Goal: Transaction & Acquisition: Purchase product/service

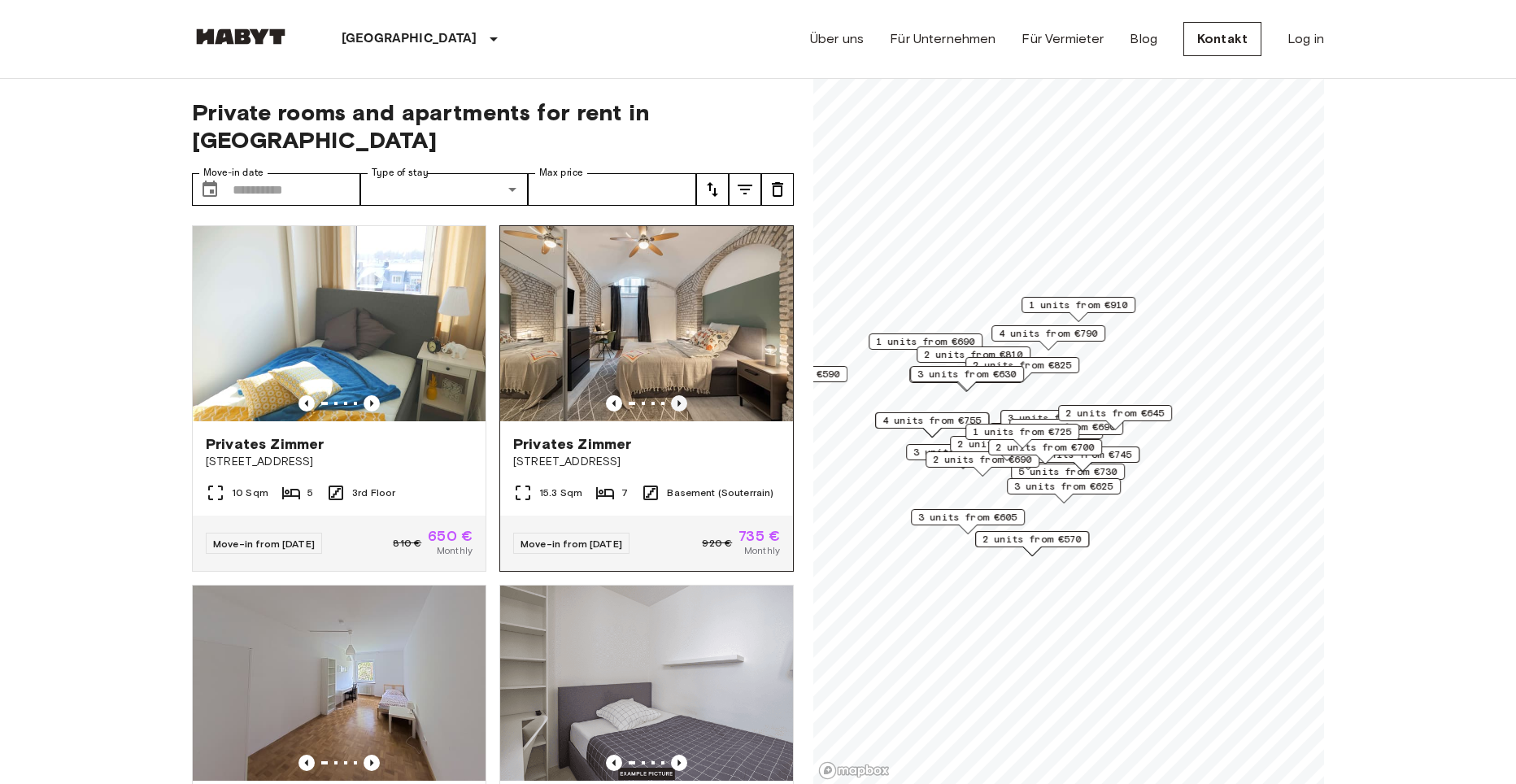
click at [678, 400] on icon "Previous image" at bounding box center [679, 402] width 4 height 6
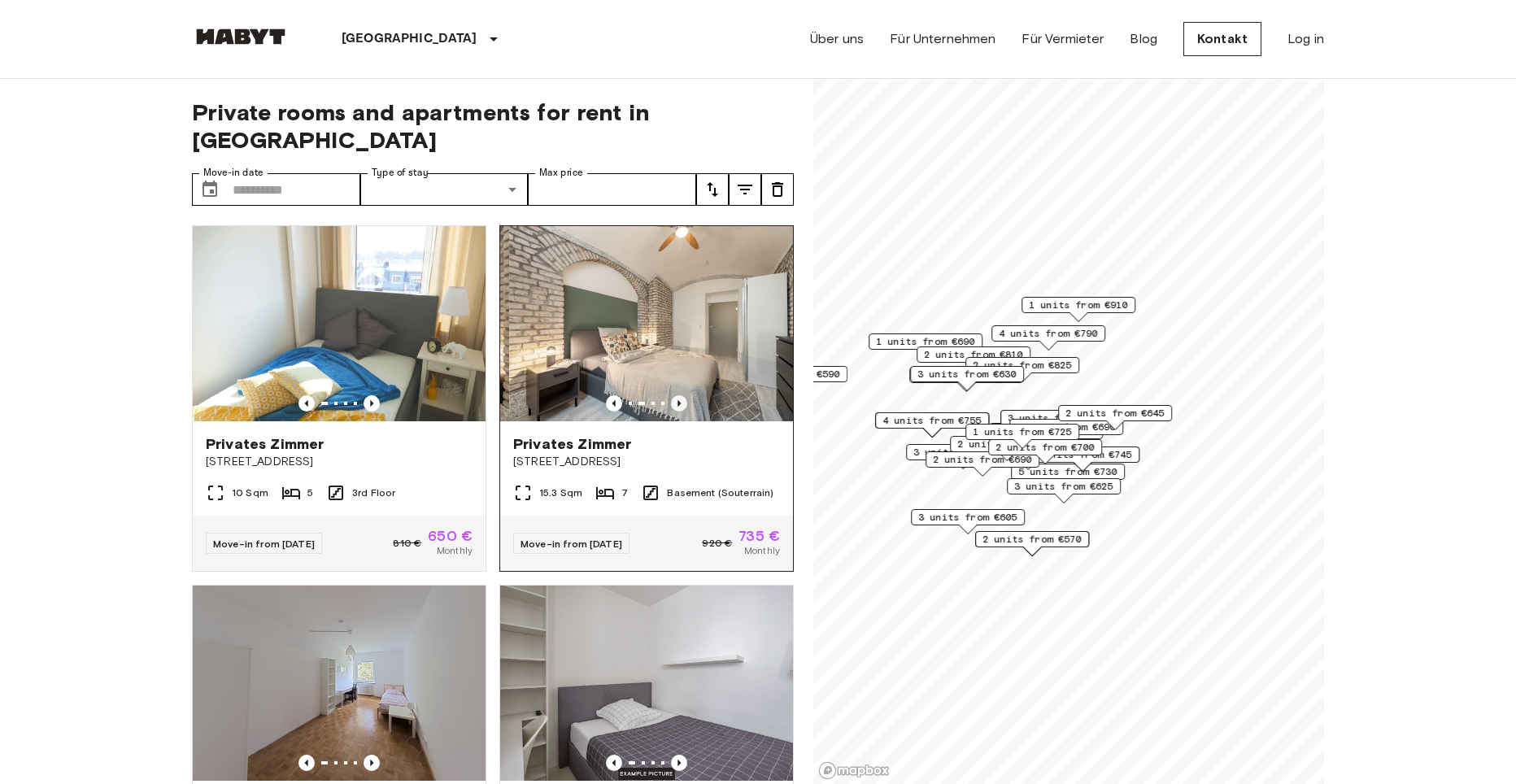
click at [678, 400] on icon "Previous image" at bounding box center [679, 402] width 4 height 6
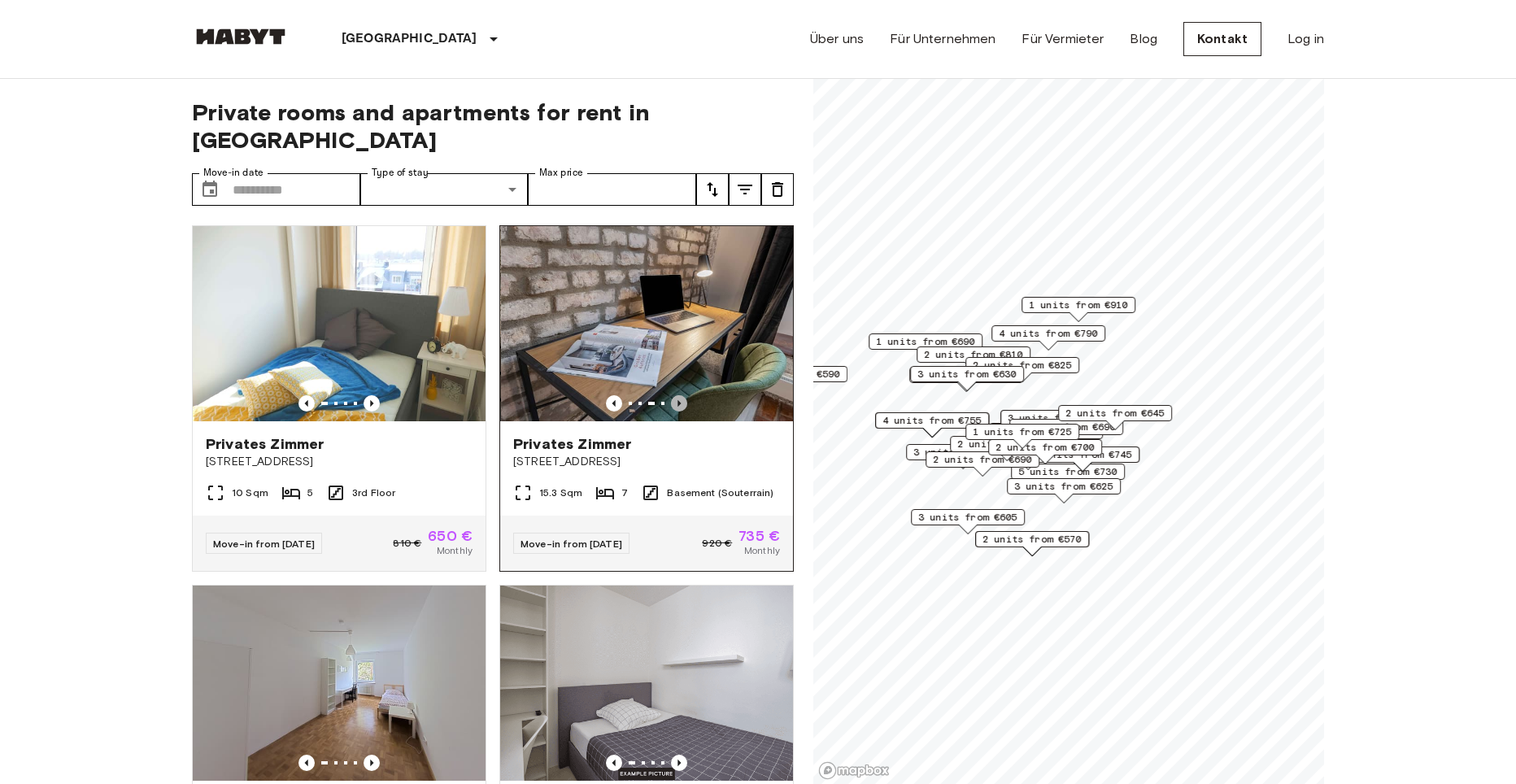
click at [678, 400] on icon "Previous image" at bounding box center [679, 402] width 4 height 6
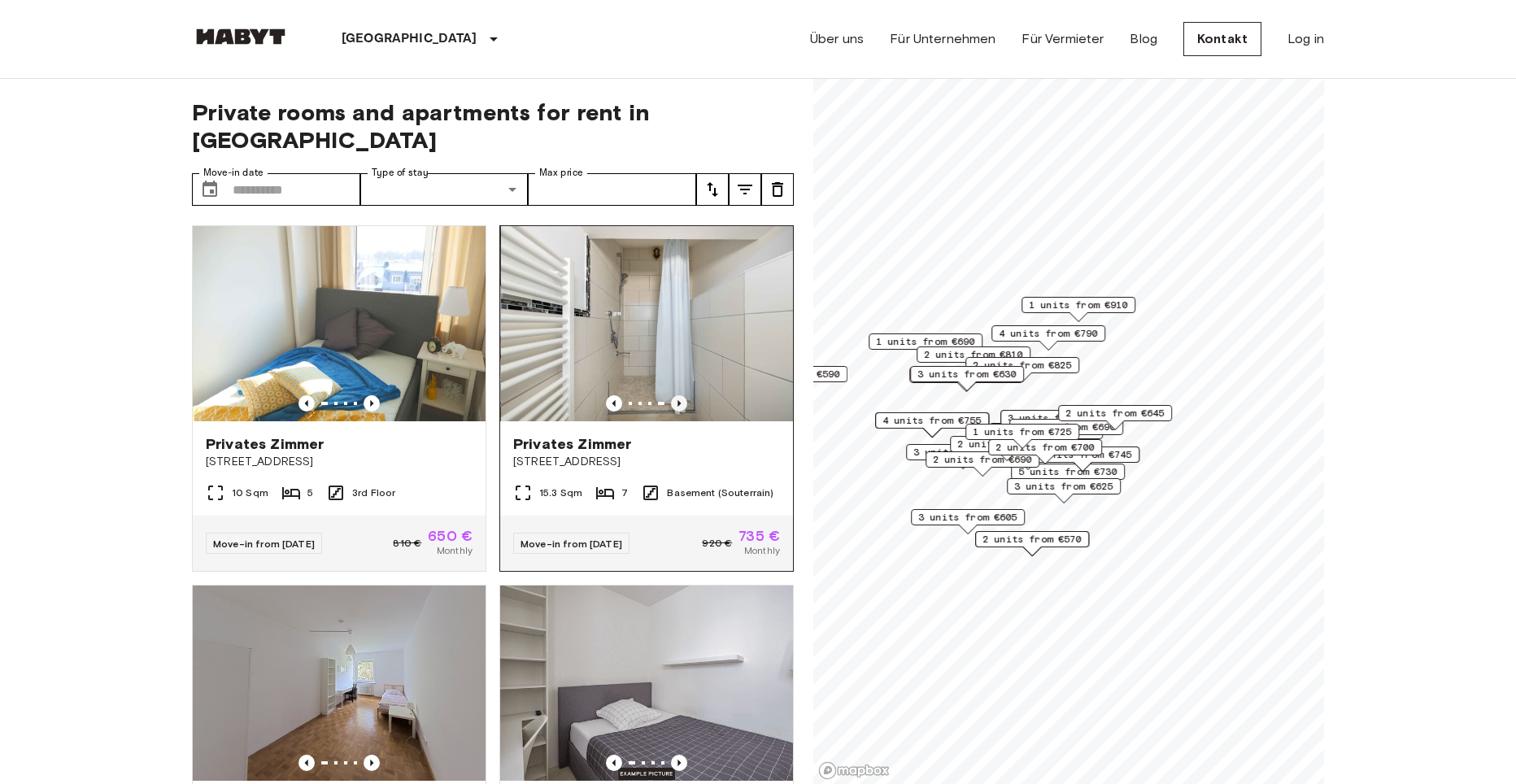
click at [678, 400] on icon "Previous image" at bounding box center [679, 402] width 4 height 6
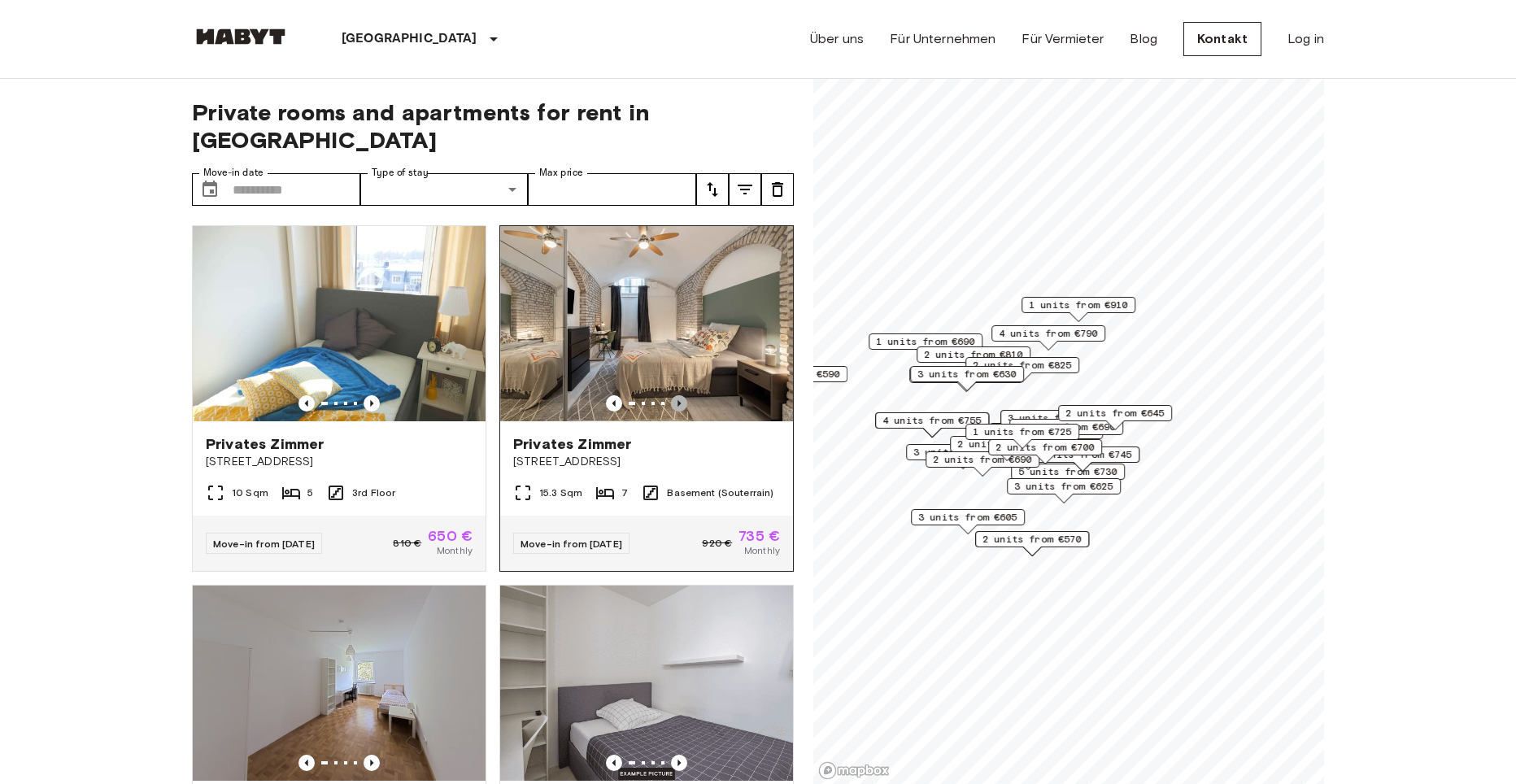
click at [672, 395] on icon "Previous image" at bounding box center [679, 403] width 16 height 16
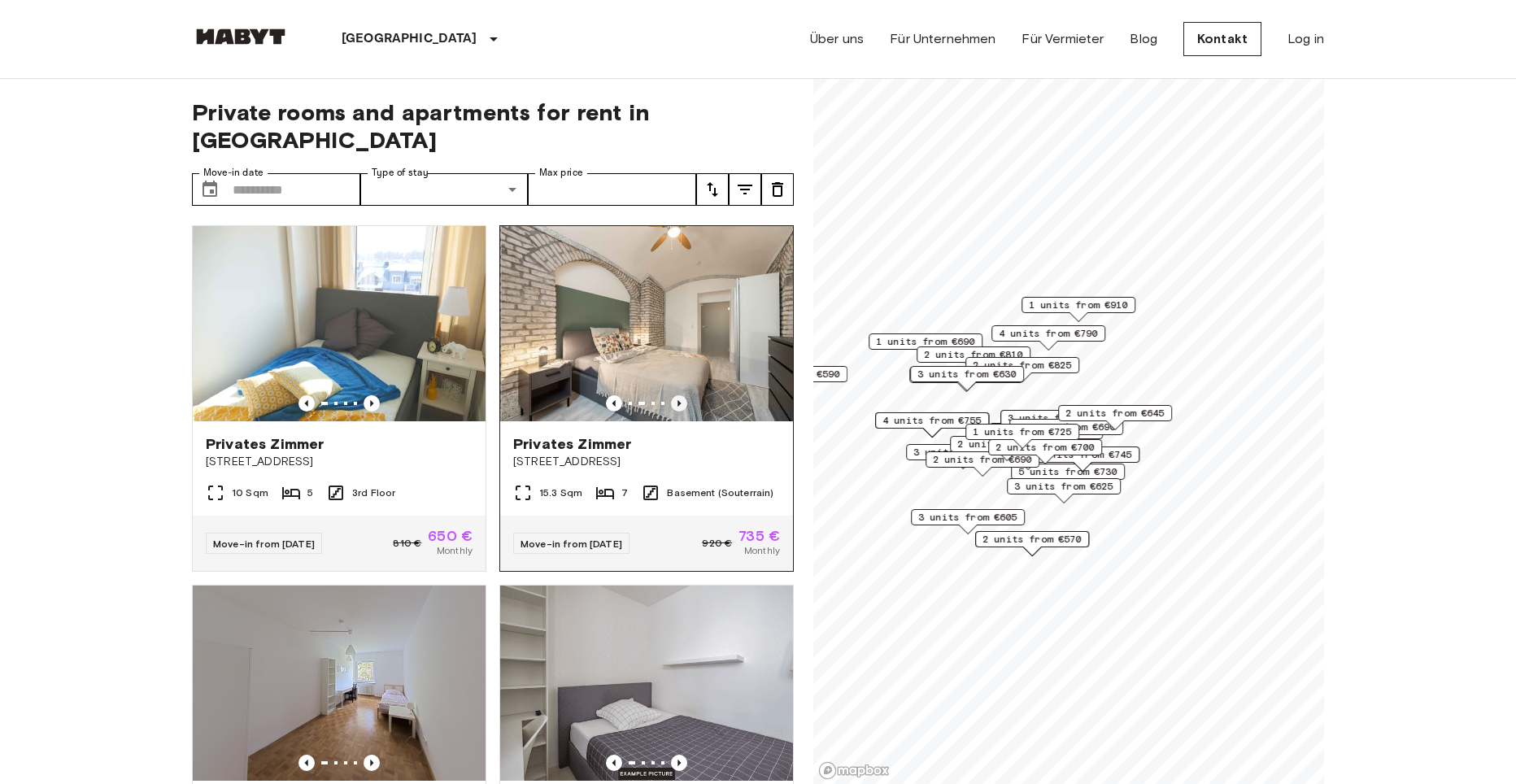
click at [672, 395] on icon "Previous image" at bounding box center [679, 403] width 16 height 16
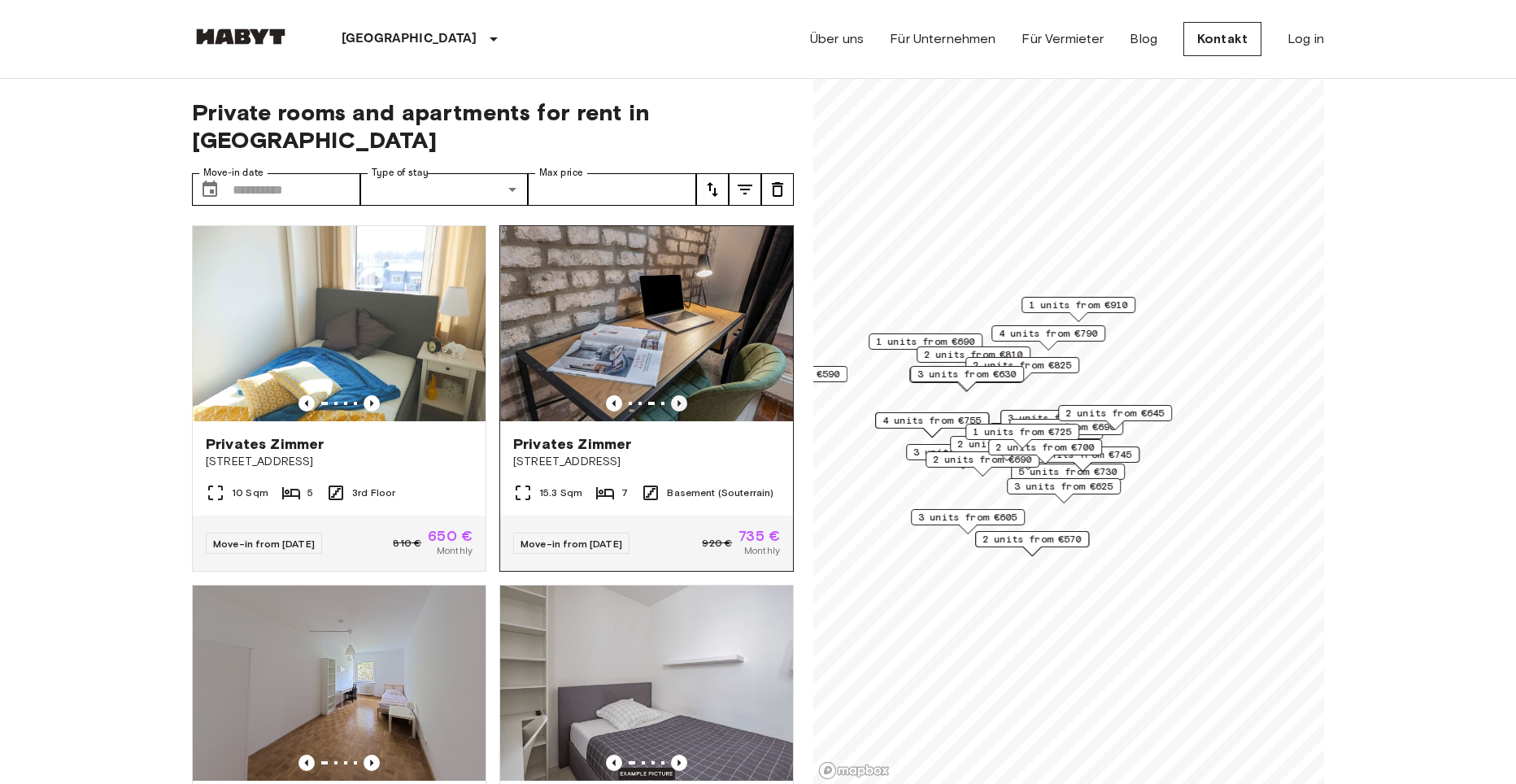
click at [674, 395] on icon "Previous image" at bounding box center [679, 403] width 16 height 16
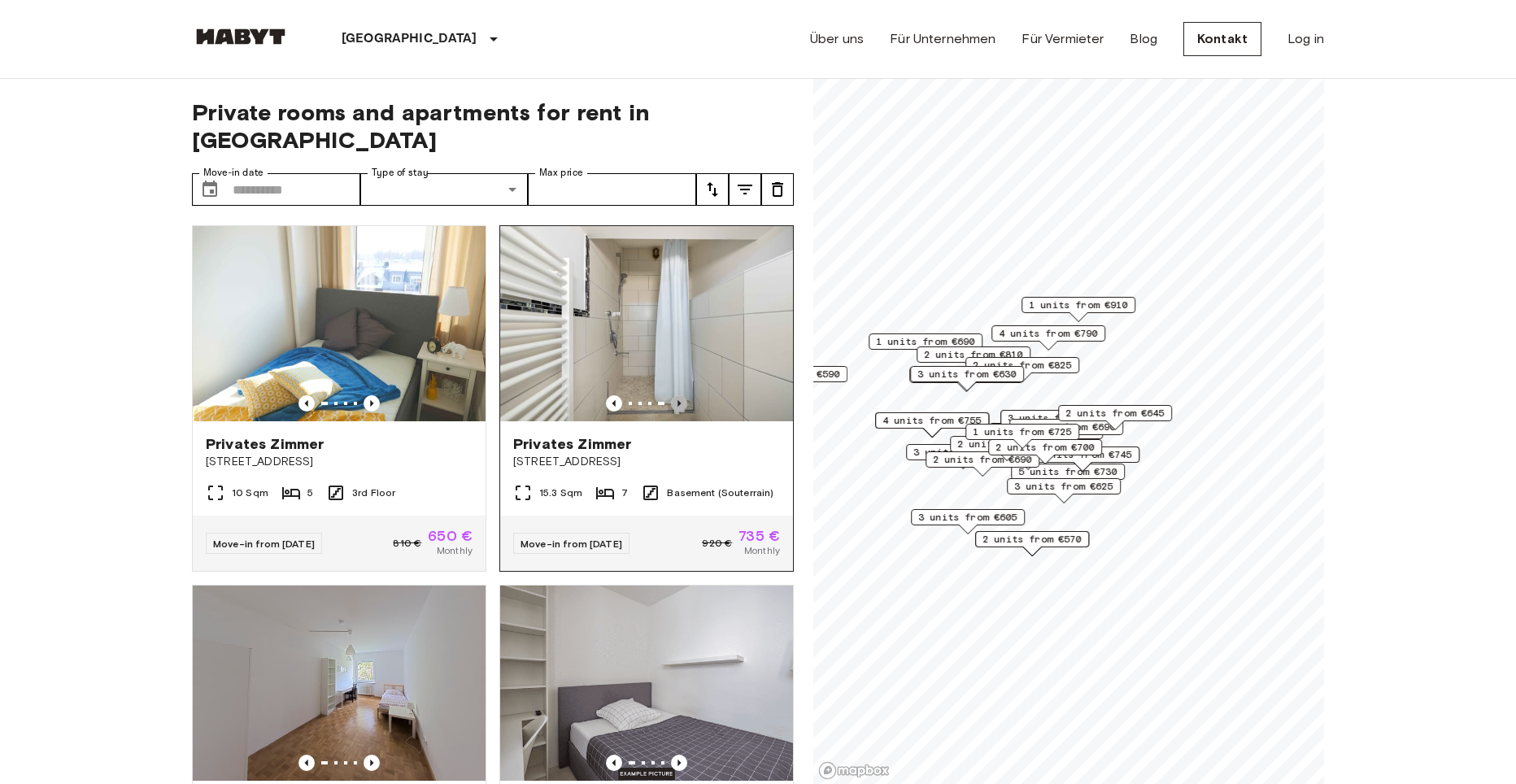
click at [674, 395] on icon "Previous image" at bounding box center [679, 403] width 16 height 16
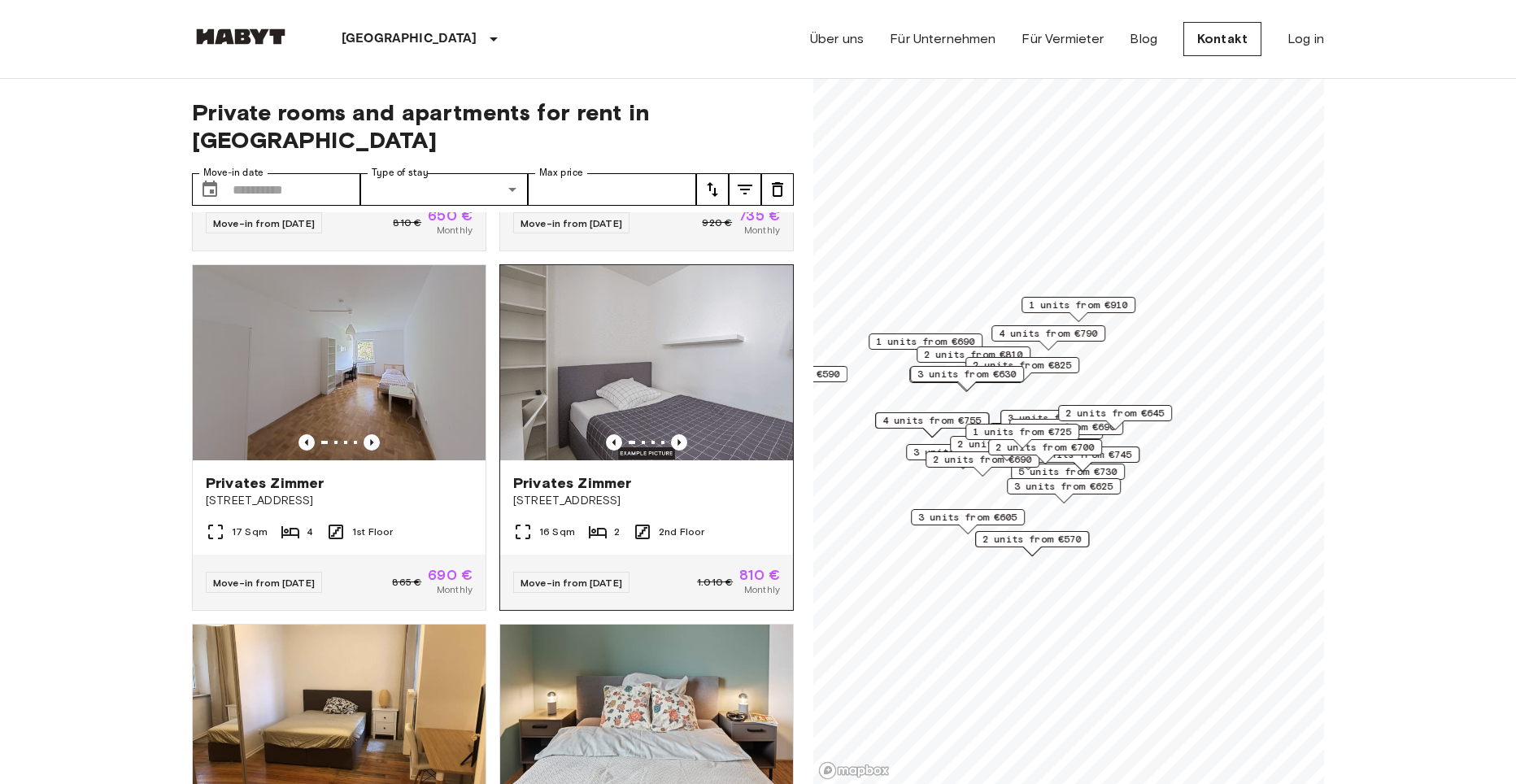
scroll to position [325, 0]
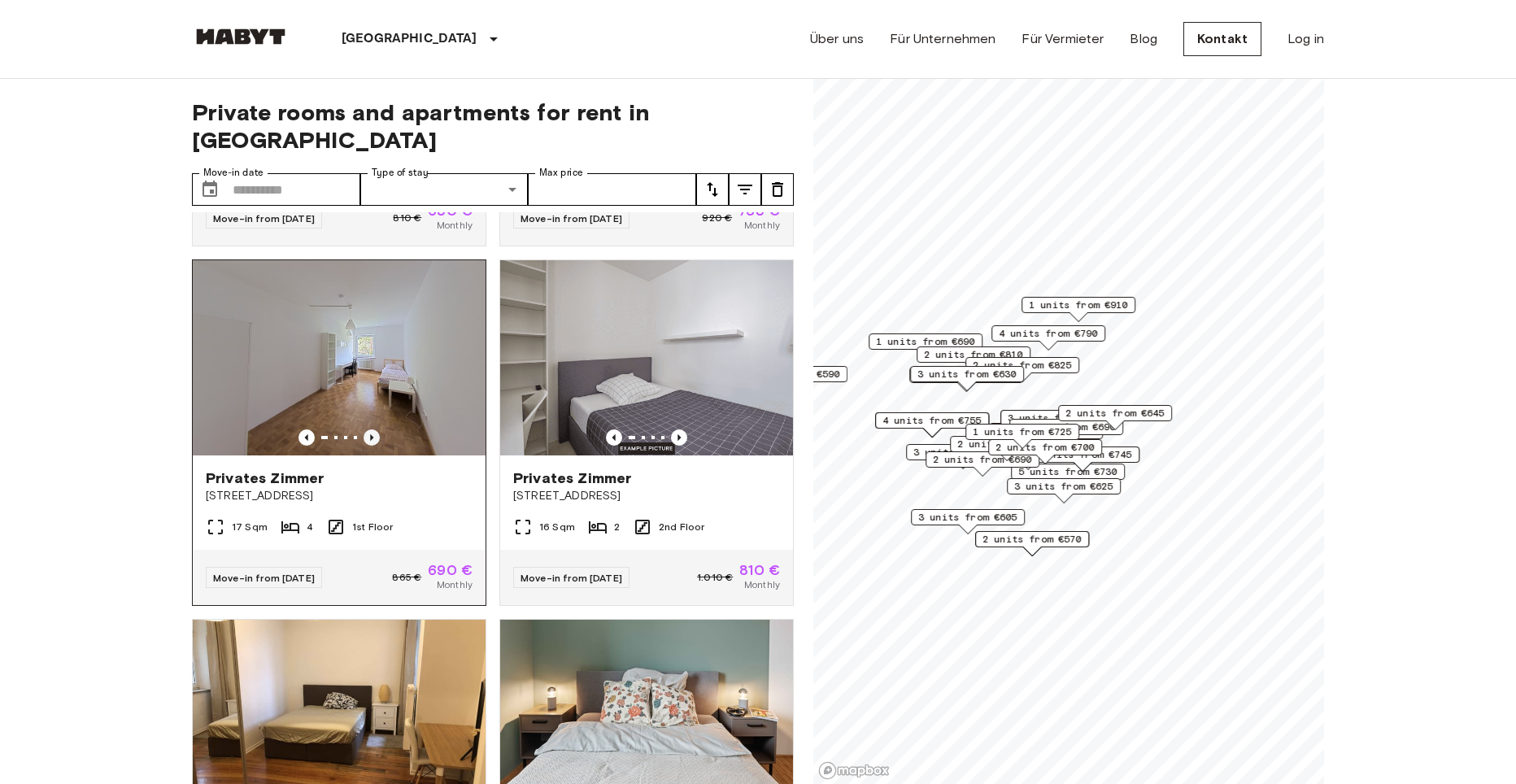
click at [369, 429] on icon "Previous image" at bounding box center [372, 437] width 16 height 16
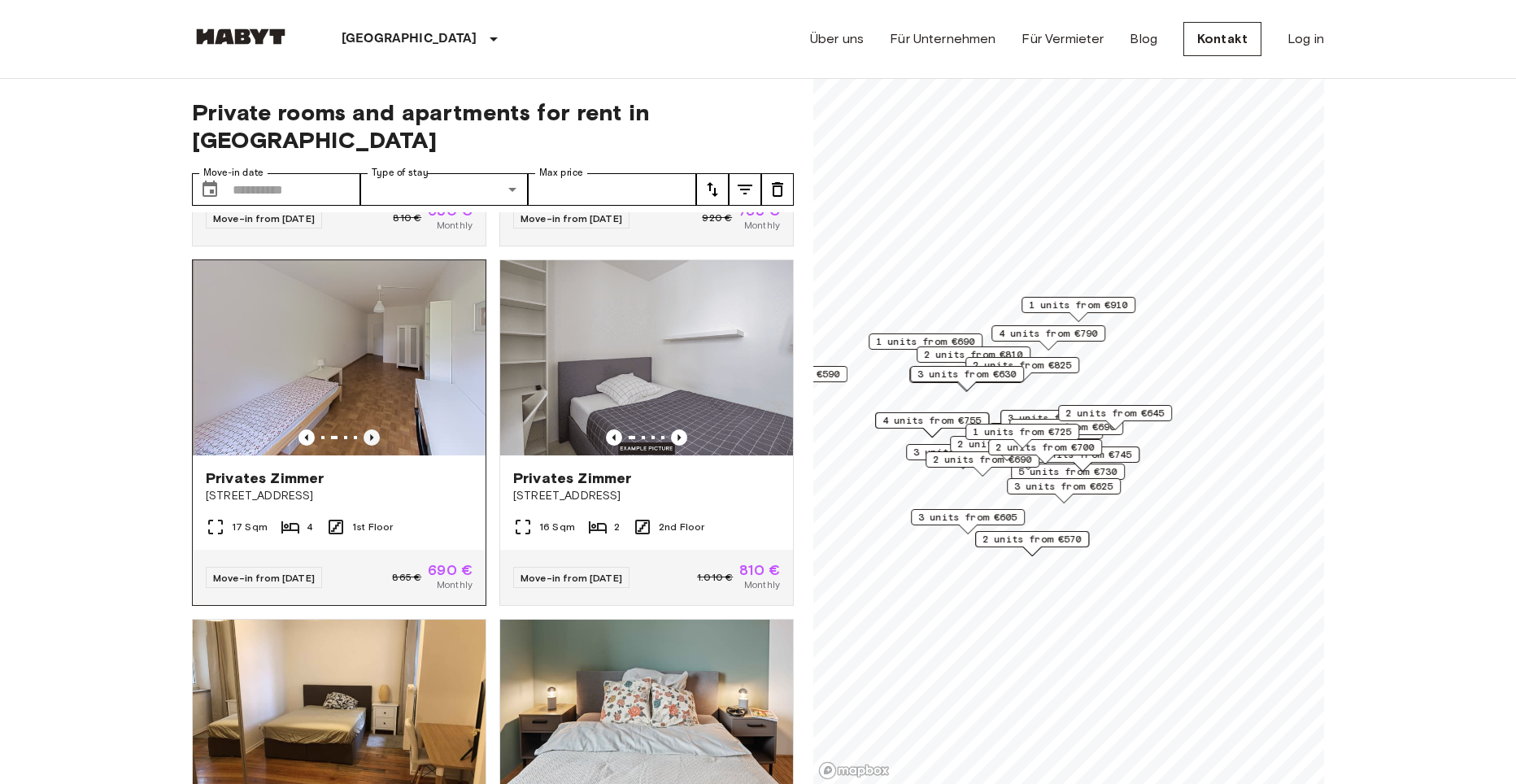
click at [369, 429] on icon "Previous image" at bounding box center [372, 437] width 16 height 16
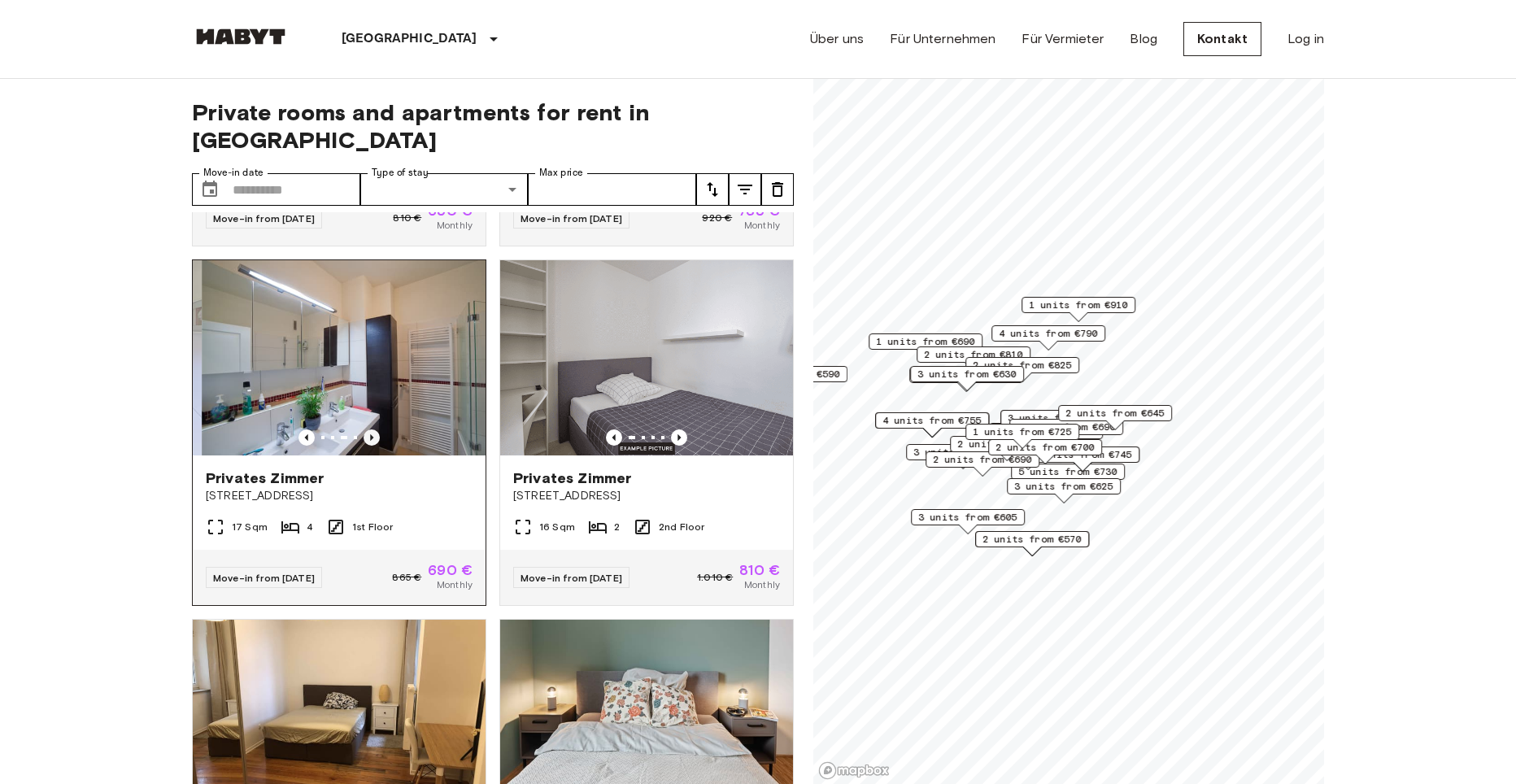
click at [369, 429] on icon "Previous image" at bounding box center [372, 437] width 16 height 16
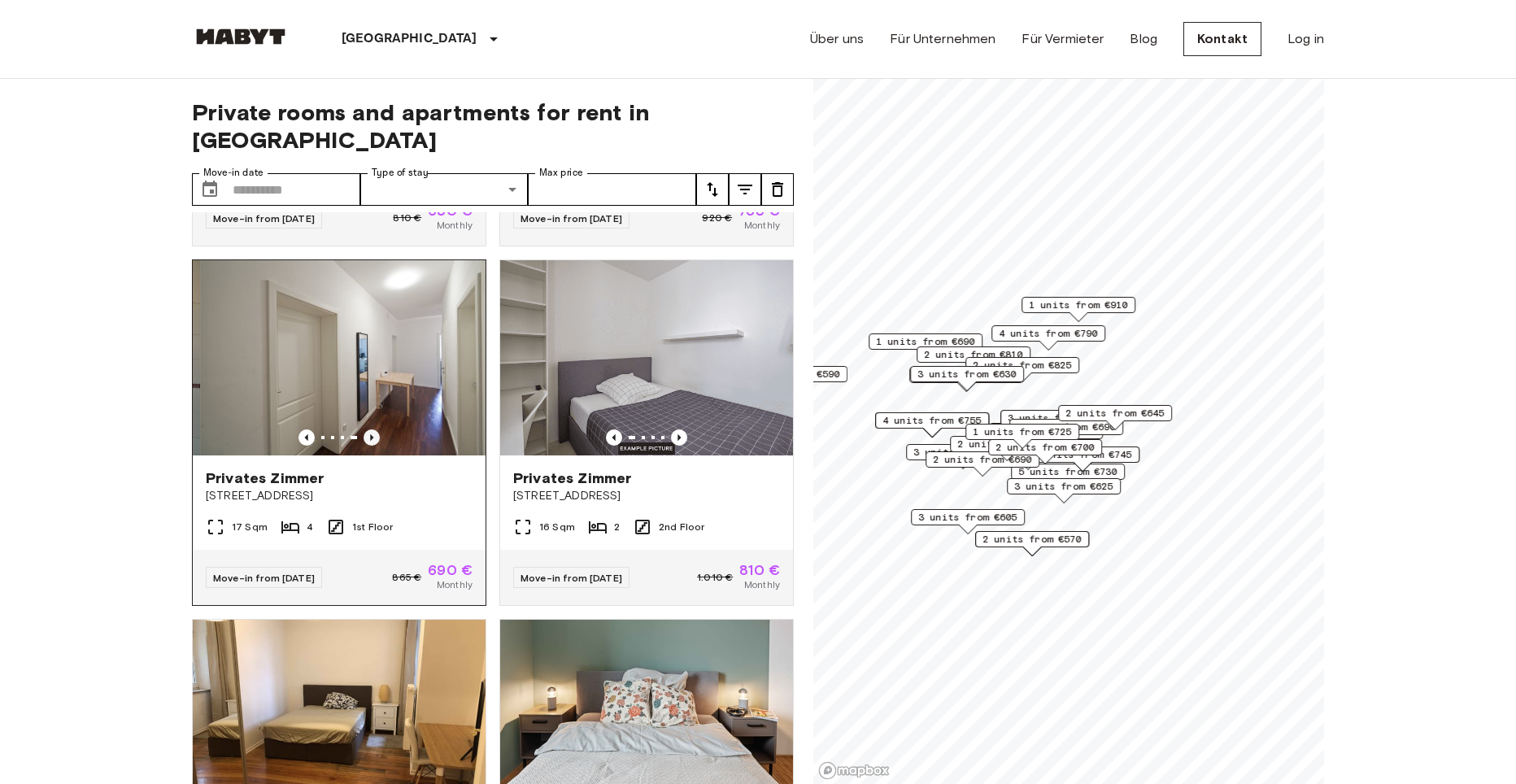
click at [369, 429] on icon "Previous image" at bounding box center [372, 437] width 16 height 16
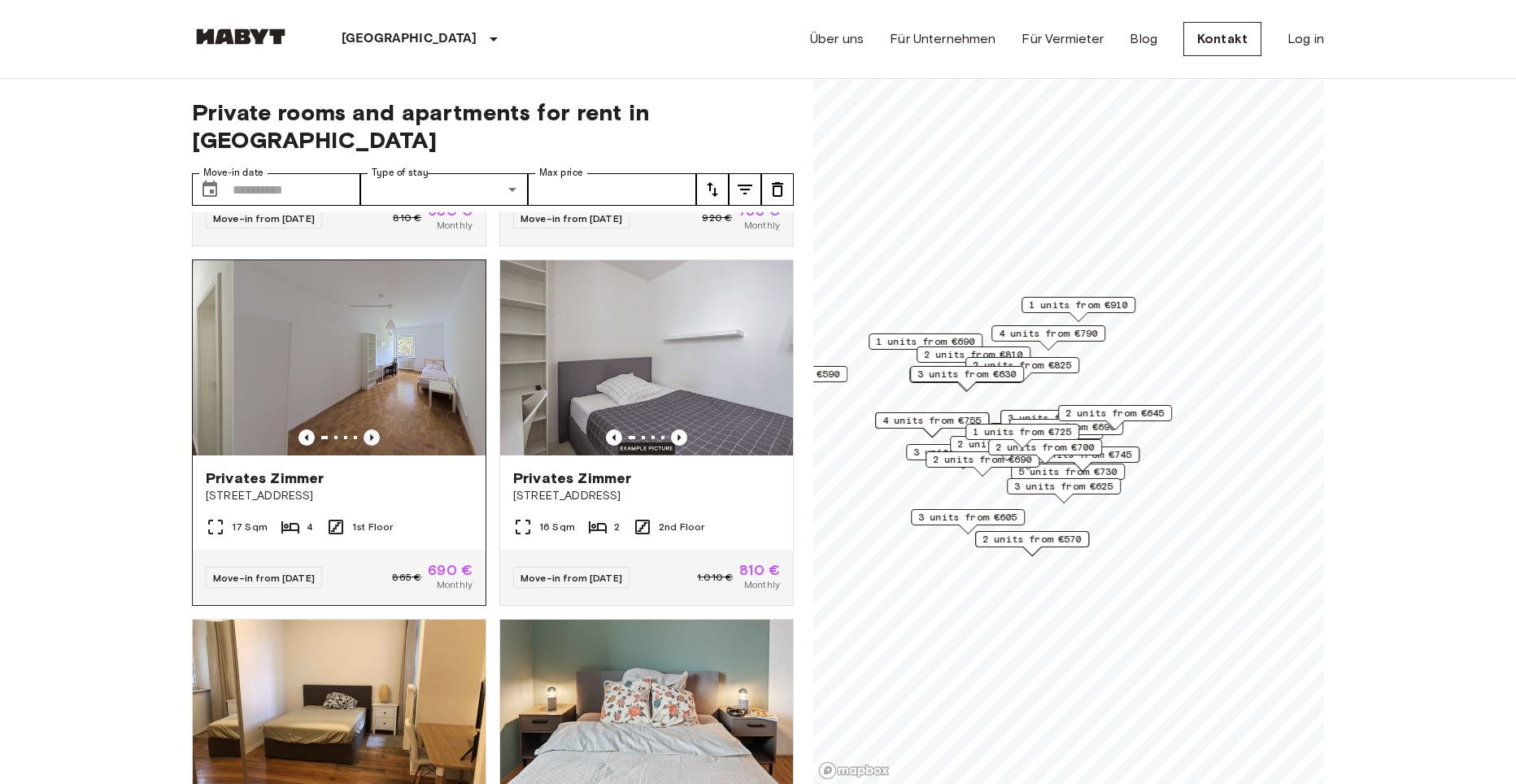
click at [370, 434] on icon "Previous image" at bounding box center [372, 437] width 4 height 6
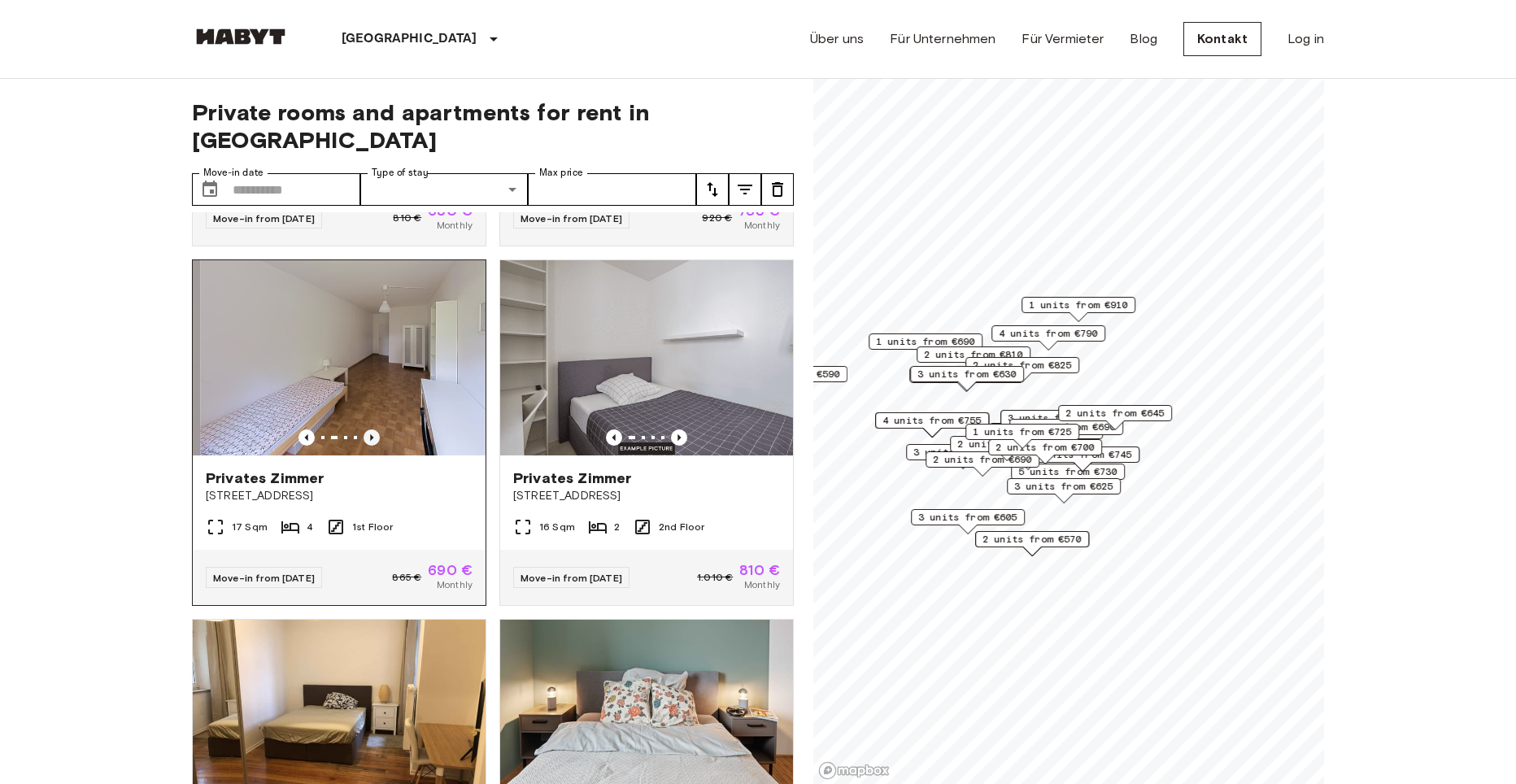
click at [370, 434] on icon "Previous image" at bounding box center [372, 437] width 4 height 6
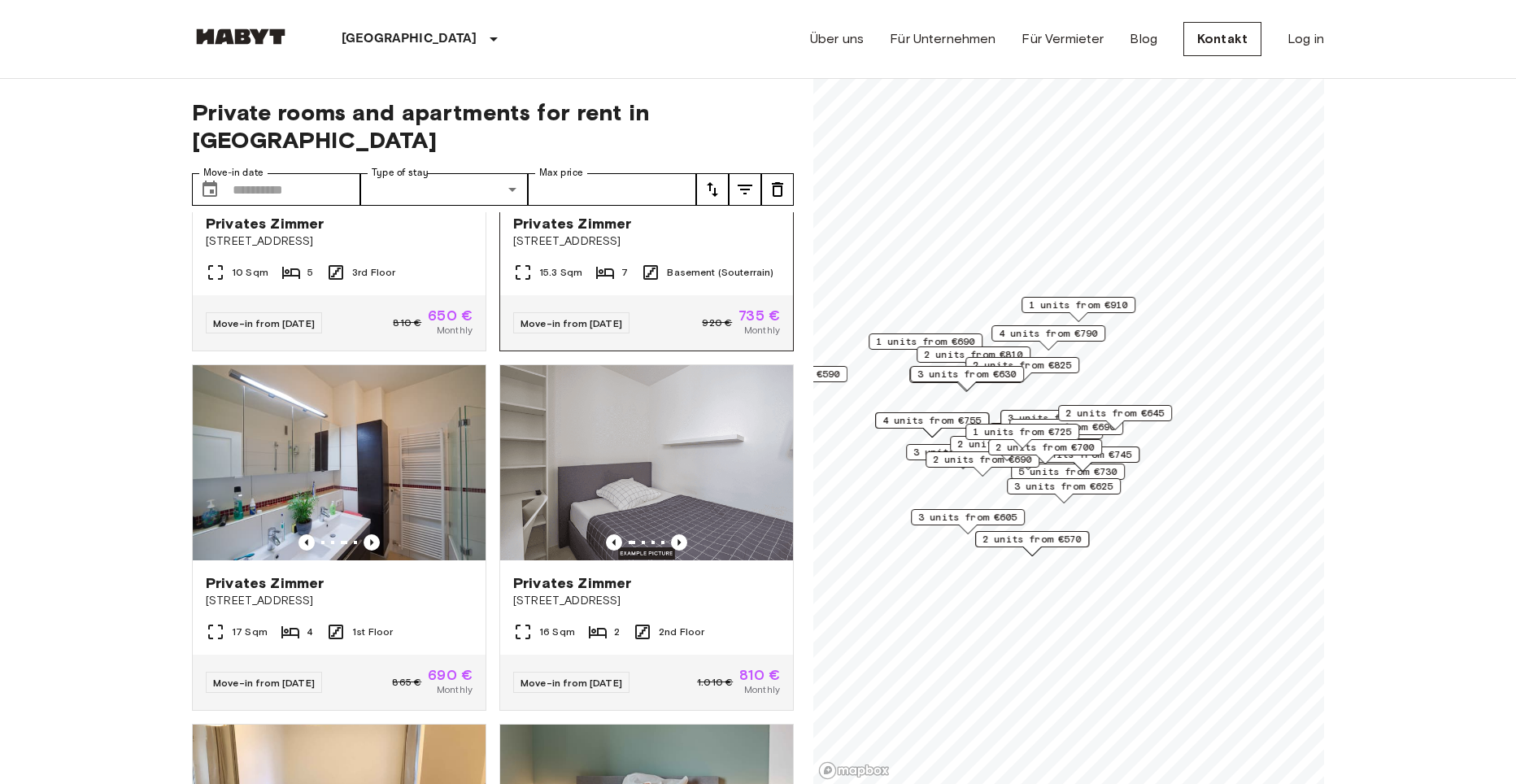
scroll to position [0, 0]
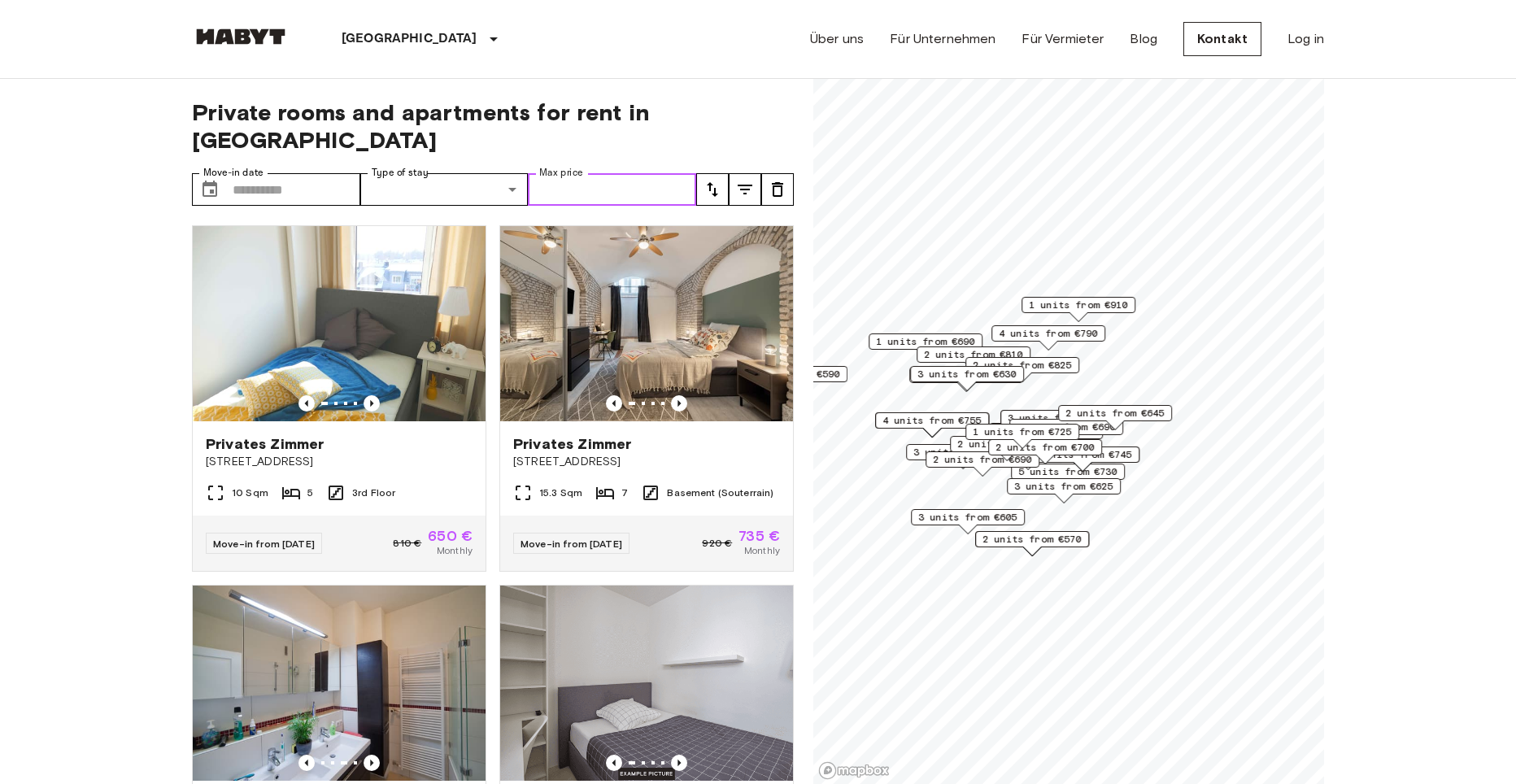
click at [599, 173] on input "Max price" at bounding box center [612, 190] width 168 height 33
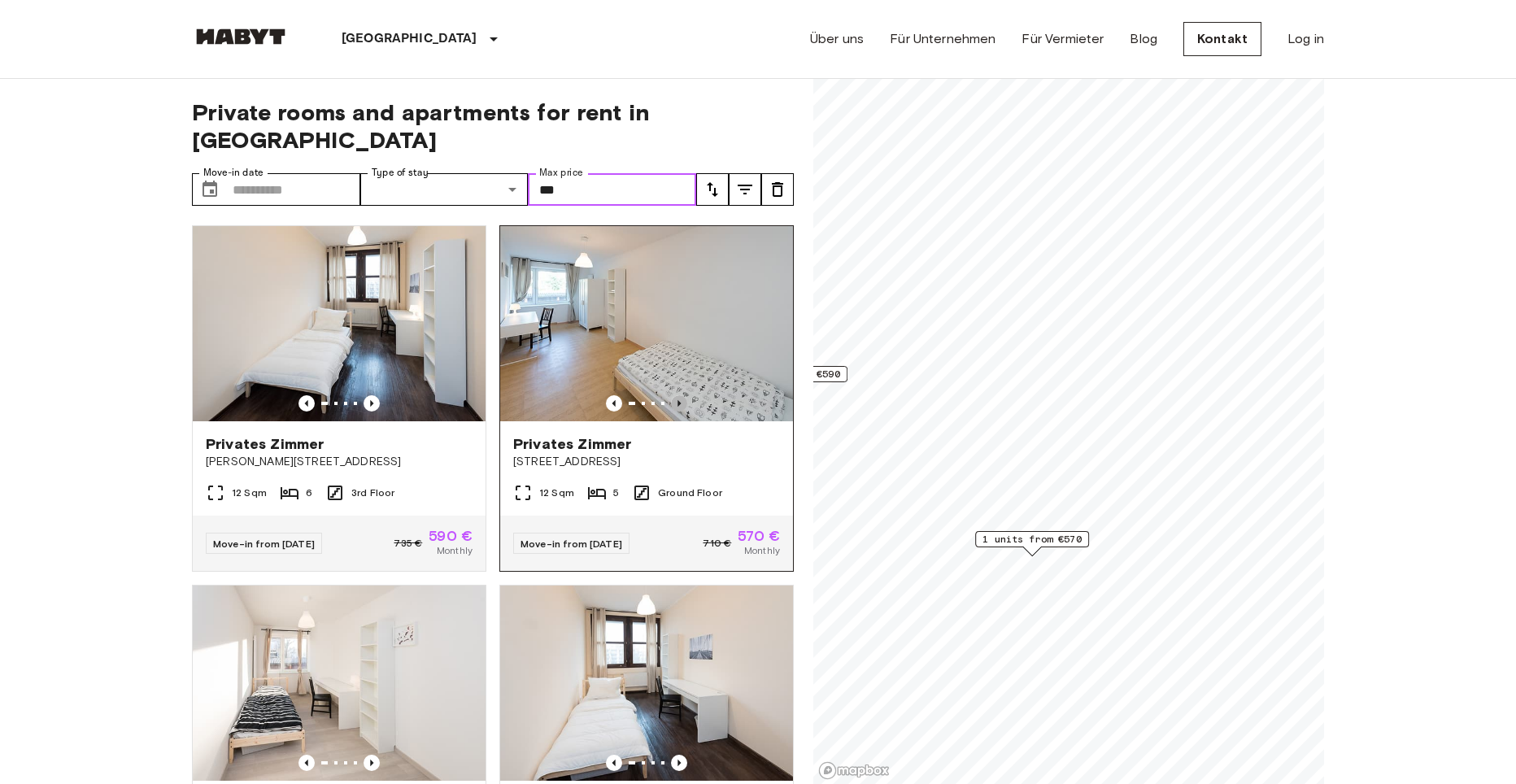
click at [671, 395] on icon "Previous image" at bounding box center [679, 403] width 16 height 16
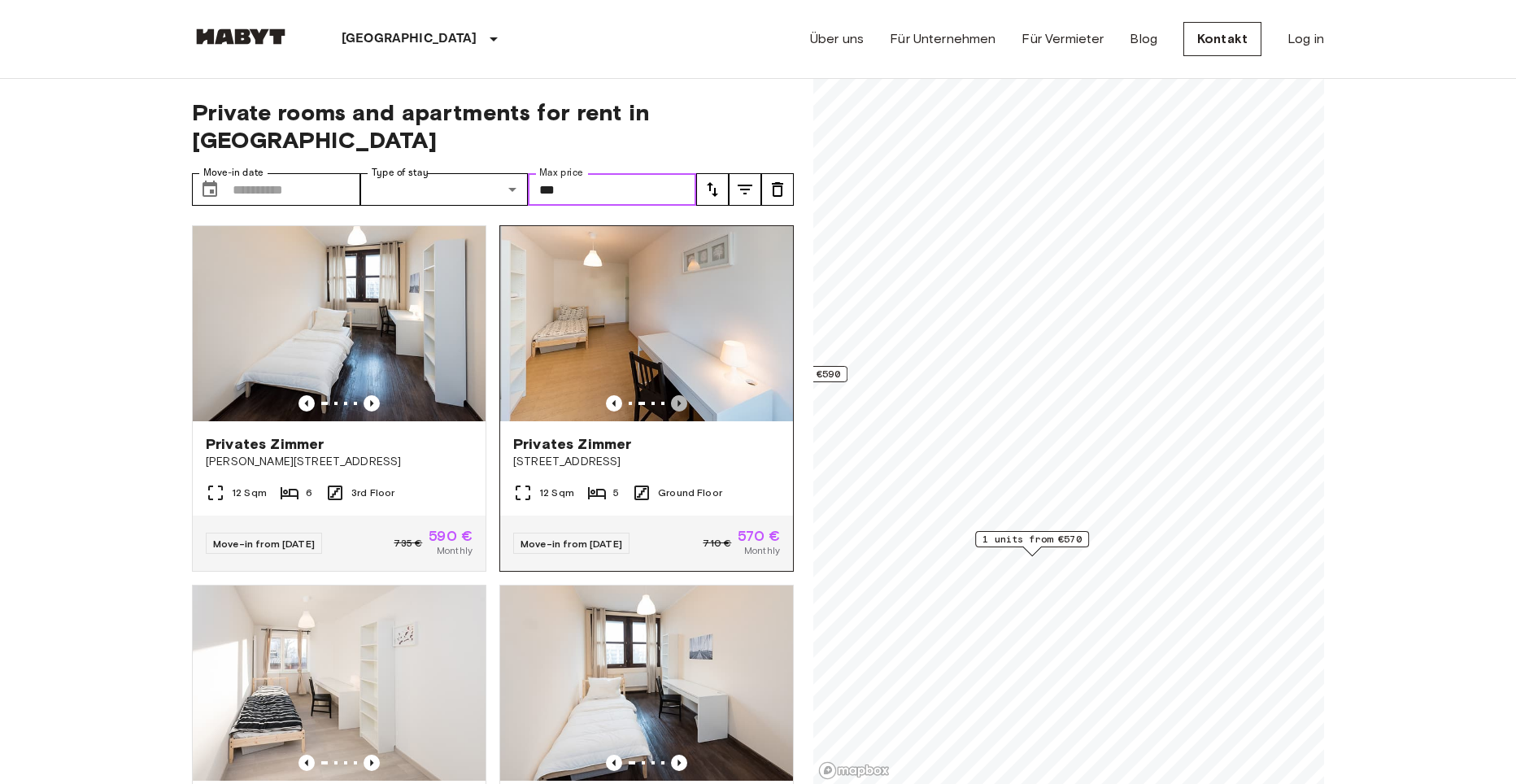
click at [671, 395] on icon "Previous image" at bounding box center [679, 403] width 16 height 16
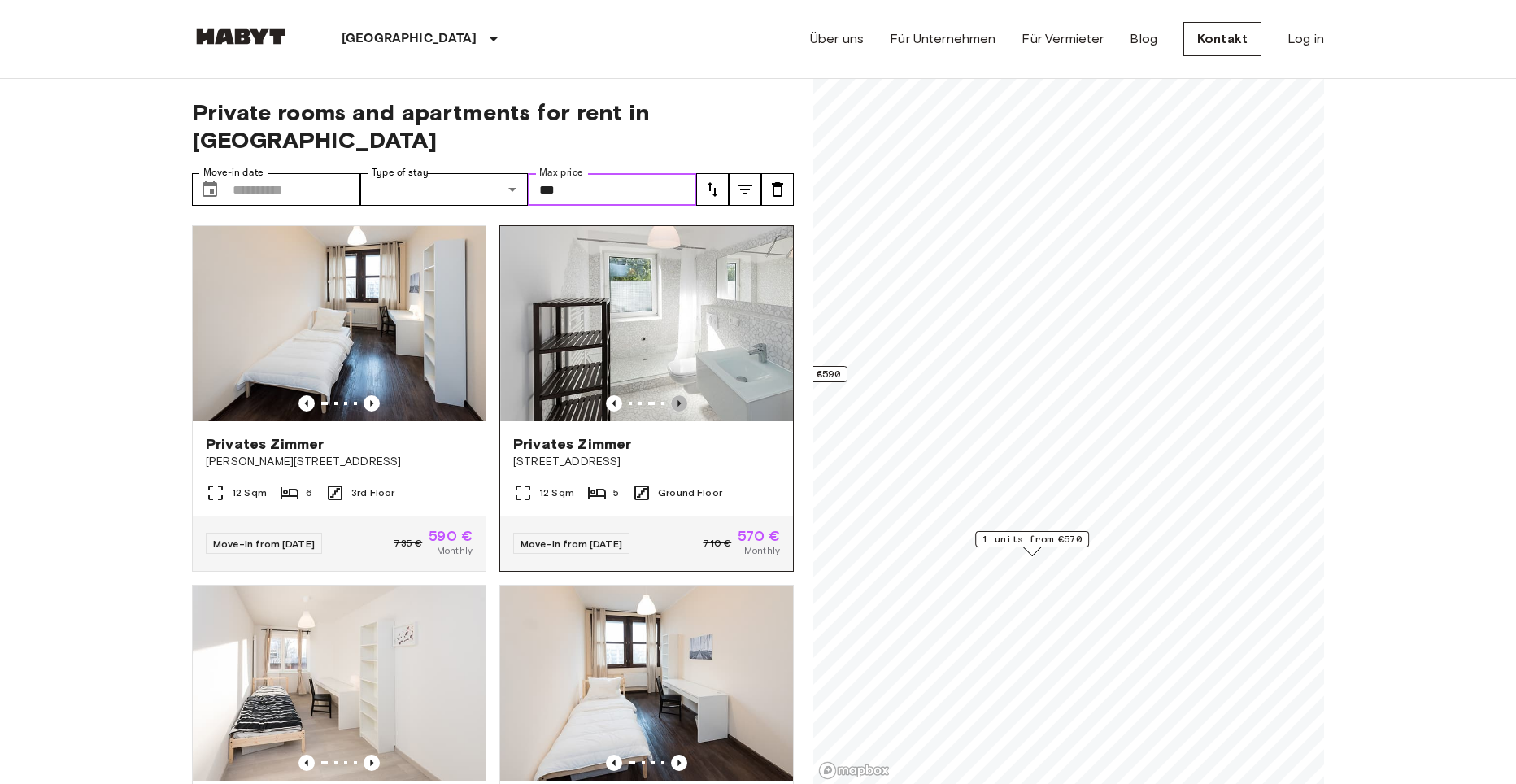
click at [671, 395] on icon "Previous image" at bounding box center [679, 403] width 16 height 16
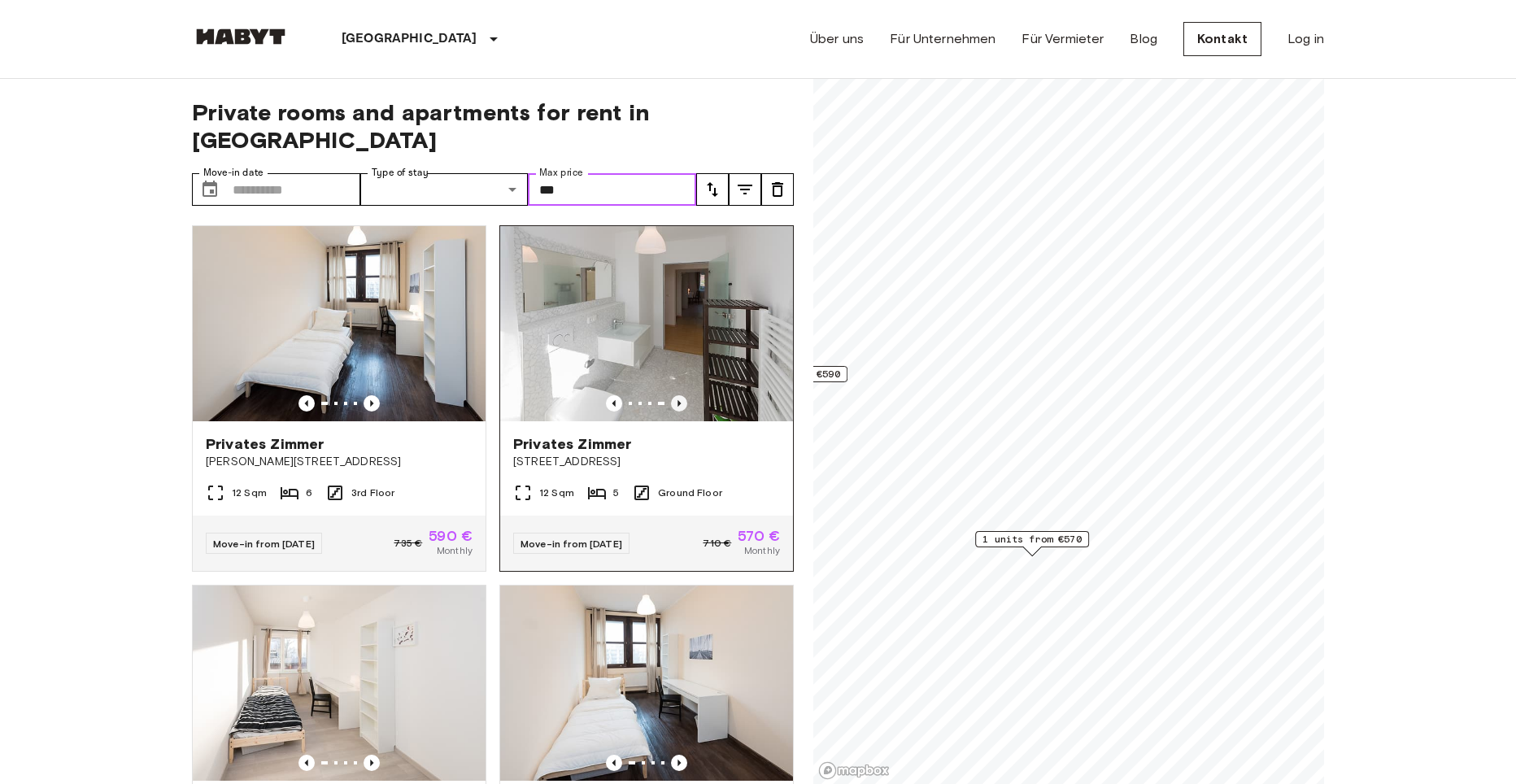
click at [671, 395] on icon "Previous image" at bounding box center [679, 403] width 16 height 16
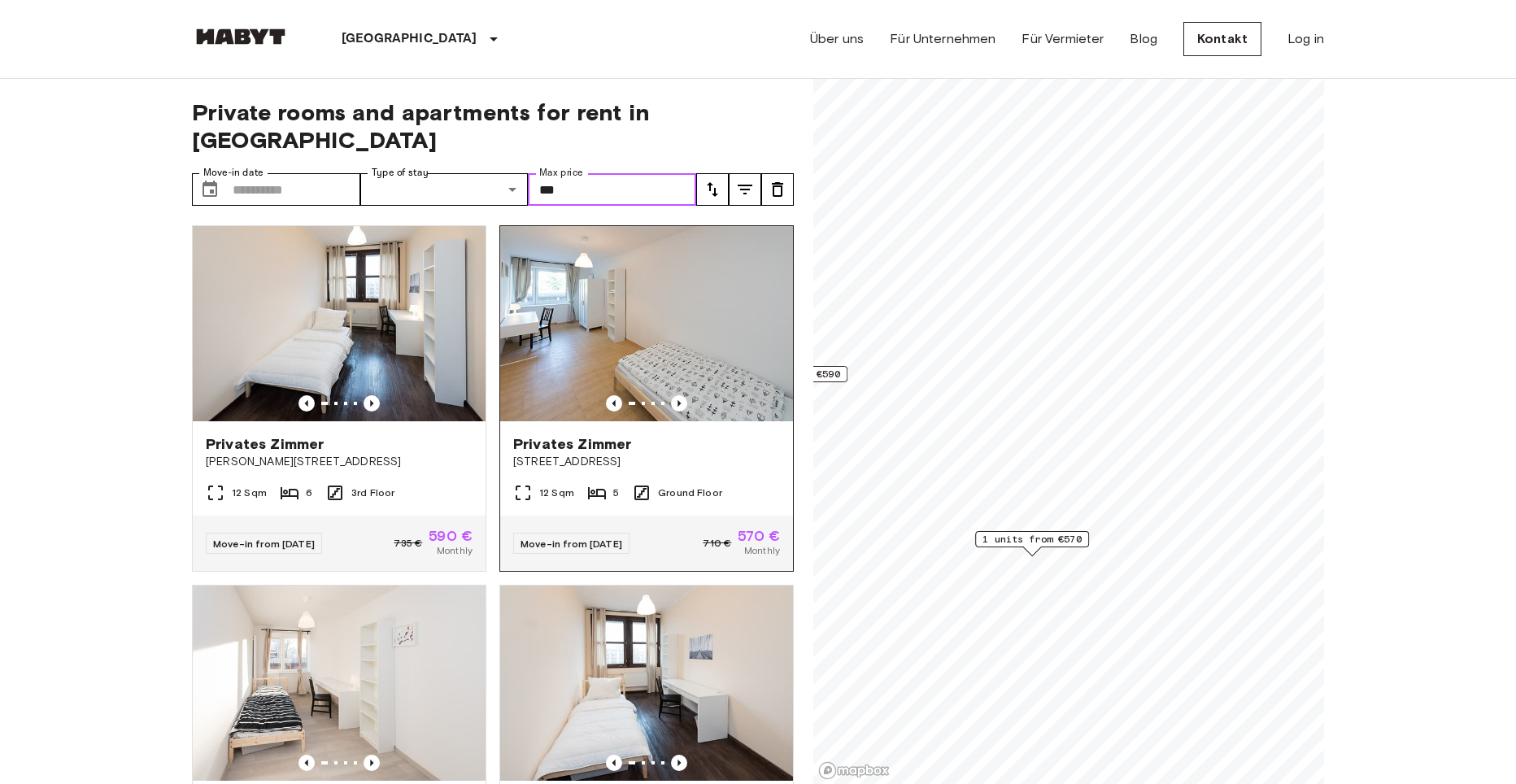
type input "***"
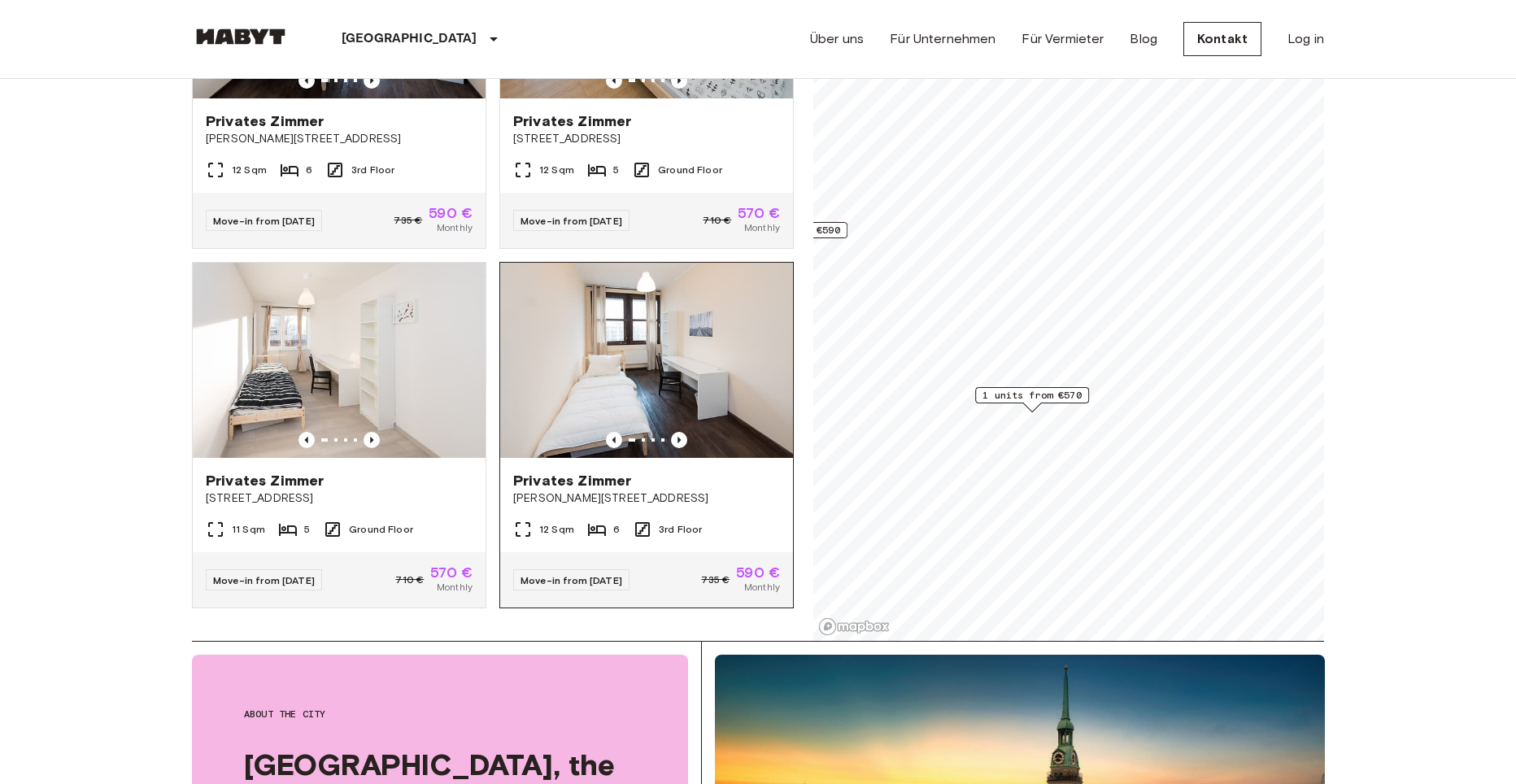
scroll to position [162, 0]
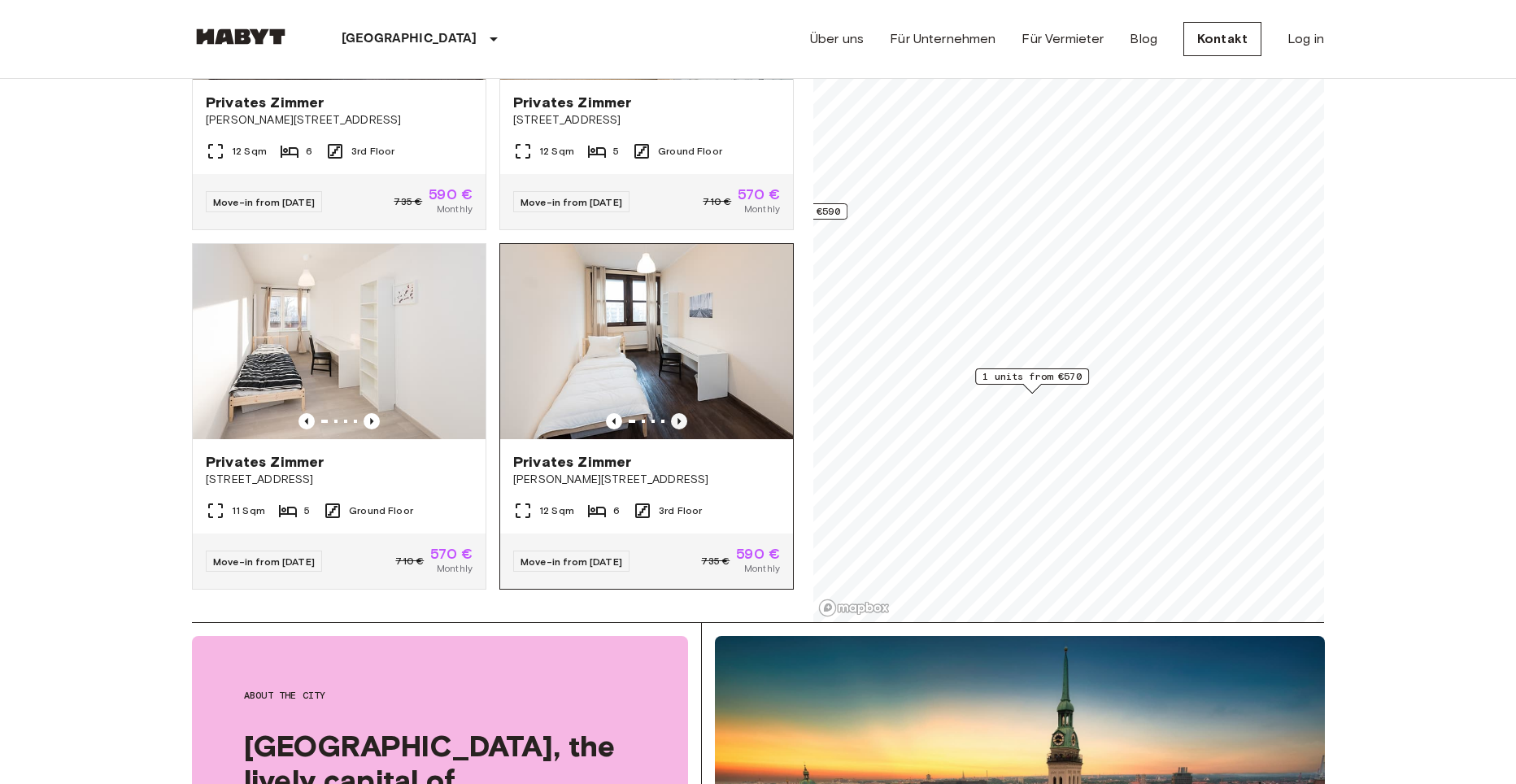
click at [672, 413] on icon "Previous image" at bounding box center [679, 421] width 16 height 16
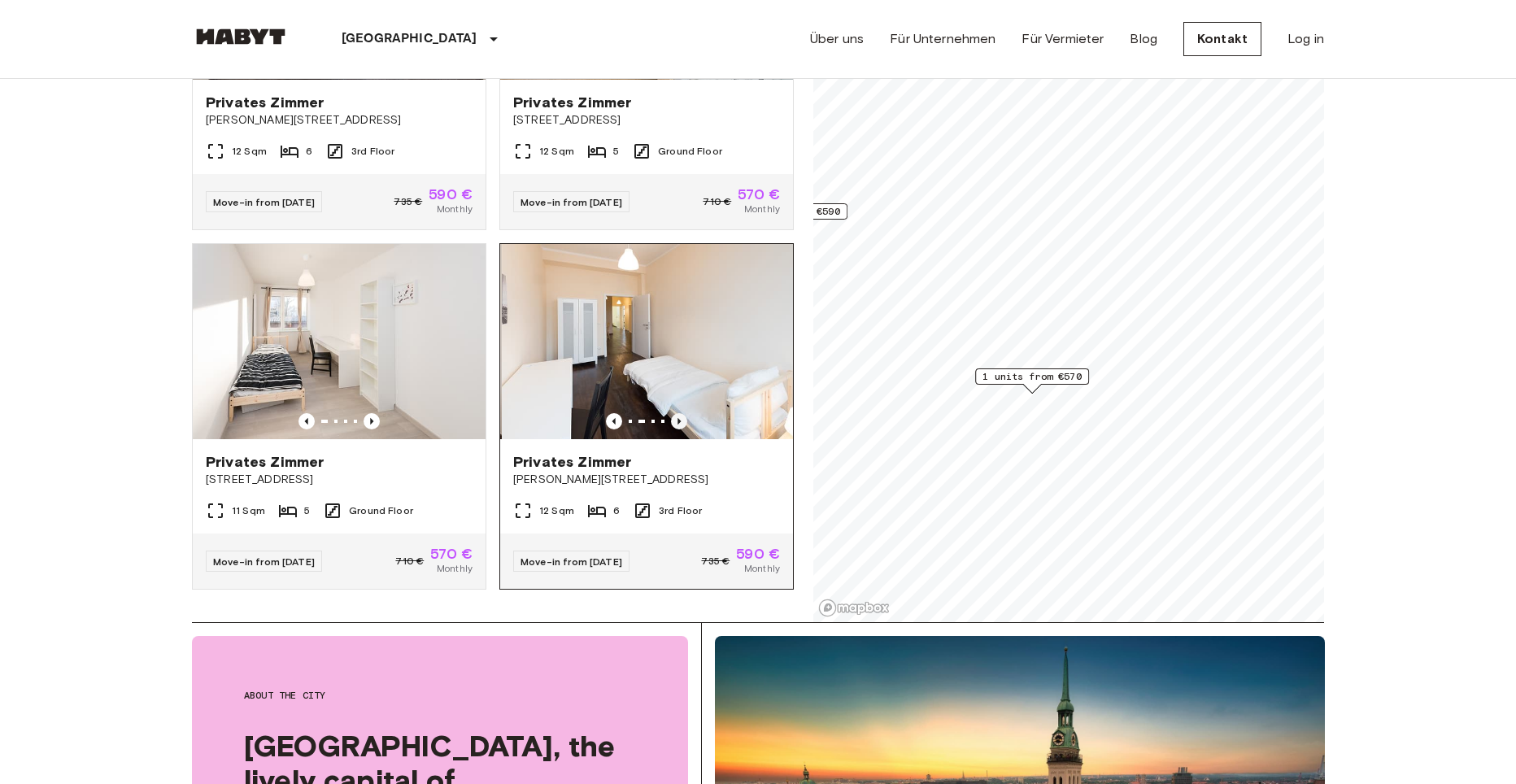
click at [671, 413] on icon "Previous image" at bounding box center [679, 421] width 16 height 16
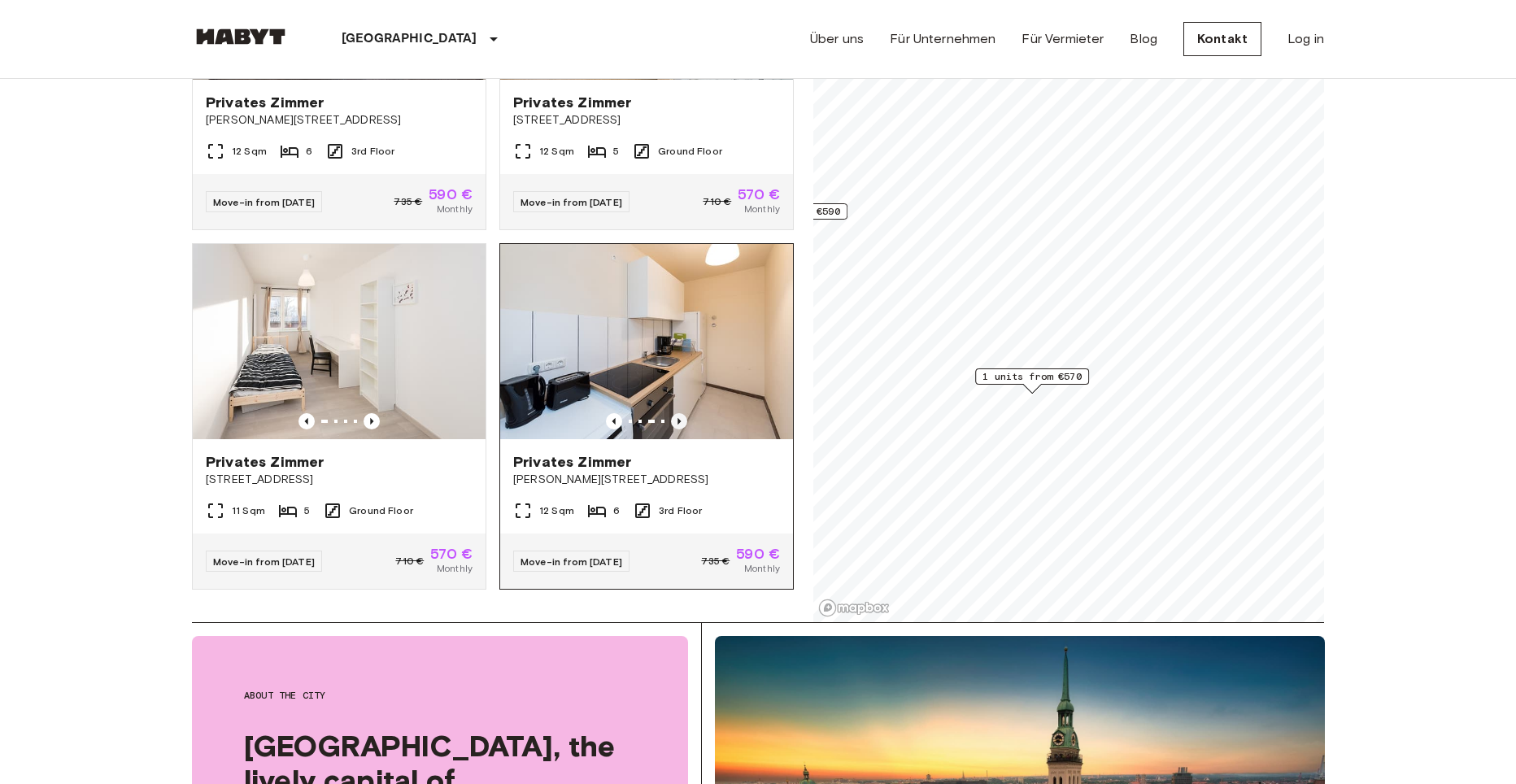
click at [671, 413] on icon "Previous image" at bounding box center [679, 421] width 16 height 16
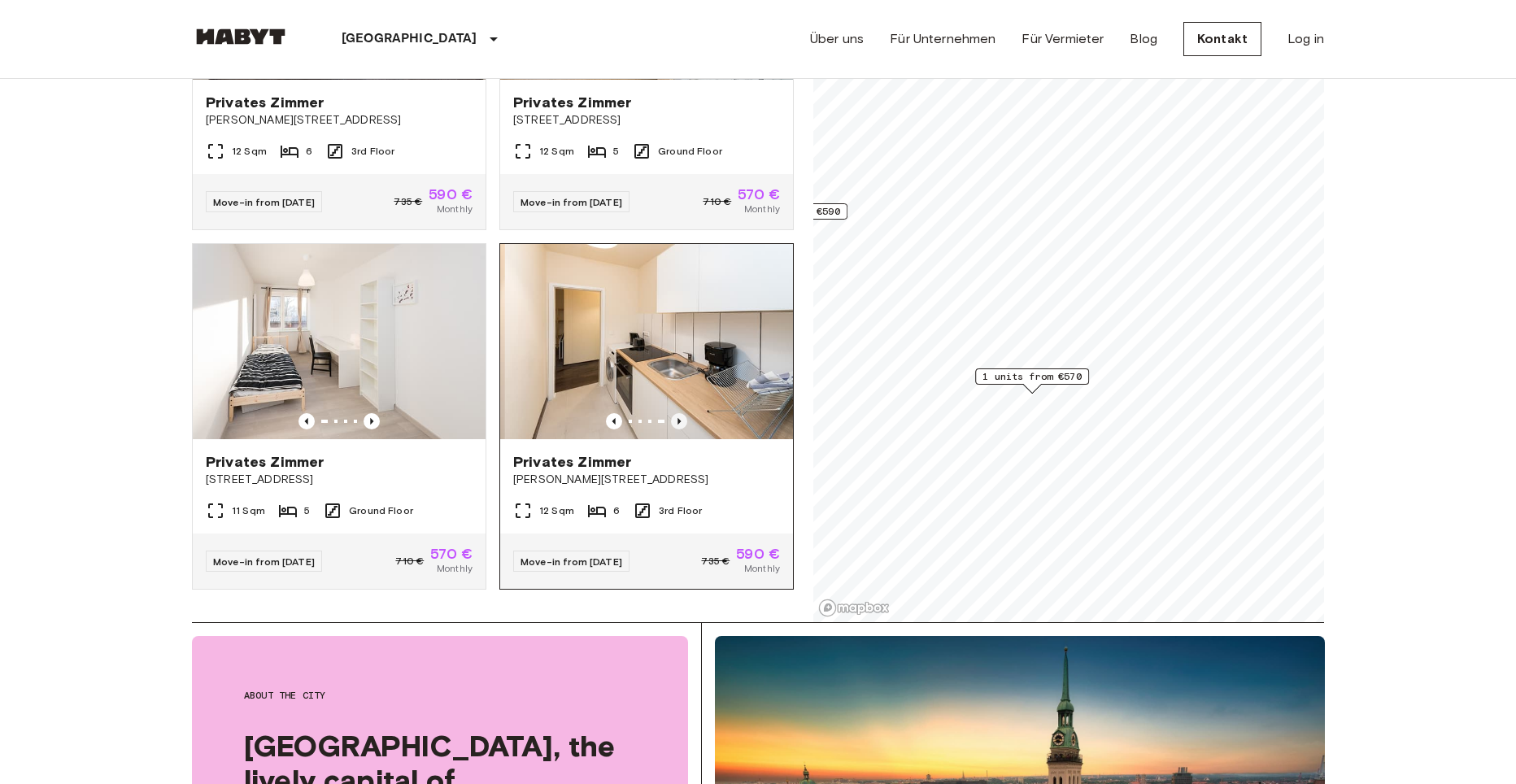
click at [671, 413] on icon "Previous image" at bounding box center [679, 421] width 16 height 16
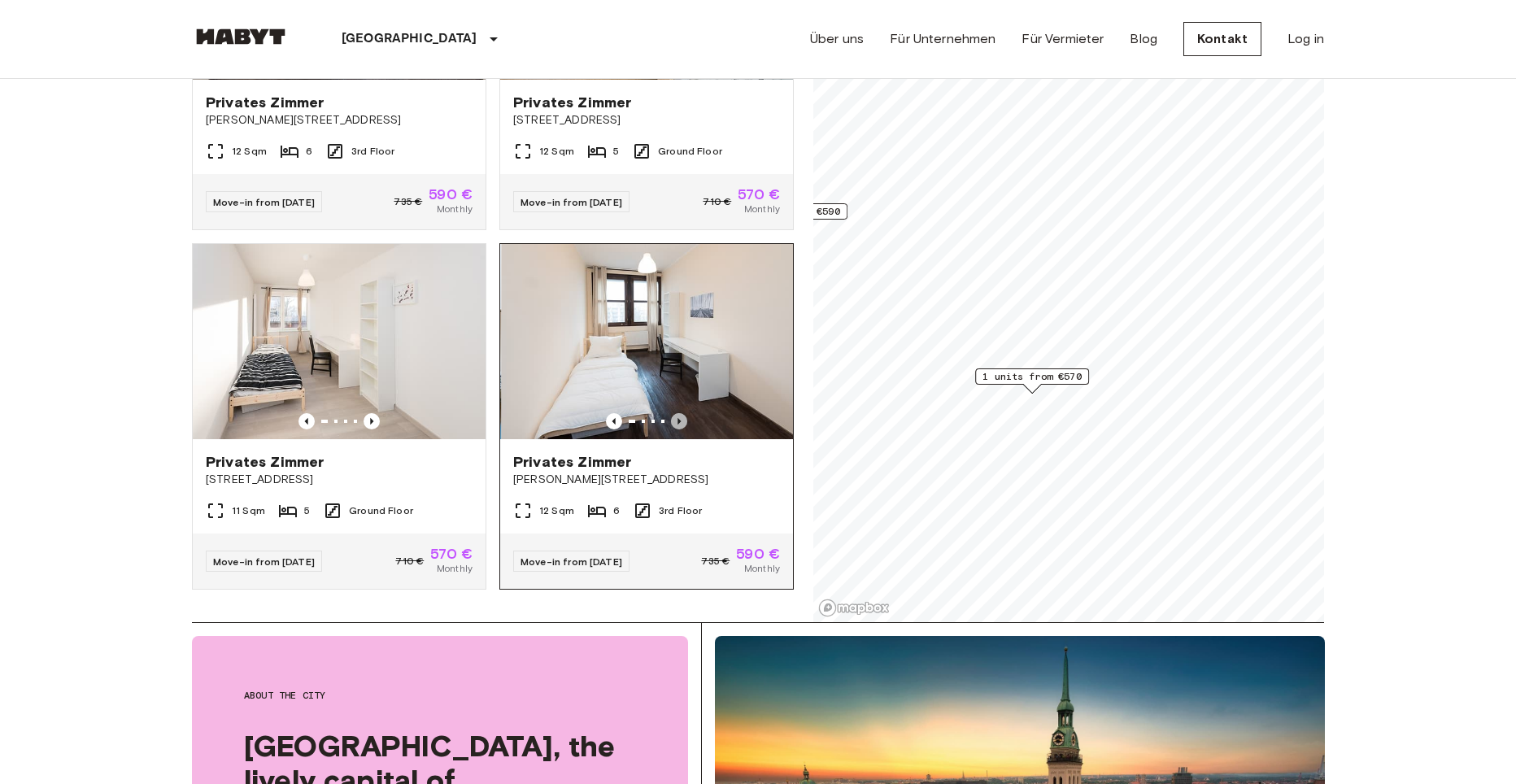
click at [671, 413] on icon "Previous image" at bounding box center [679, 421] width 16 height 16
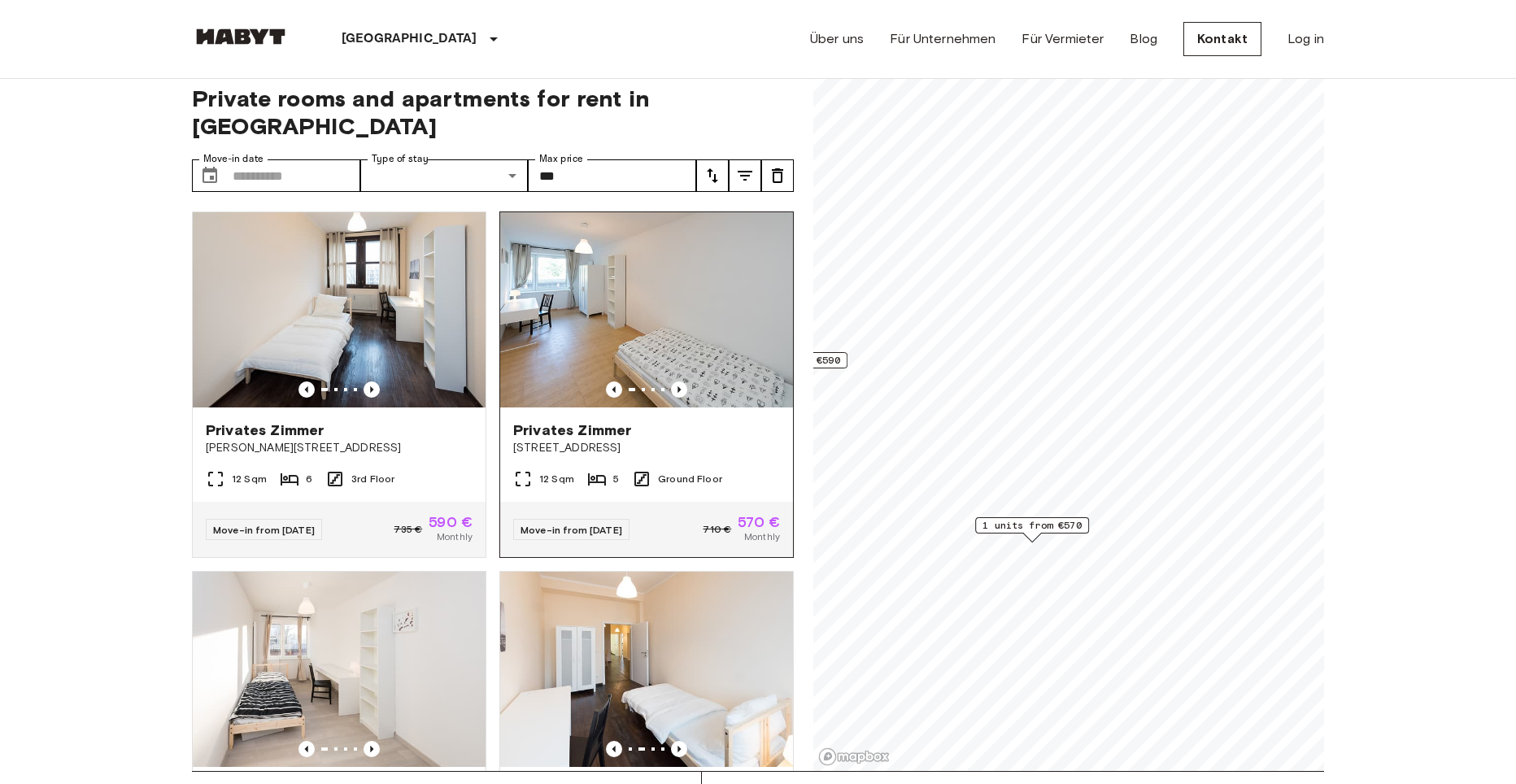
scroll to position [0, 0]
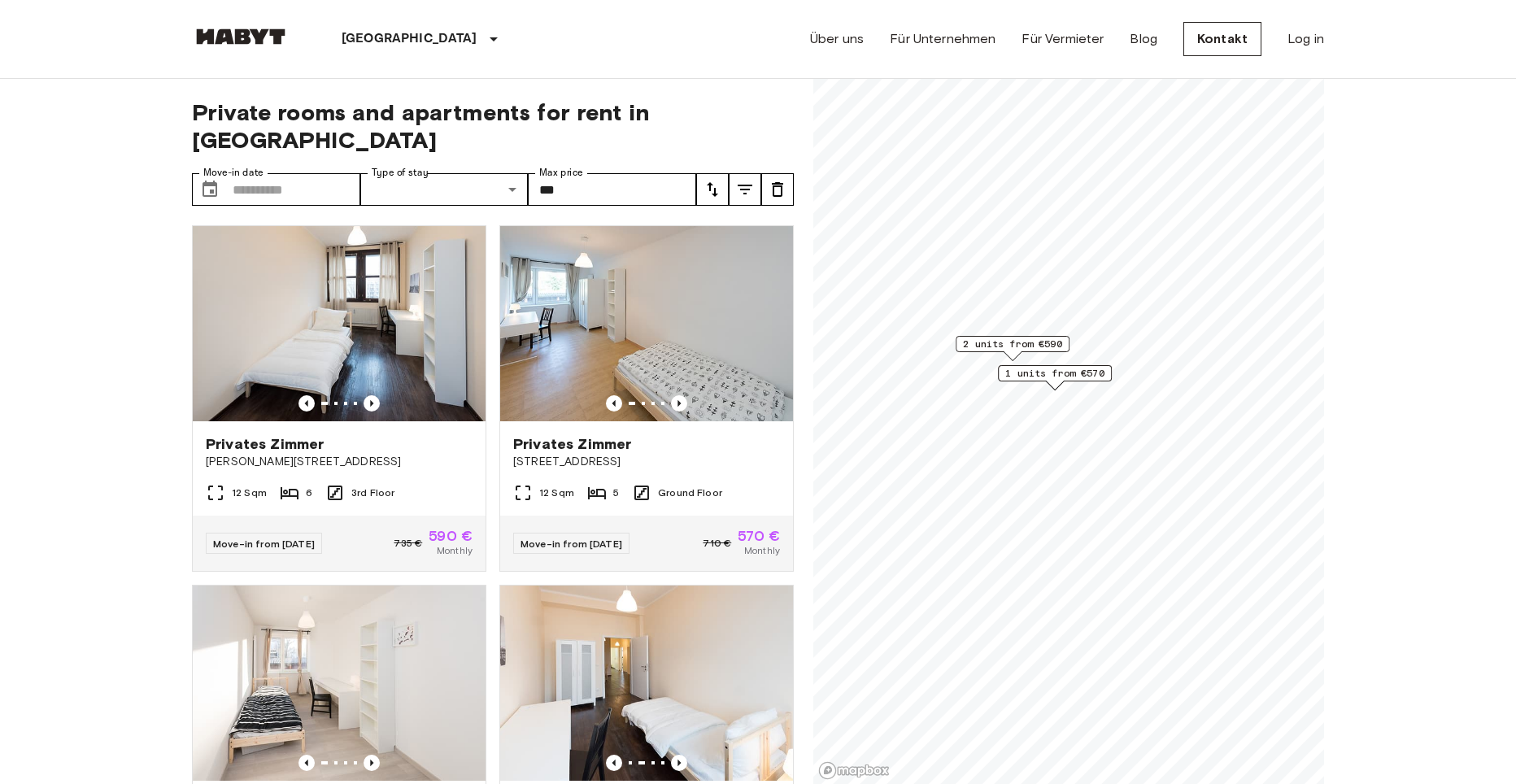
click at [1031, 346] on span "2 units from €590" at bounding box center [1013, 344] width 100 height 15
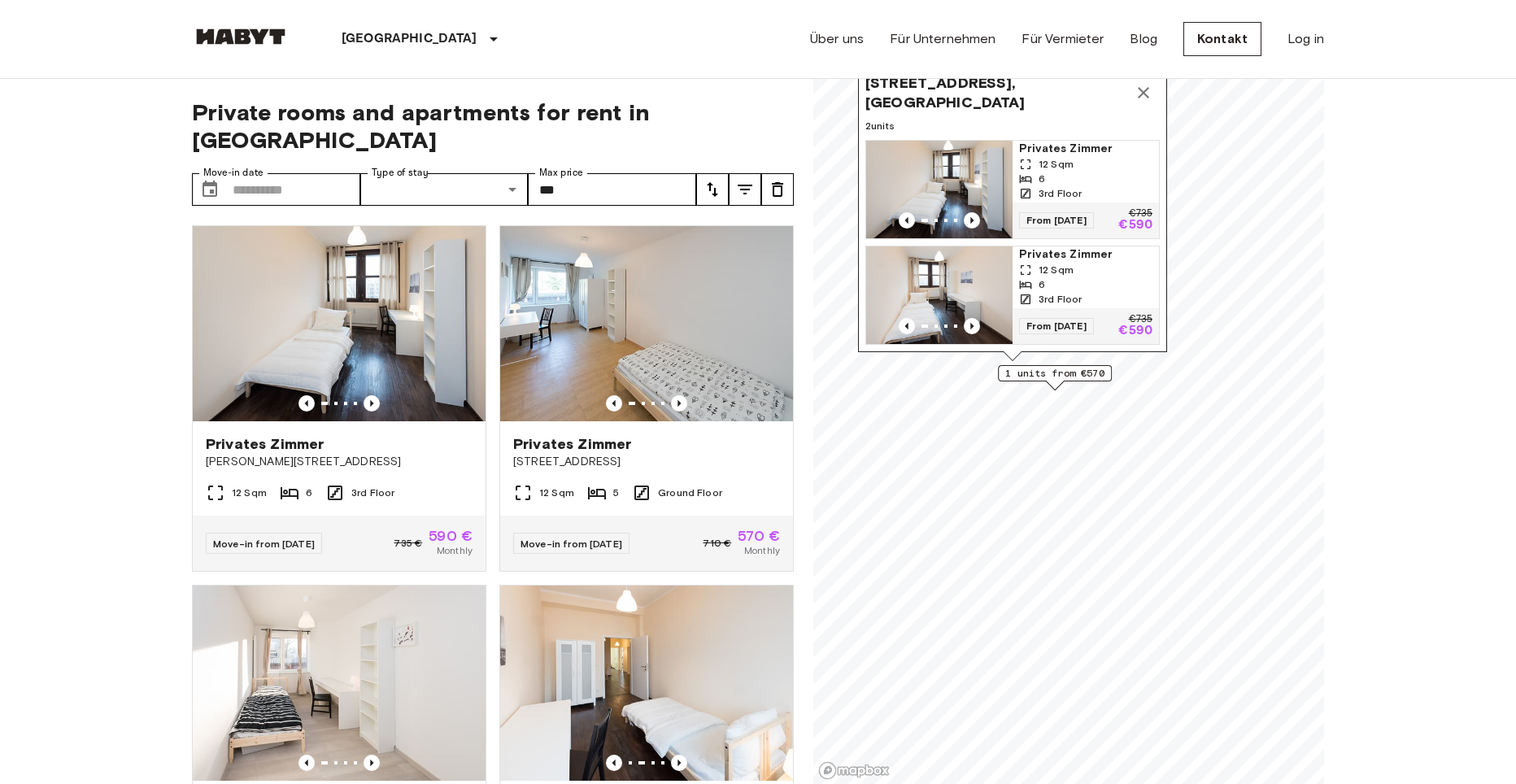
click at [1049, 371] on span "1 units from €570" at bounding box center [1055, 373] width 100 height 15
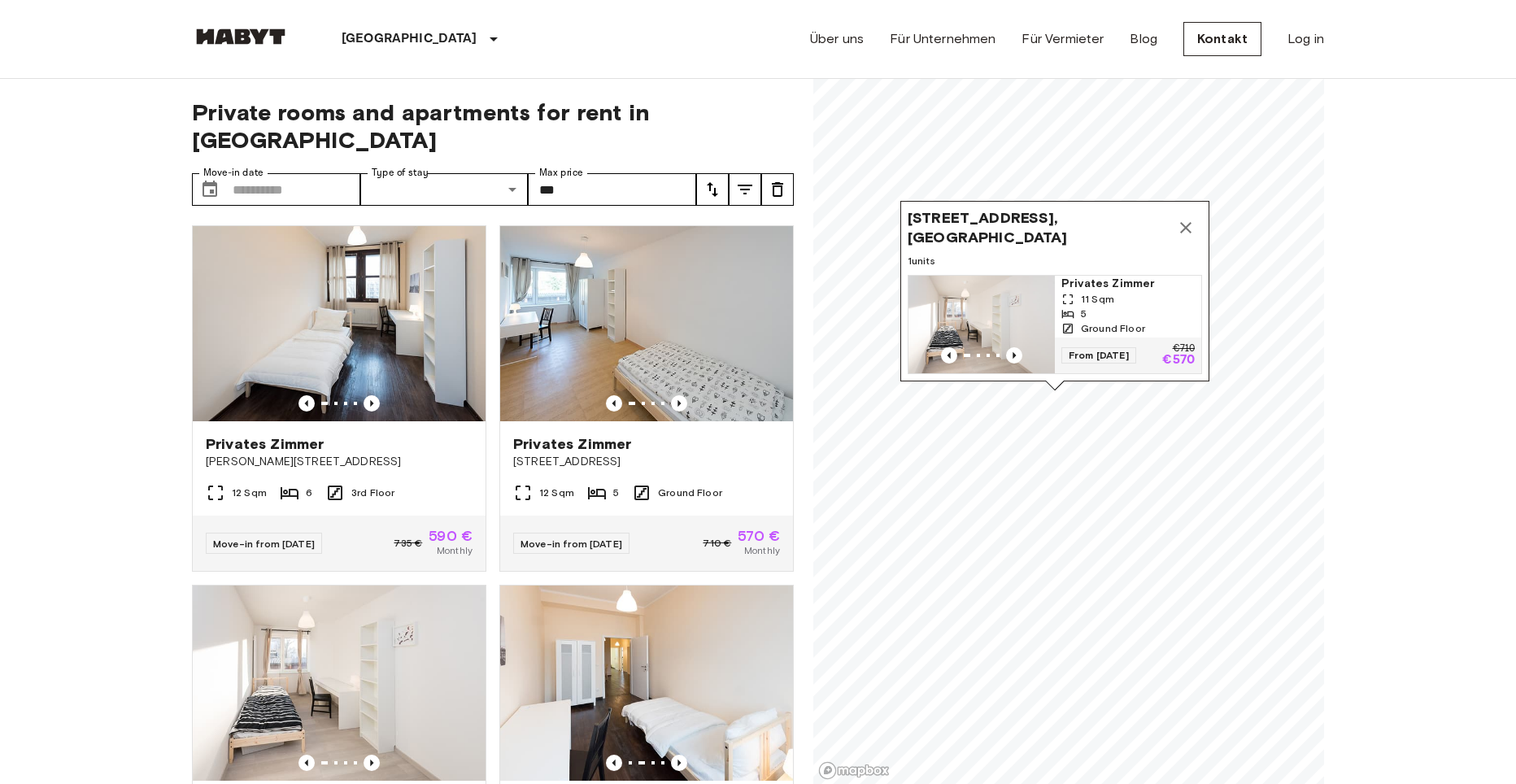
click at [1184, 218] on icon "Map marker" at bounding box center [1185, 227] width 19 height 19
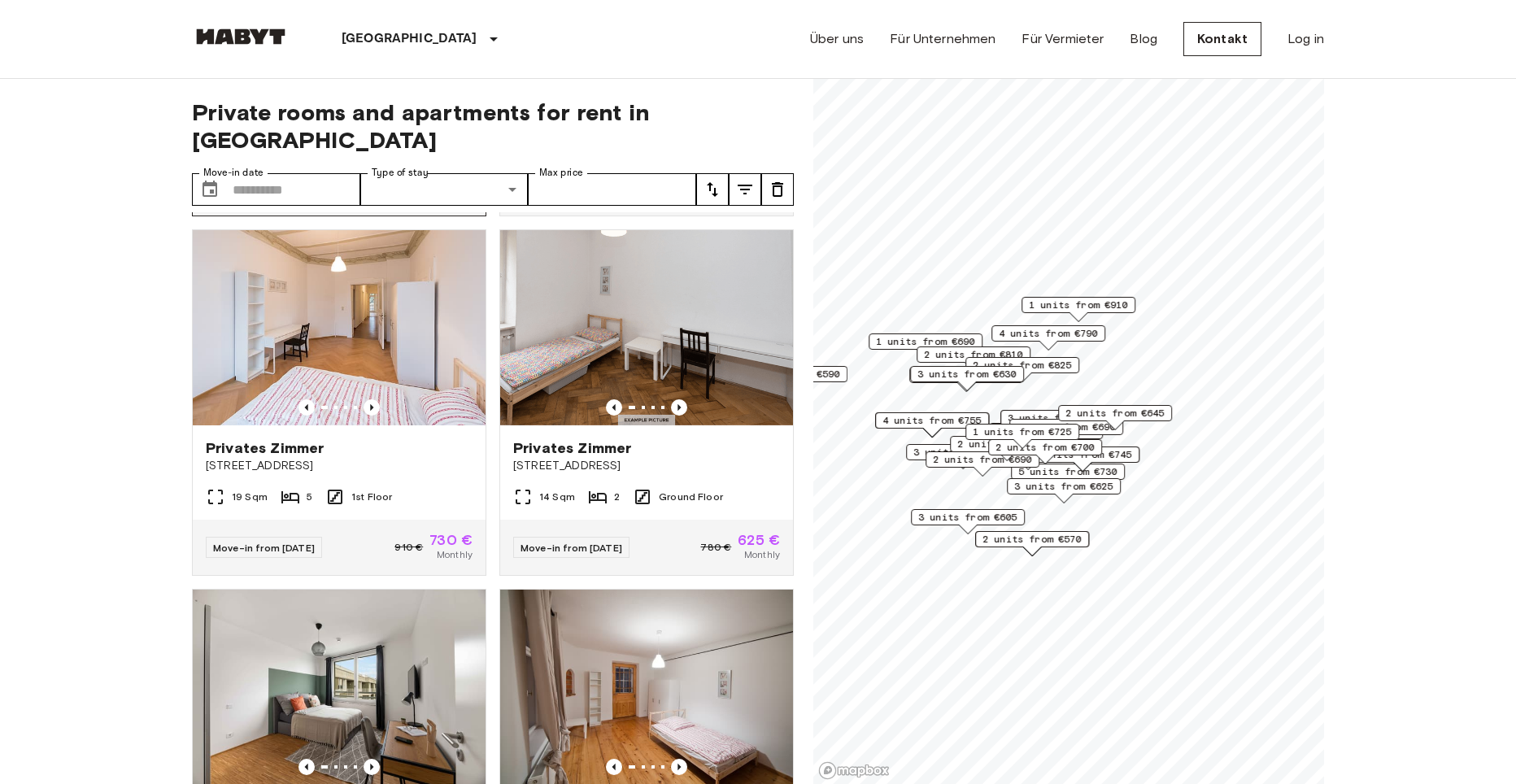
scroll to position [1518, 0]
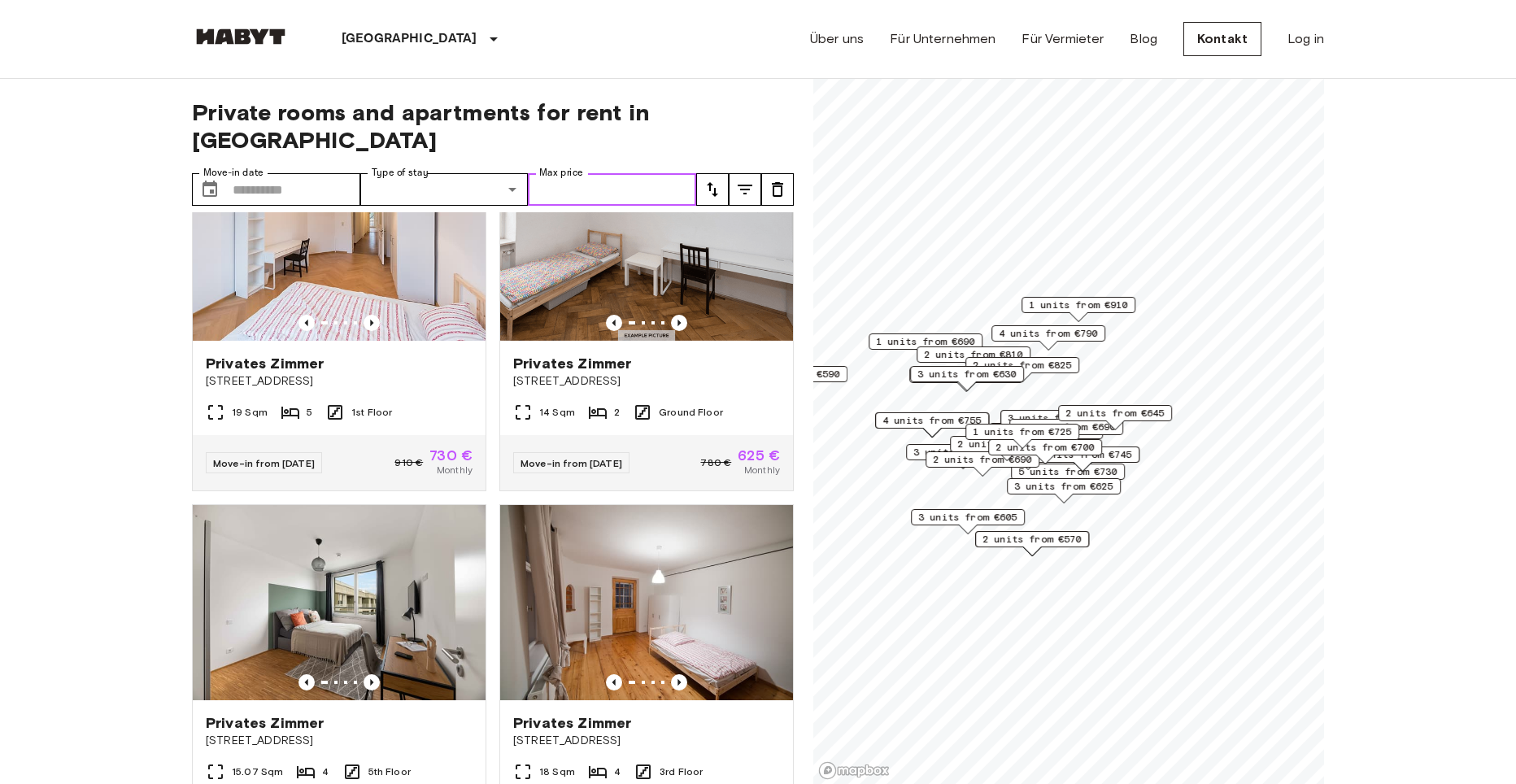
click at [549, 173] on input "Max price" at bounding box center [612, 190] width 168 height 33
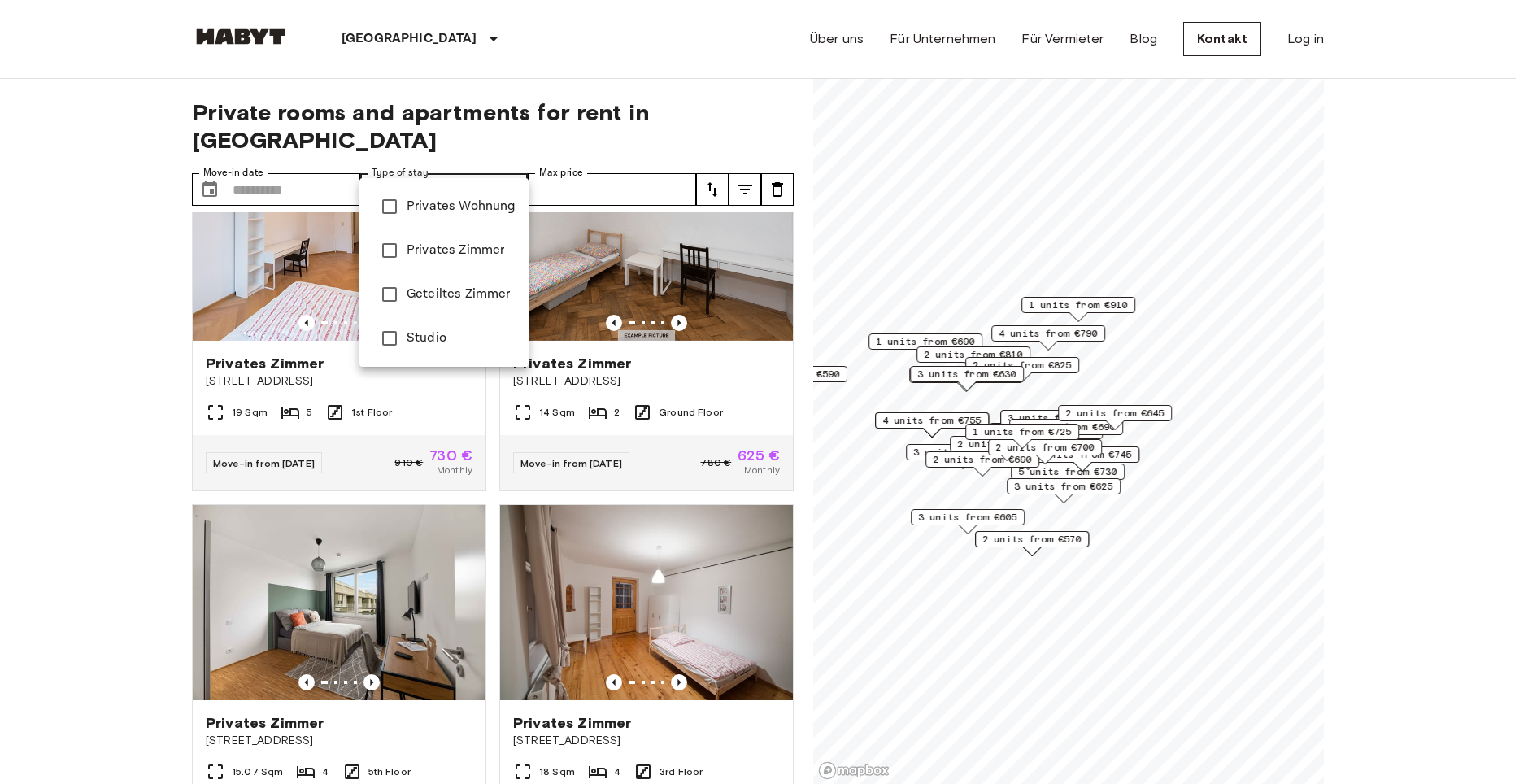
type input "**********"
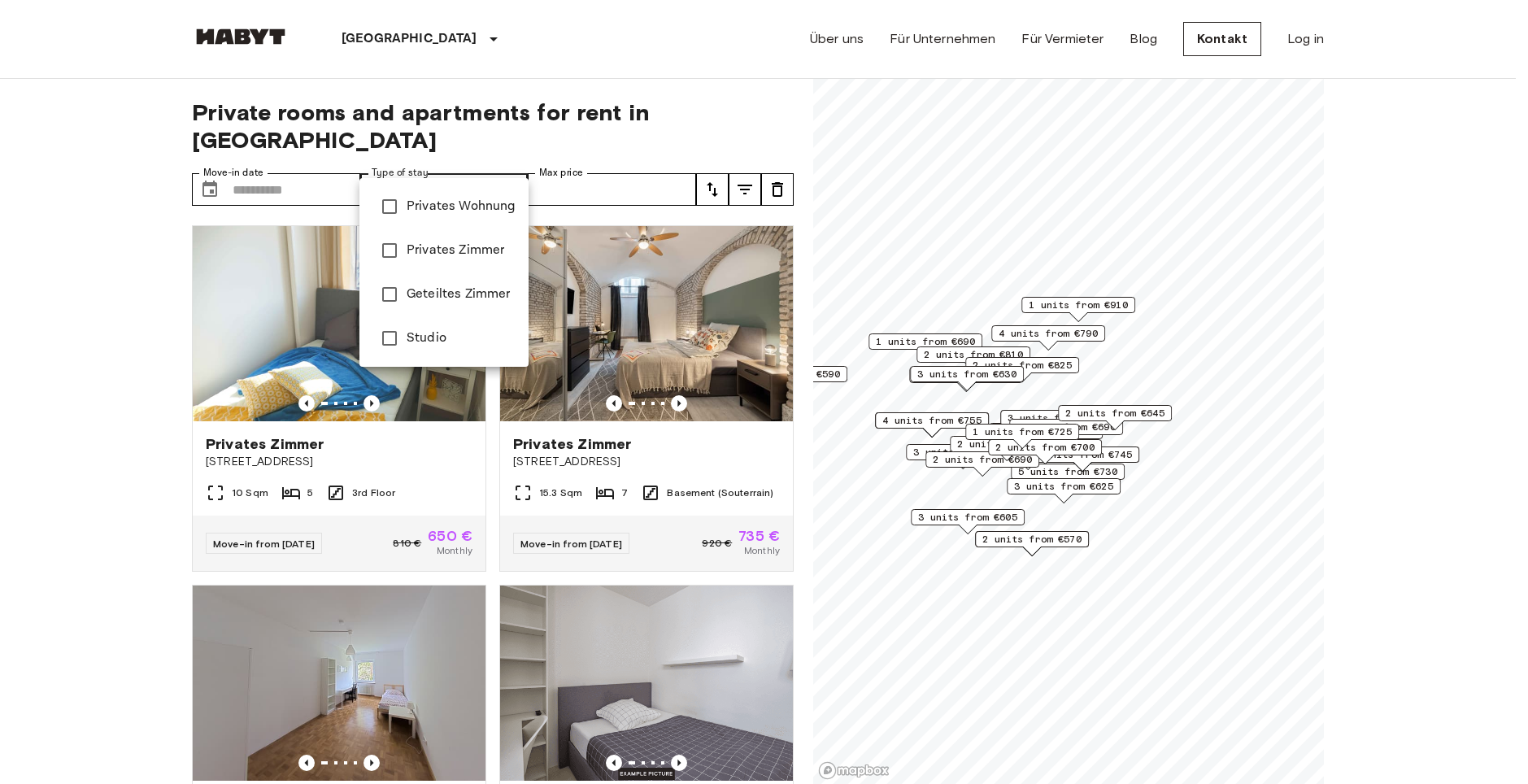
type input "**********"
click at [658, 172] on div at bounding box center [764, 392] width 1528 height 784
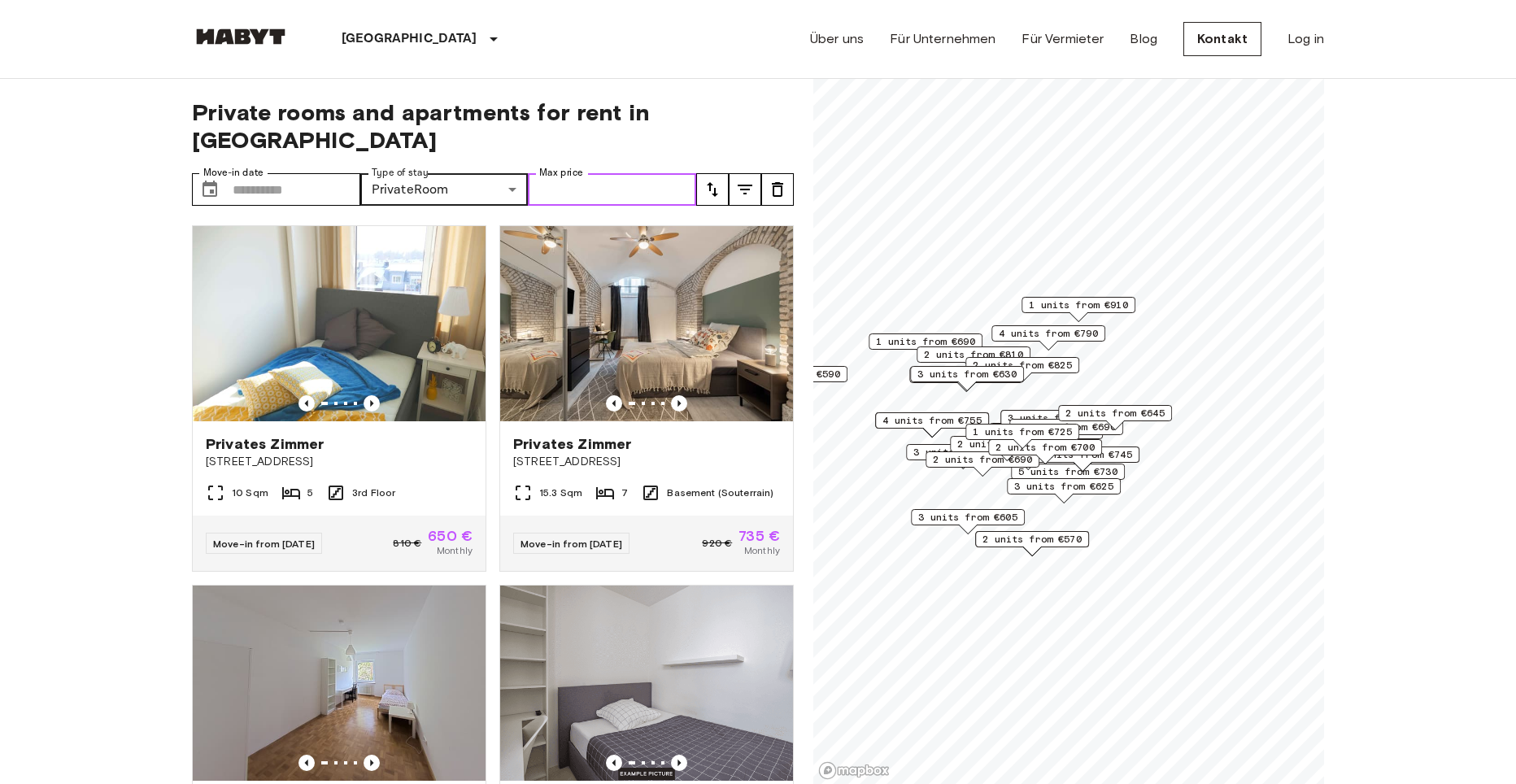
click at [622, 173] on input "Max price" at bounding box center [612, 190] width 168 height 33
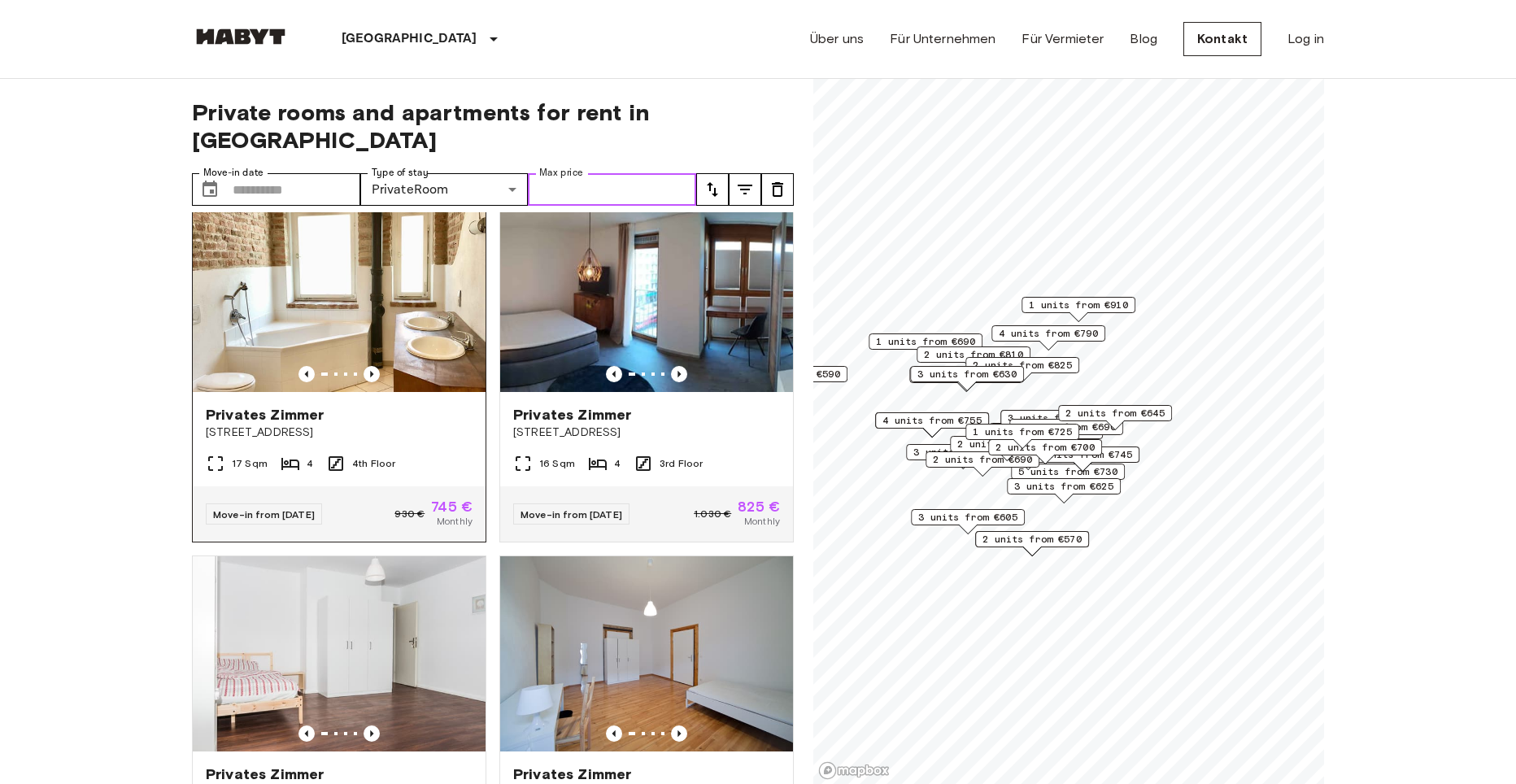
scroll to position [2547, 0]
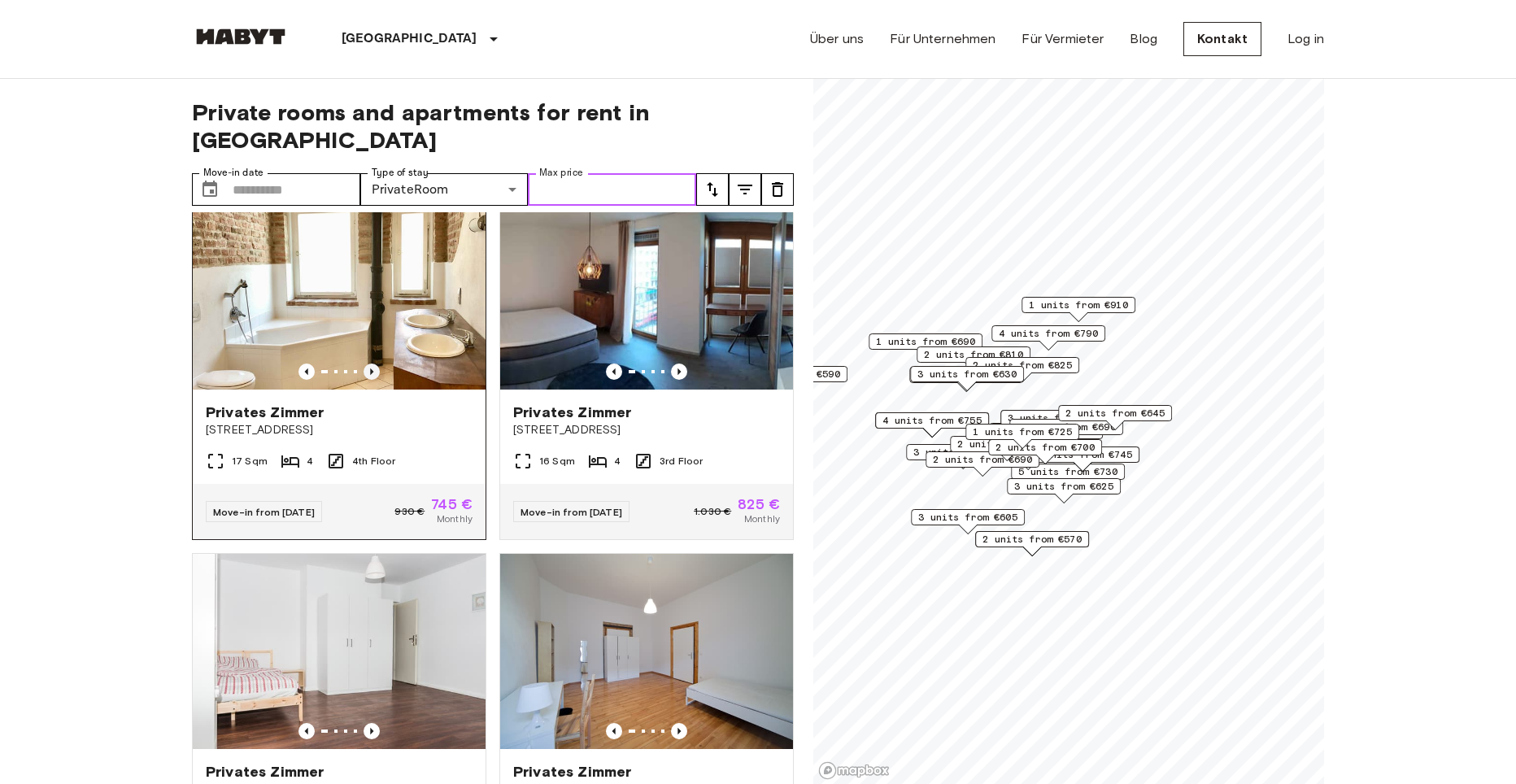
click at [363, 380] on icon "Previous image" at bounding box center [372, 371] width 16 height 16
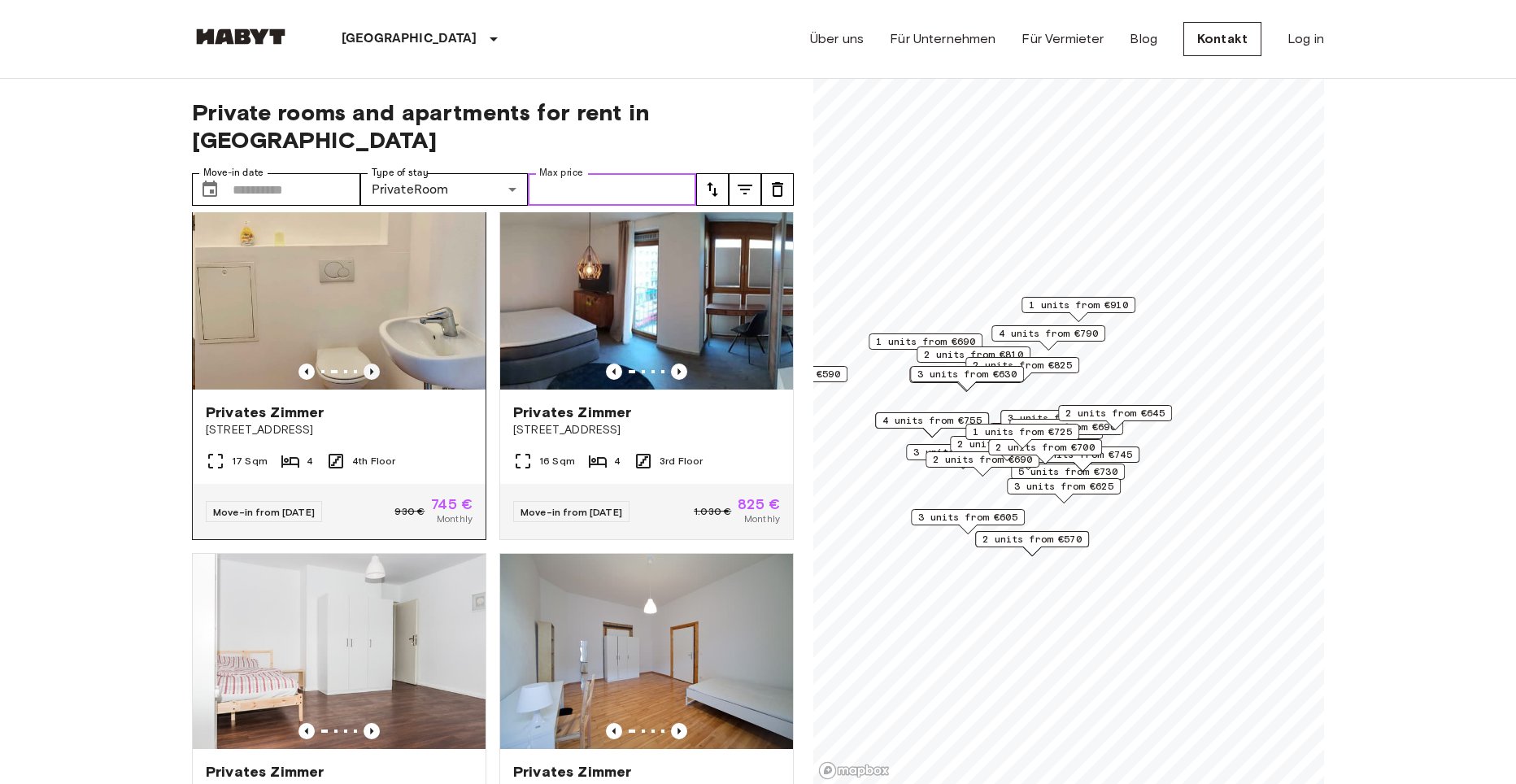
click at [369, 380] on icon "Previous image" at bounding box center [372, 371] width 16 height 16
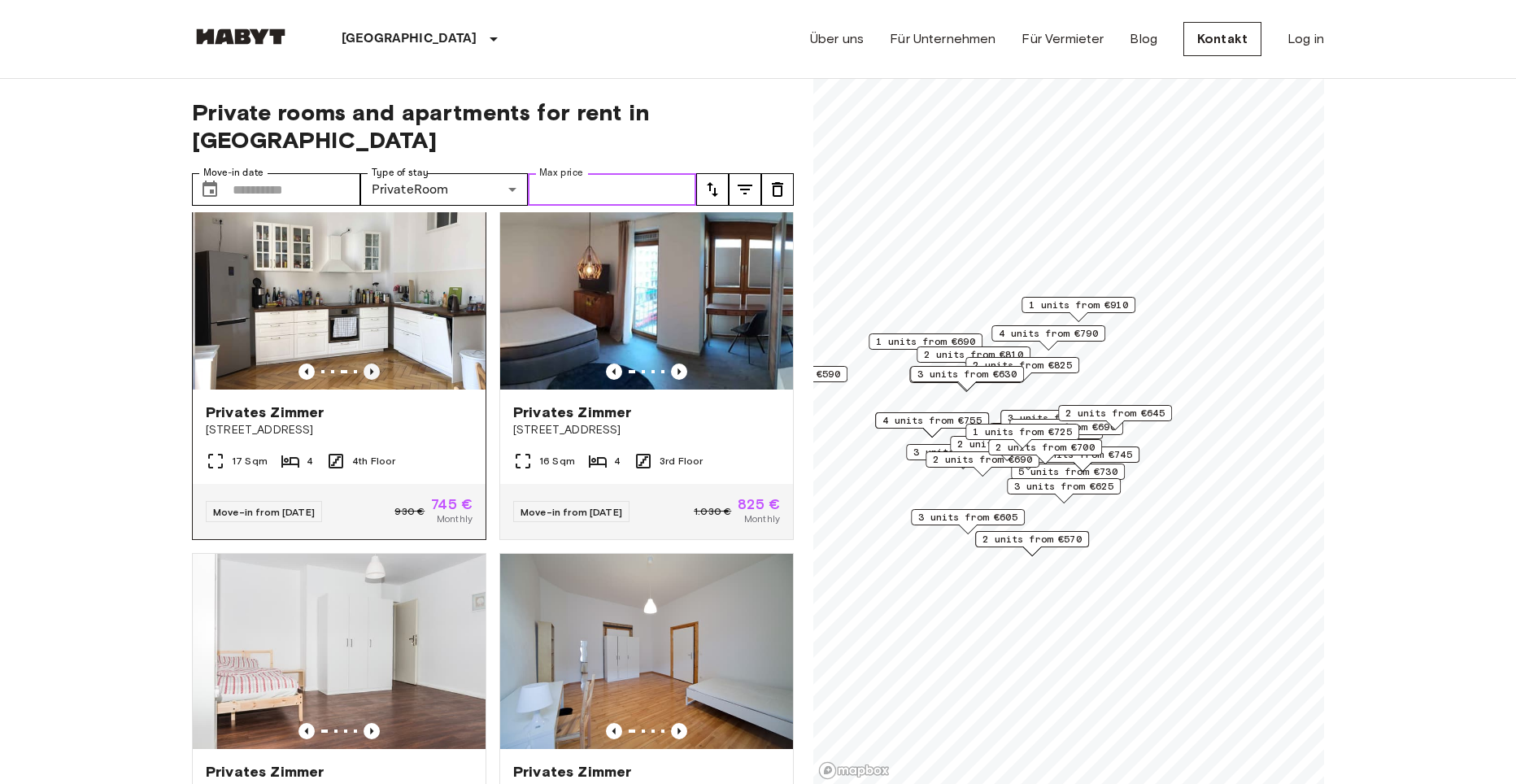
click at [369, 380] on icon "Previous image" at bounding box center [372, 371] width 16 height 16
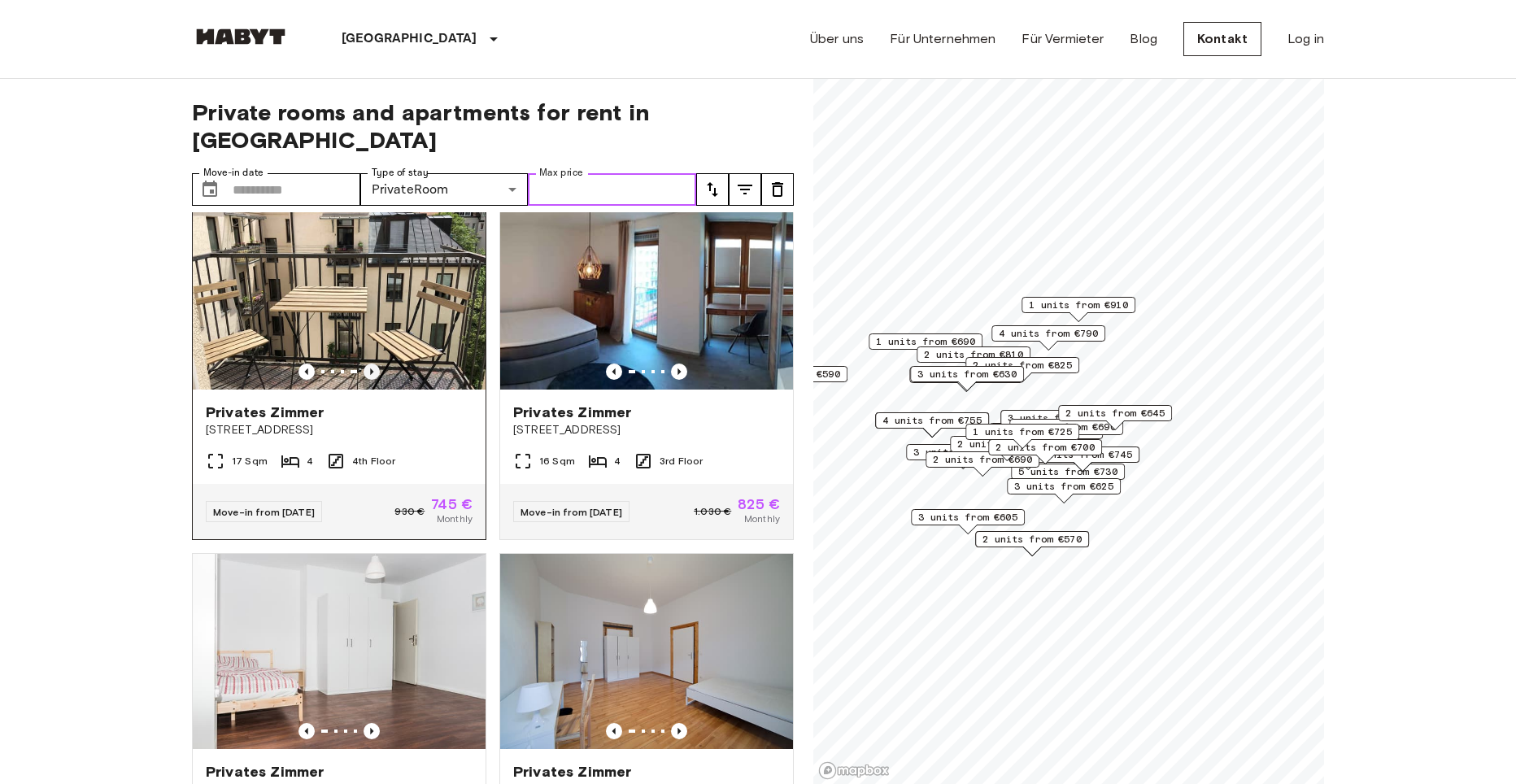
click at [370, 380] on icon "Previous image" at bounding box center [372, 371] width 16 height 16
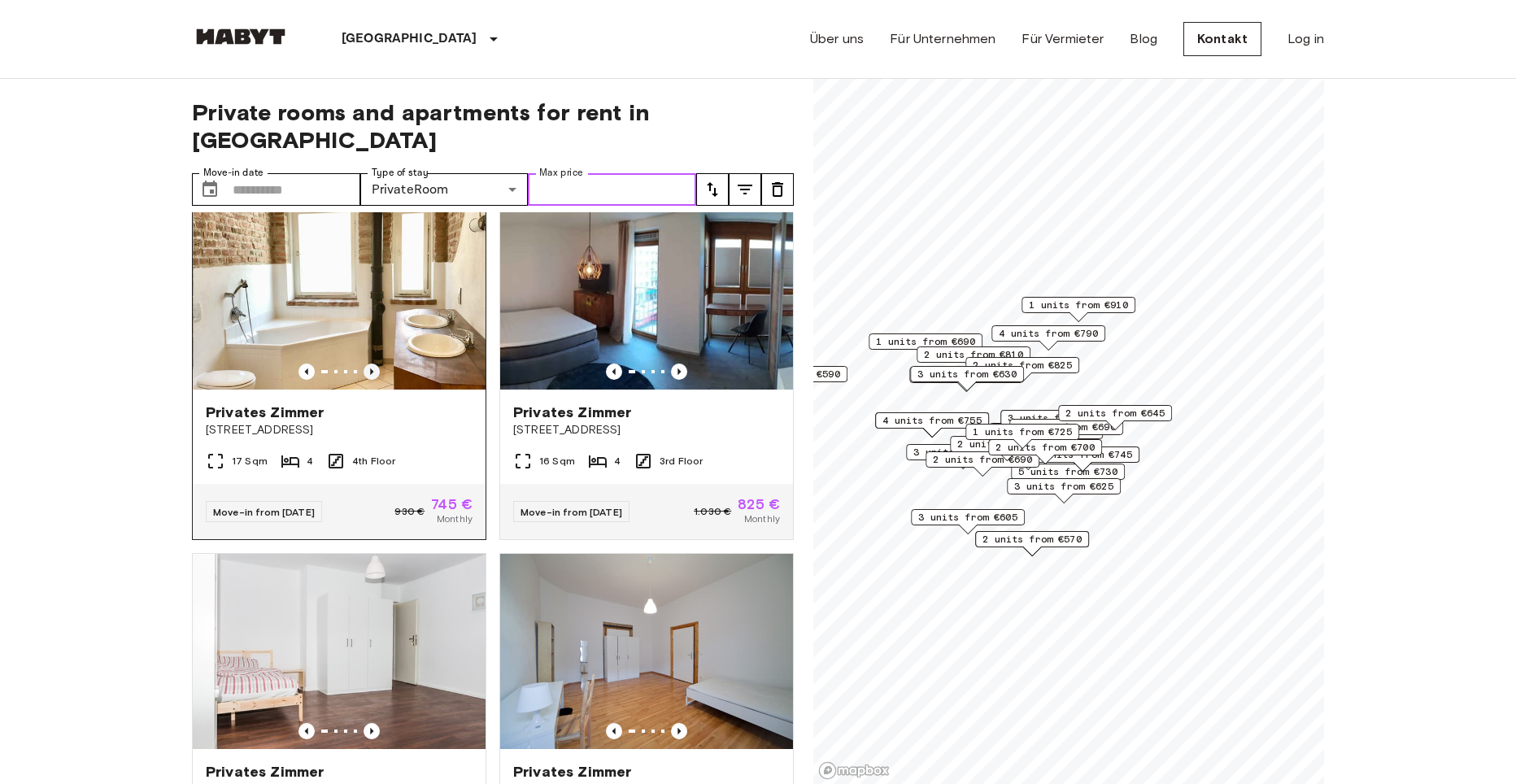
click at [370, 380] on icon "Previous image" at bounding box center [372, 371] width 16 height 16
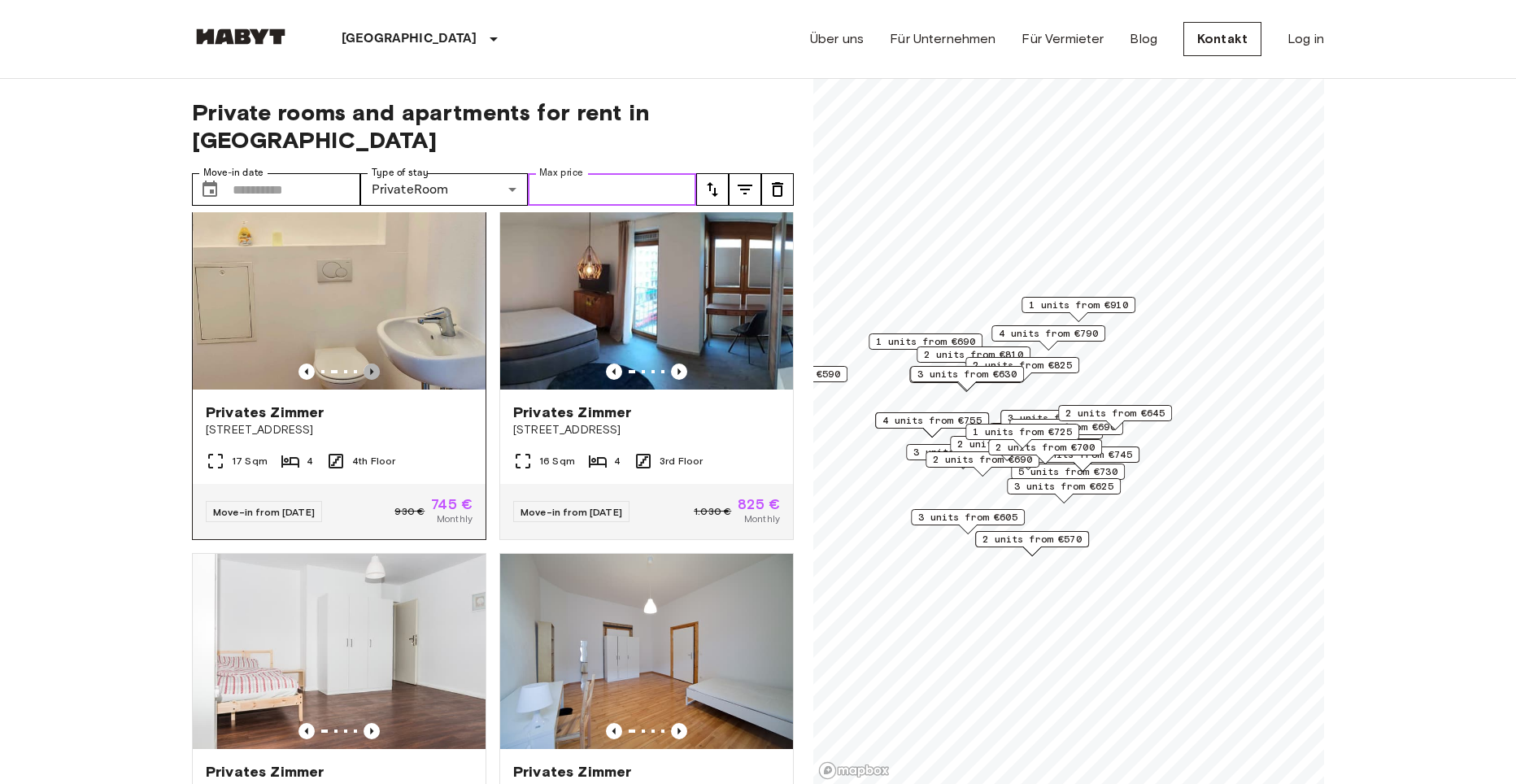
click at [370, 380] on icon "Previous image" at bounding box center [372, 371] width 16 height 16
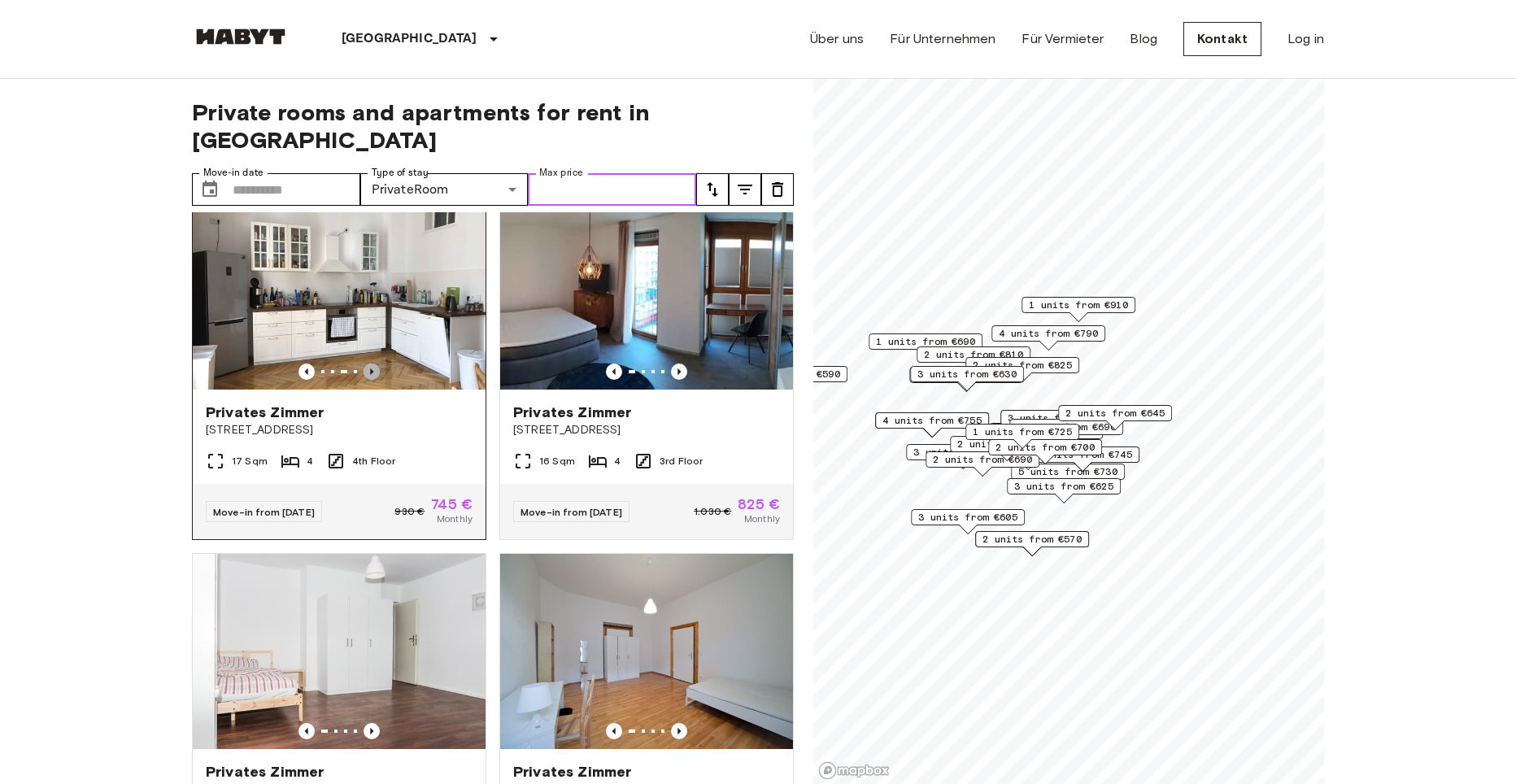
click at [370, 375] on icon "Previous image" at bounding box center [372, 371] width 4 height 6
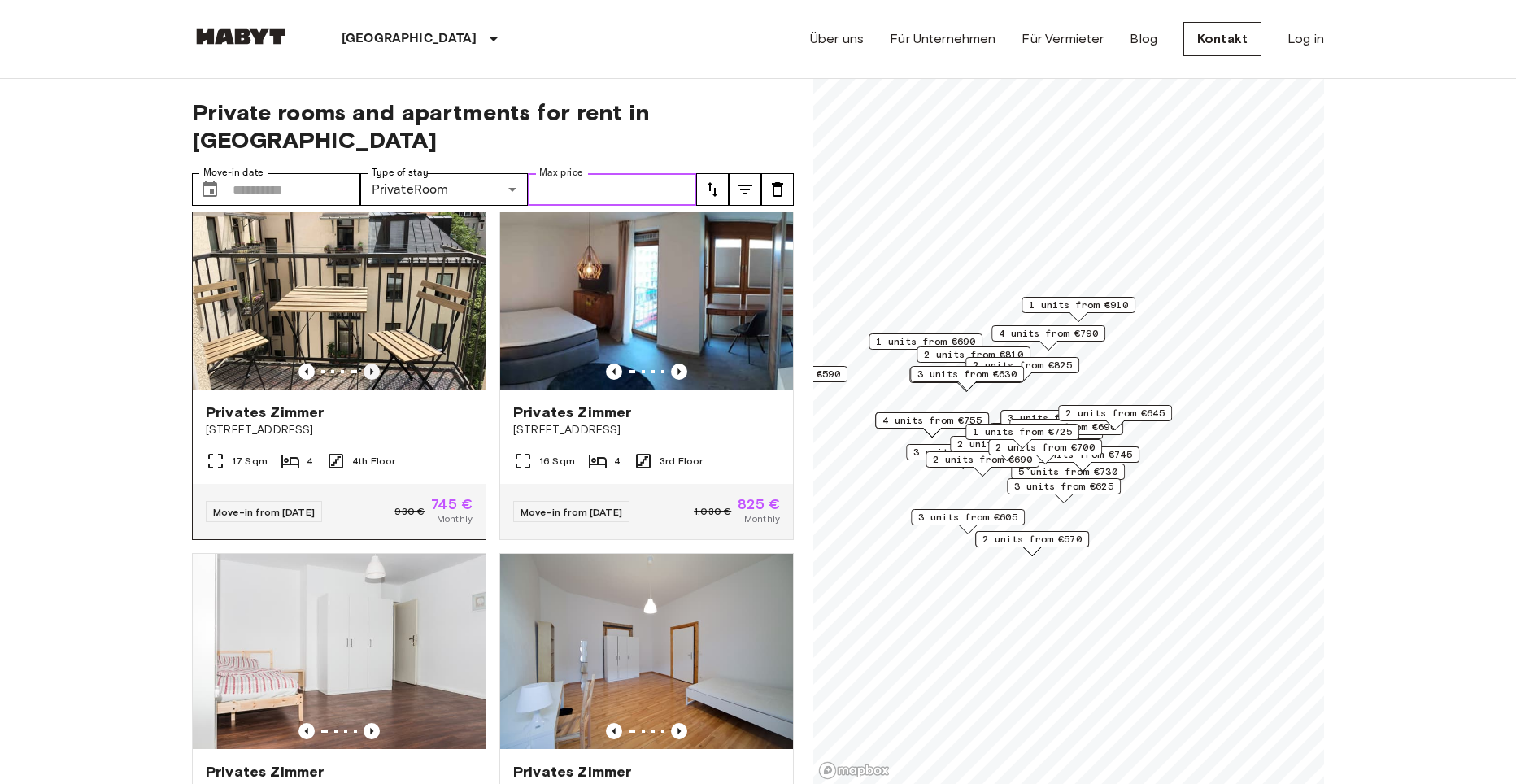
click at [370, 375] on icon "Previous image" at bounding box center [372, 371] width 4 height 6
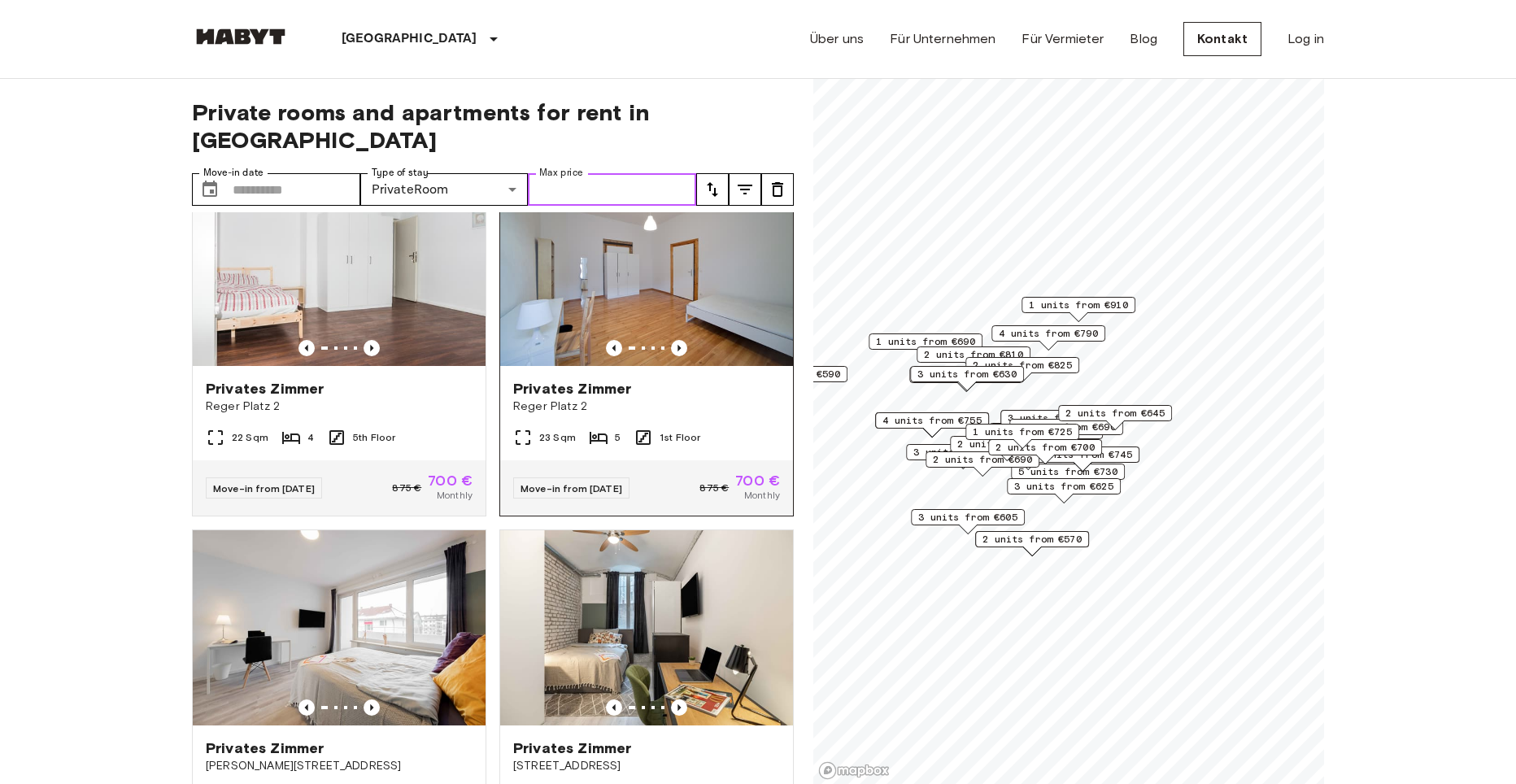
scroll to position [2927, 0]
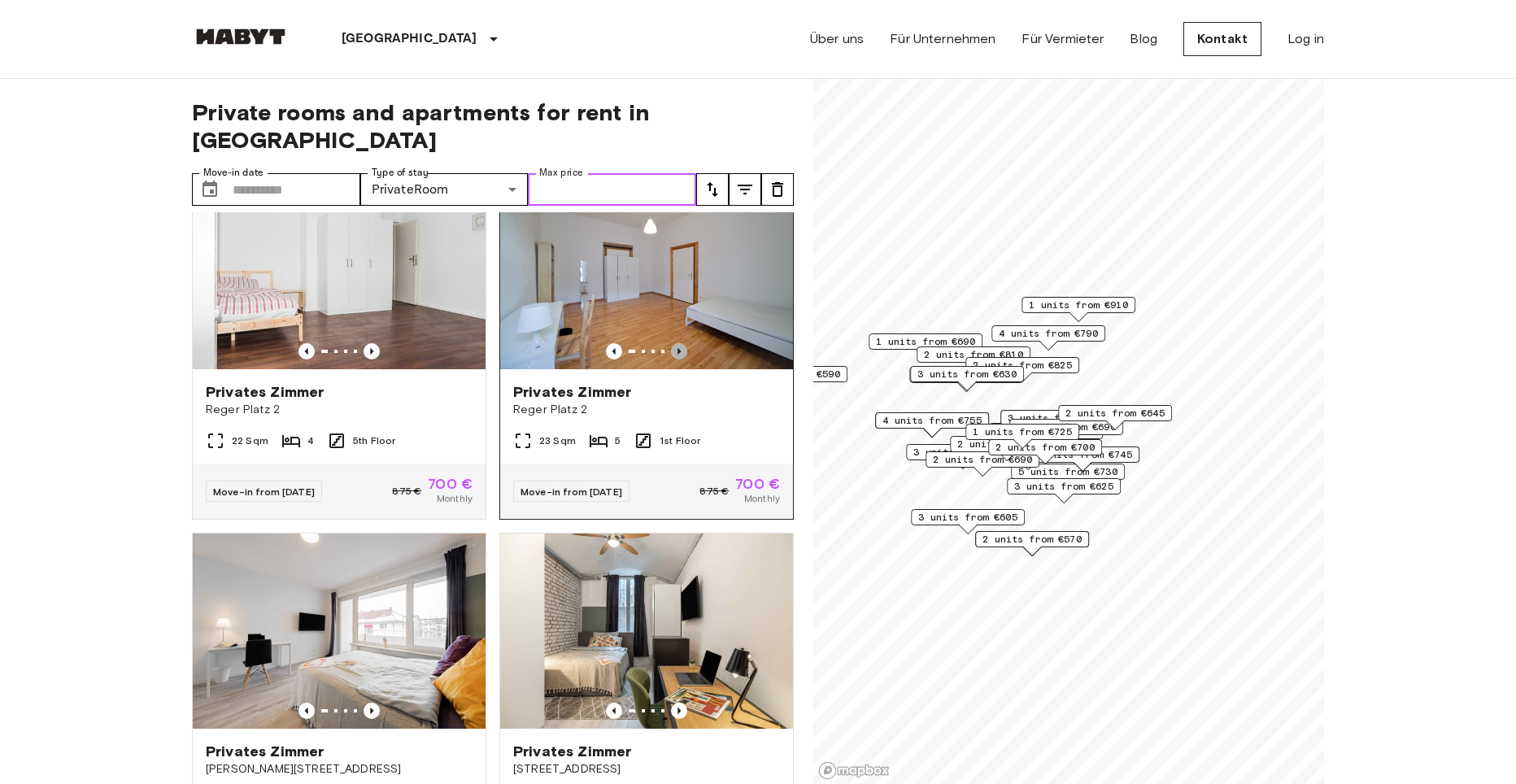
click at [671, 360] on icon "Previous image" at bounding box center [679, 351] width 16 height 16
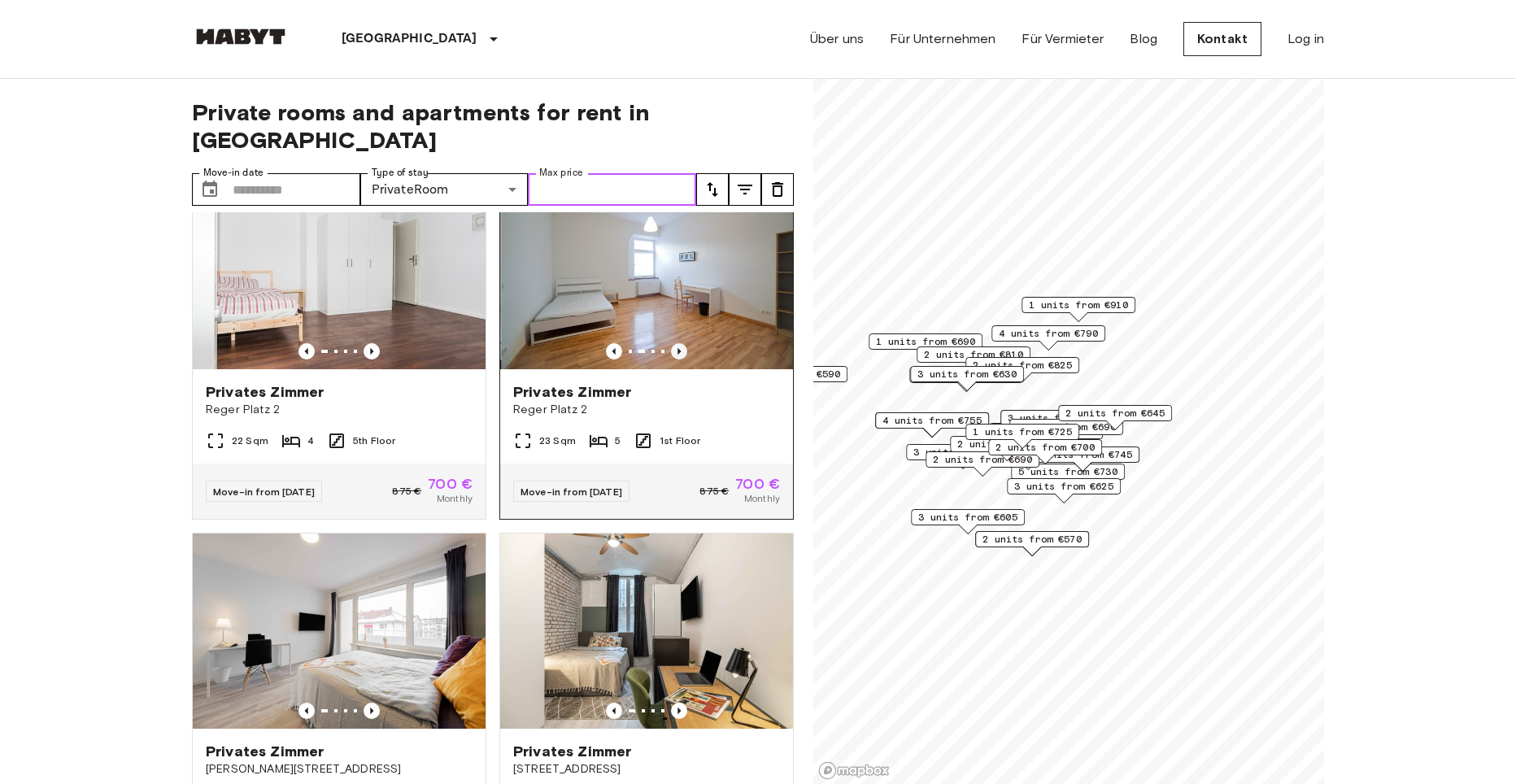
click at [671, 360] on icon "Previous image" at bounding box center [679, 351] width 16 height 16
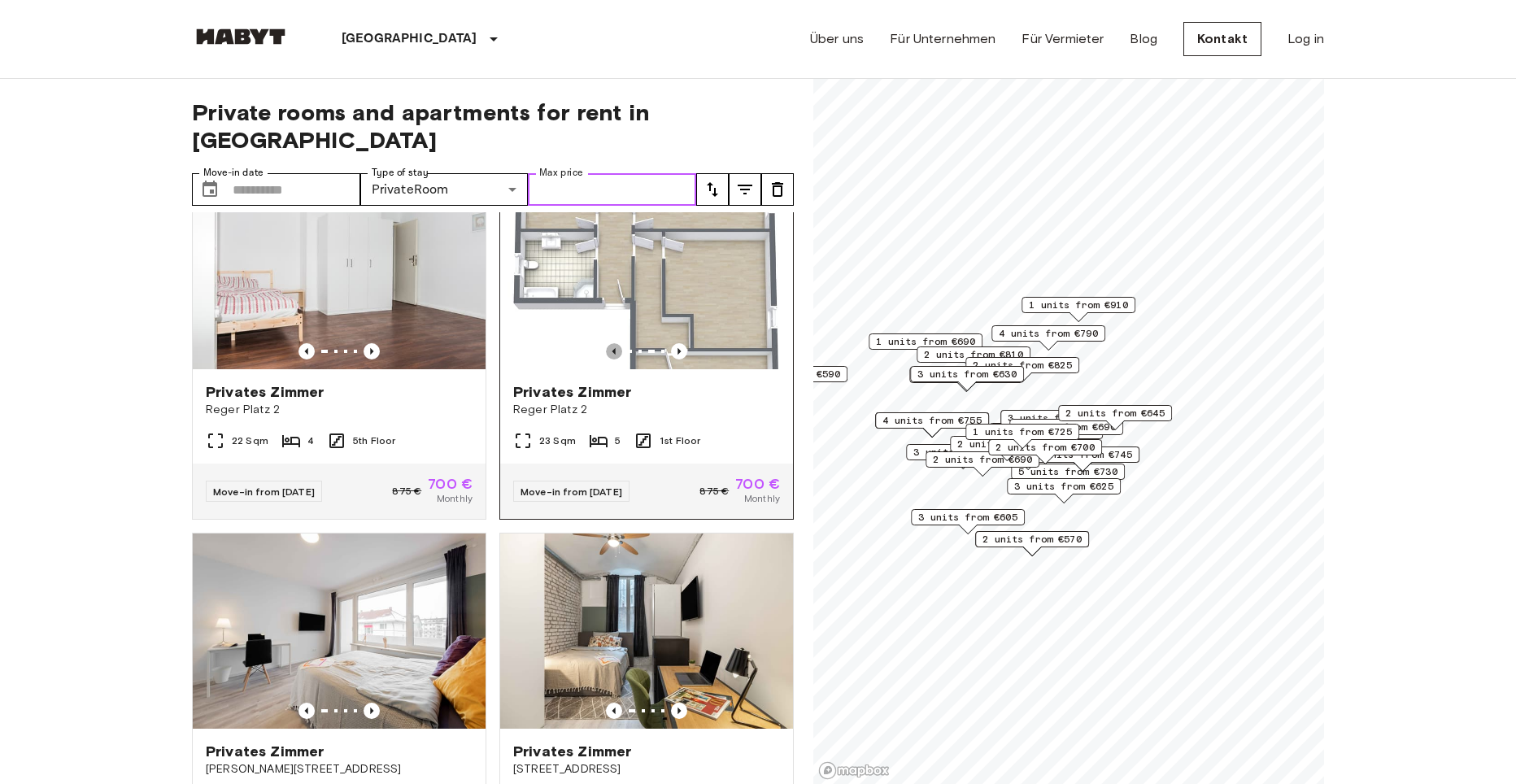
click at [606, 360] on icon "Previous image" at bounding box center [615, 351] width 16 height 16
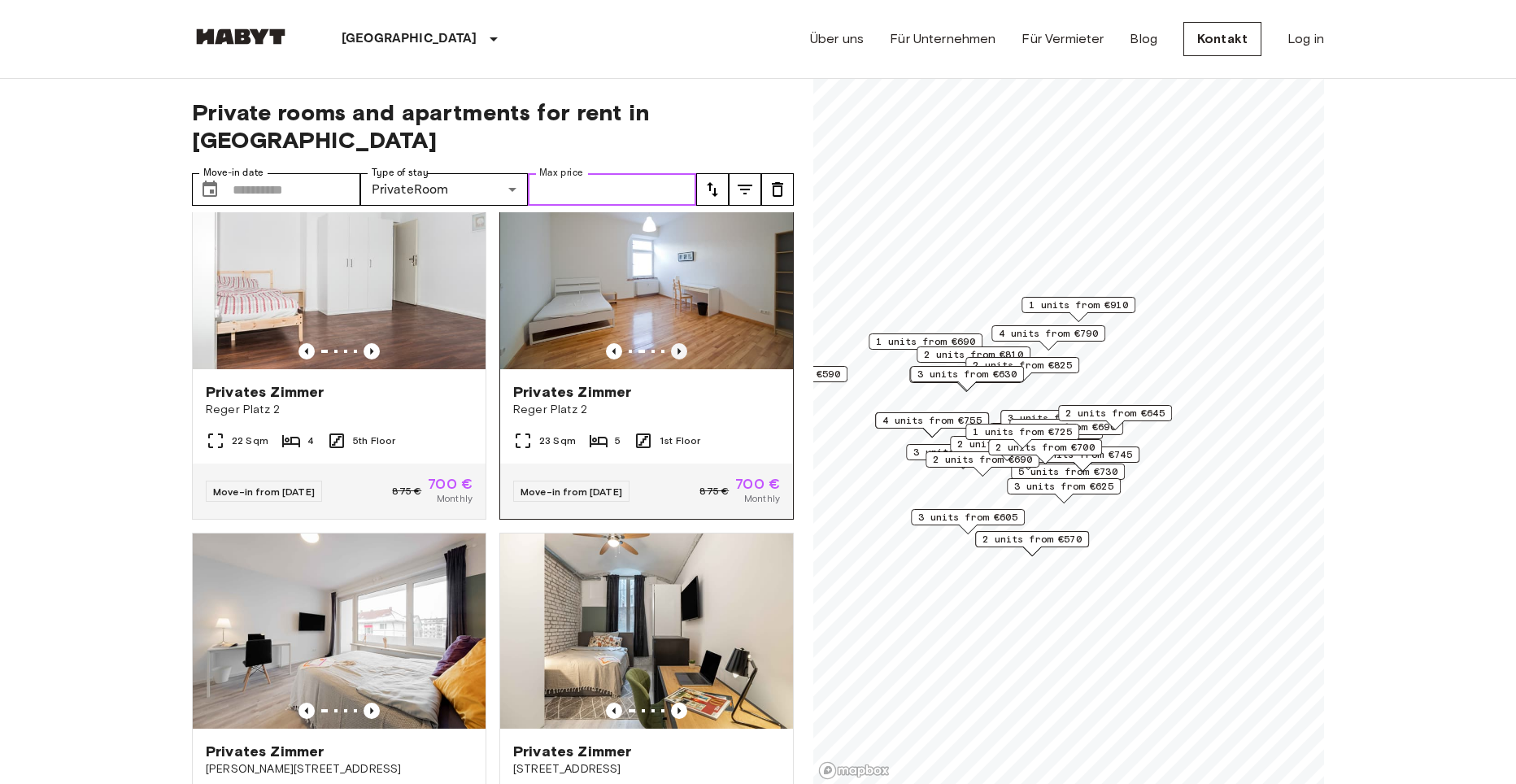
click at [672, 360] on icon "Previous image" at bounding box center [679, 351] width 16 height 16
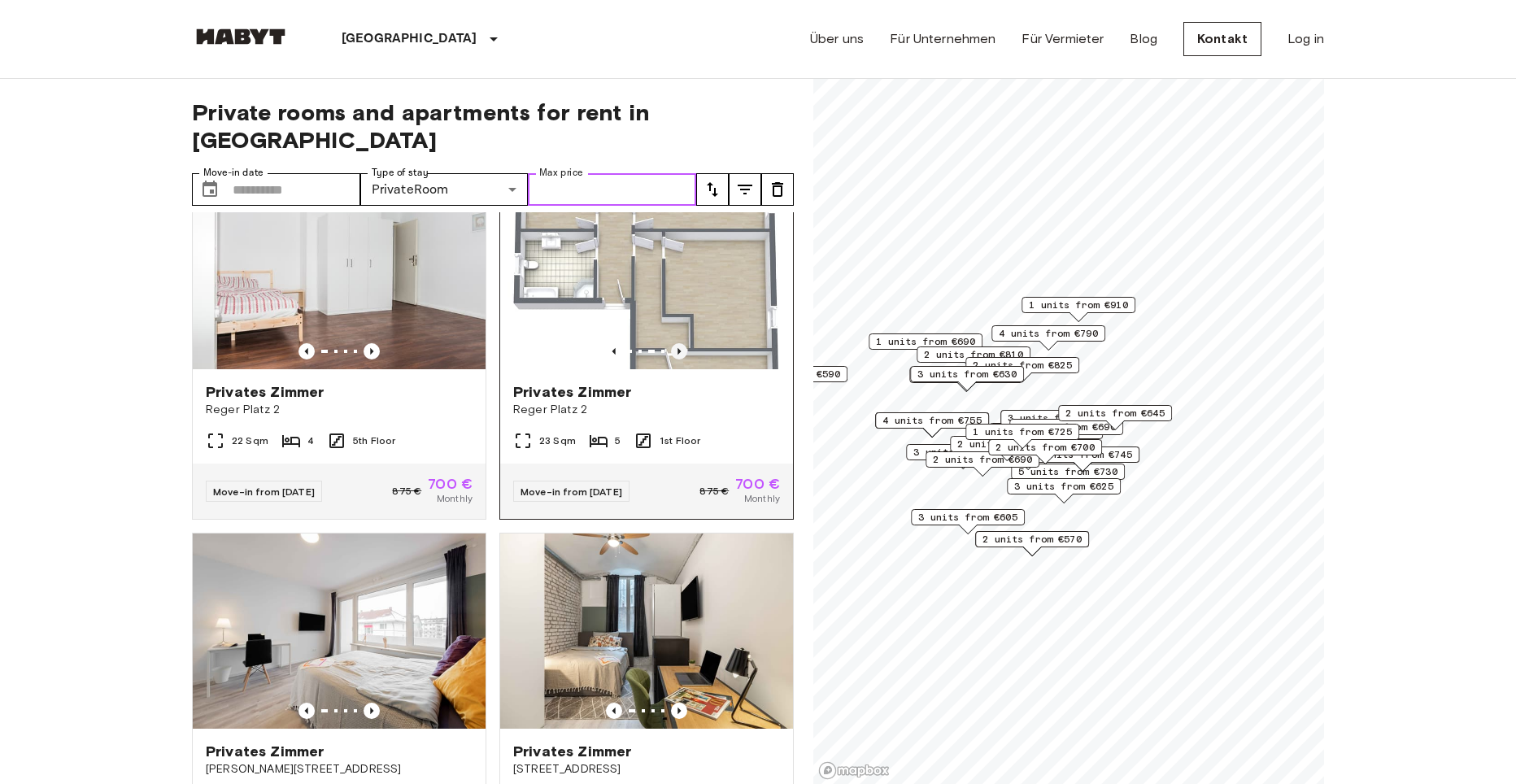
click at [672, 360] on icon "Previous image" at bounding box center [679, 351] width 16 height 16
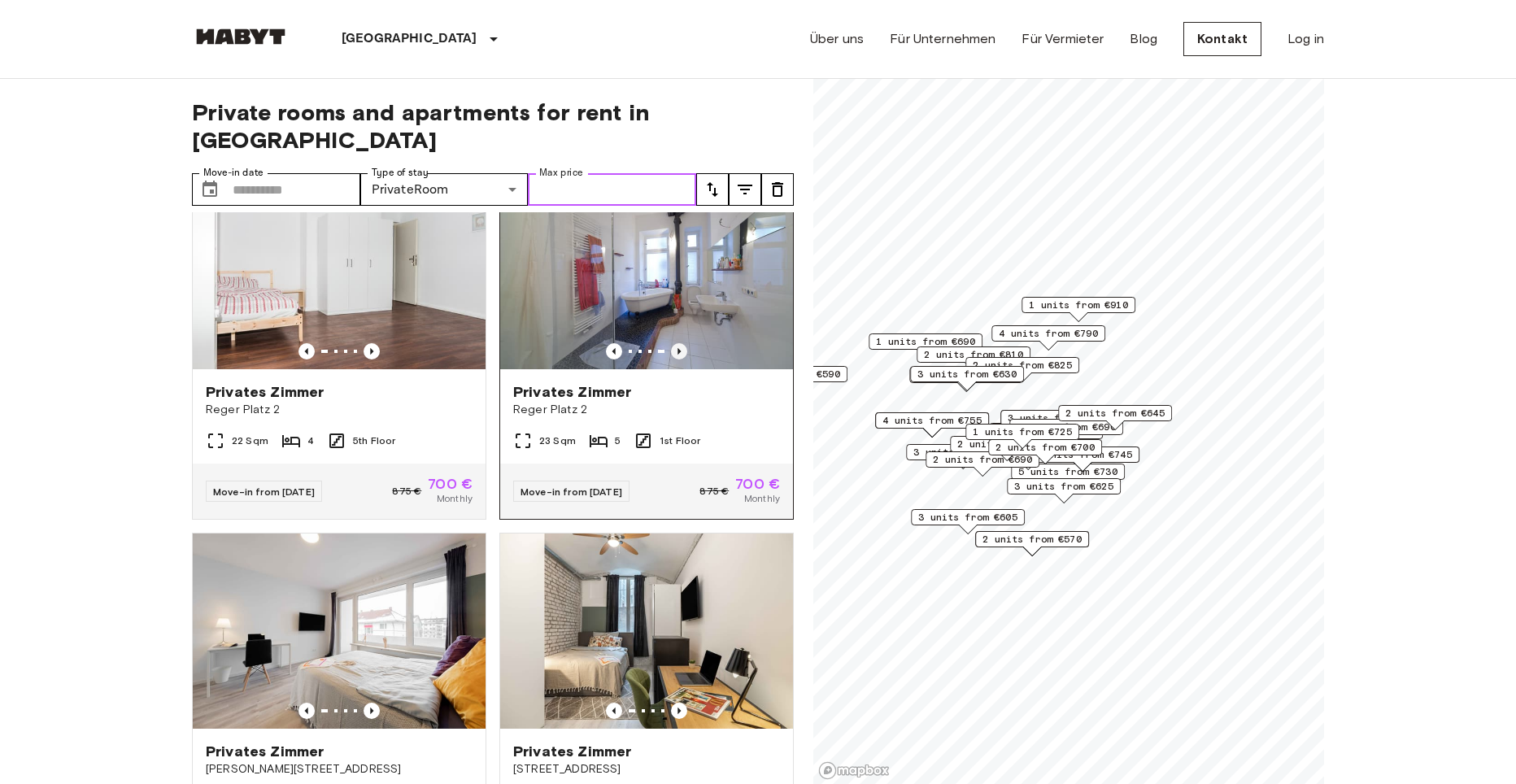
click at [672, 360] on icon "Previous image" at bounding box center [679, 351] width 16 height 16
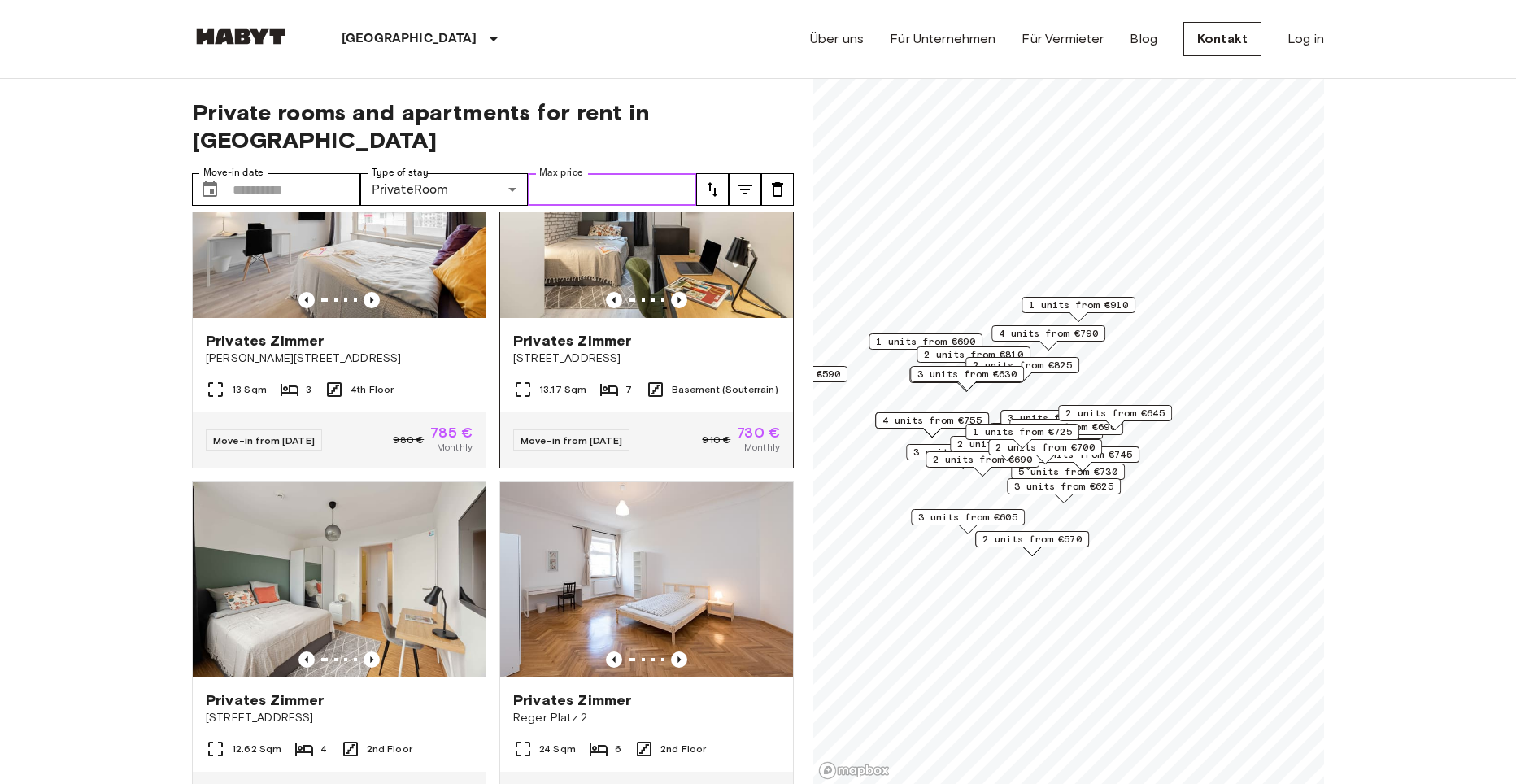
scroll to position [3337, 0]
click at [370, 304] on icon "Previous image" at bounding box center [372, 300] width 4 height 6
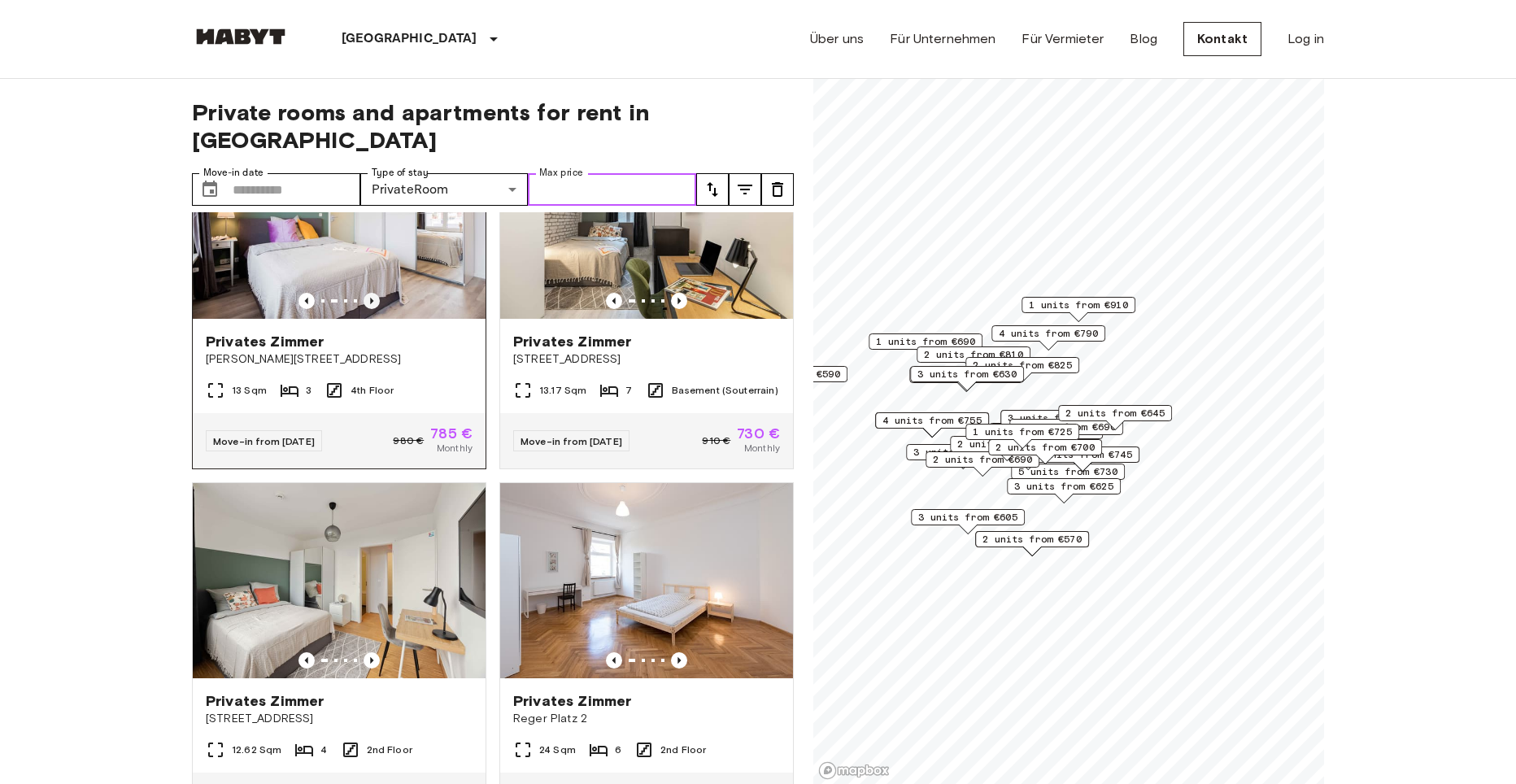
click at [370, 304] on icon "Previous image" at bounding box center [372, 300] width 4 height 6
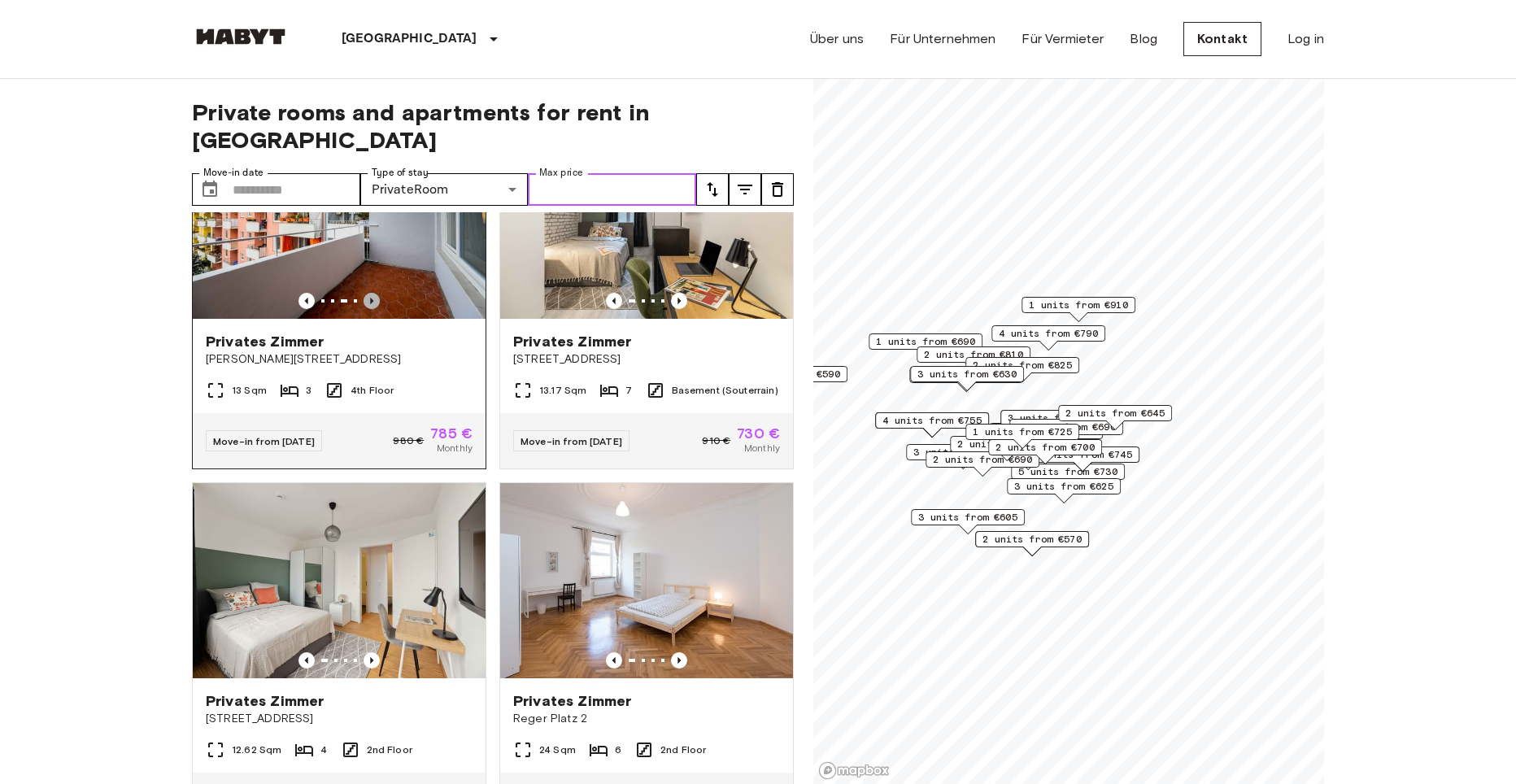
click at [370, 304] on icon "Previous image" at bounding box center [372, 300] width 4 height 6
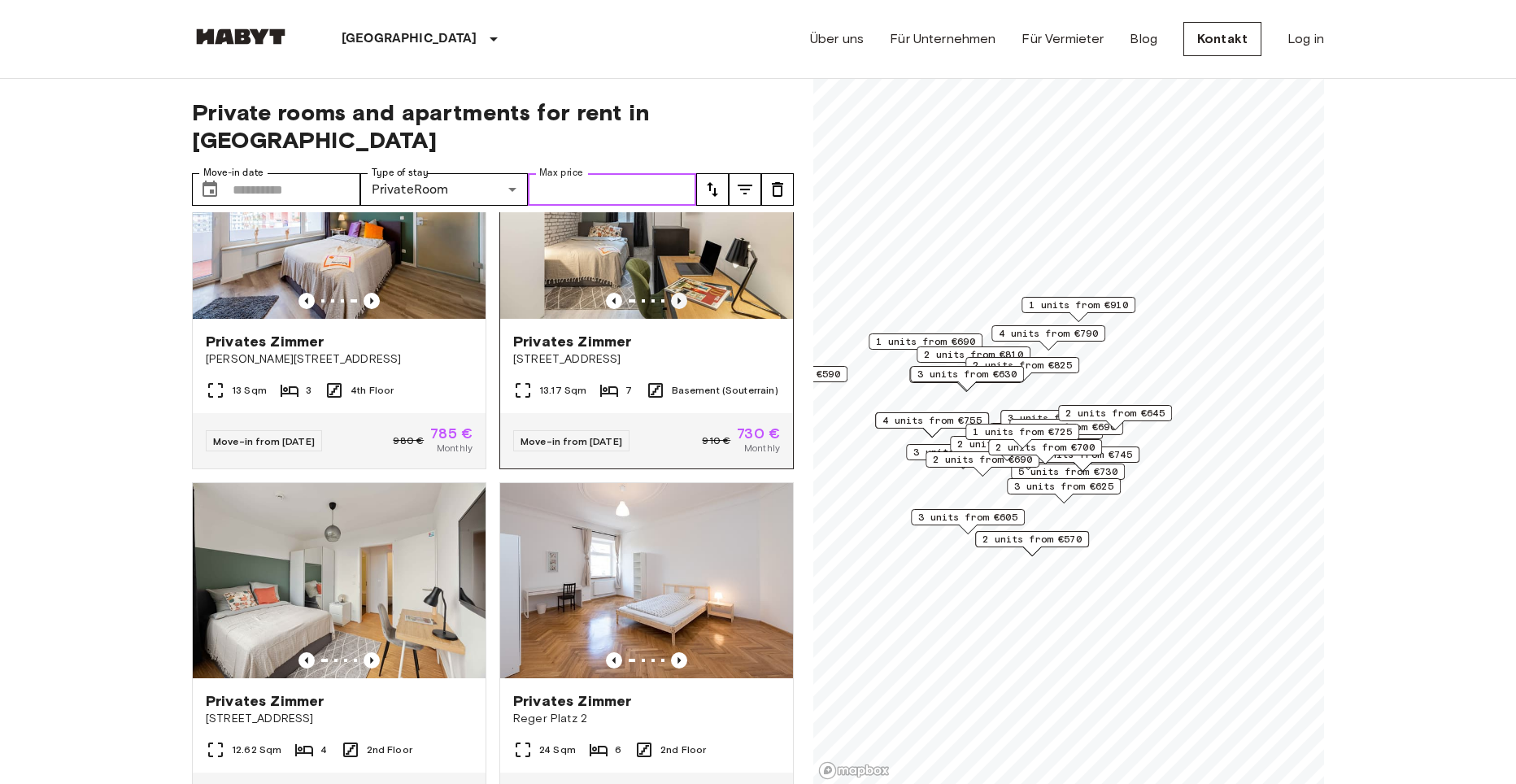
click at [675, 308] on icon "Previous image" at bounding box center [679, 301] width 16 height 16
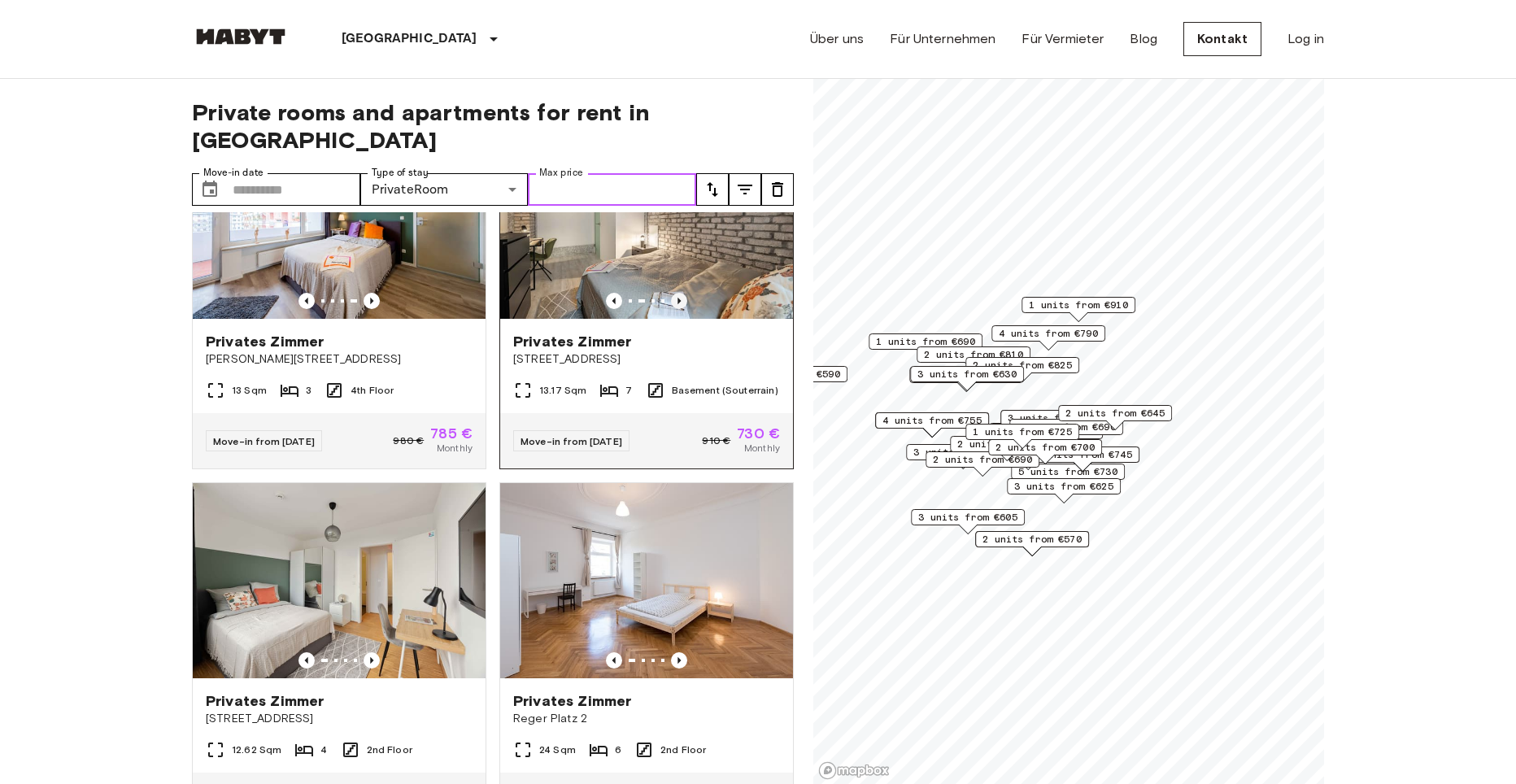
click at [671, 308] on icon "Previous image" at bounding box center [679, 301] width 16 height 16
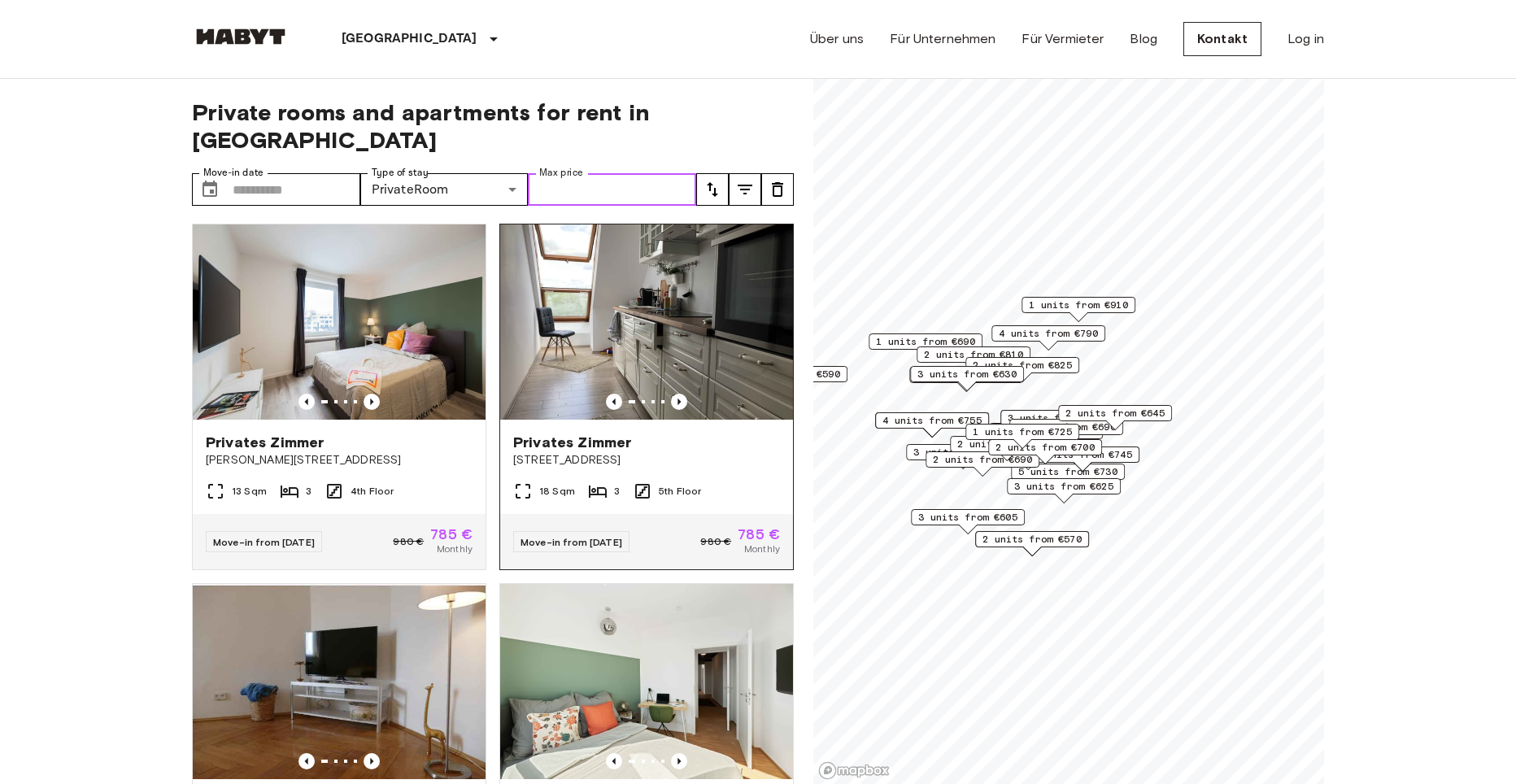
scroll to position [6154, 0]
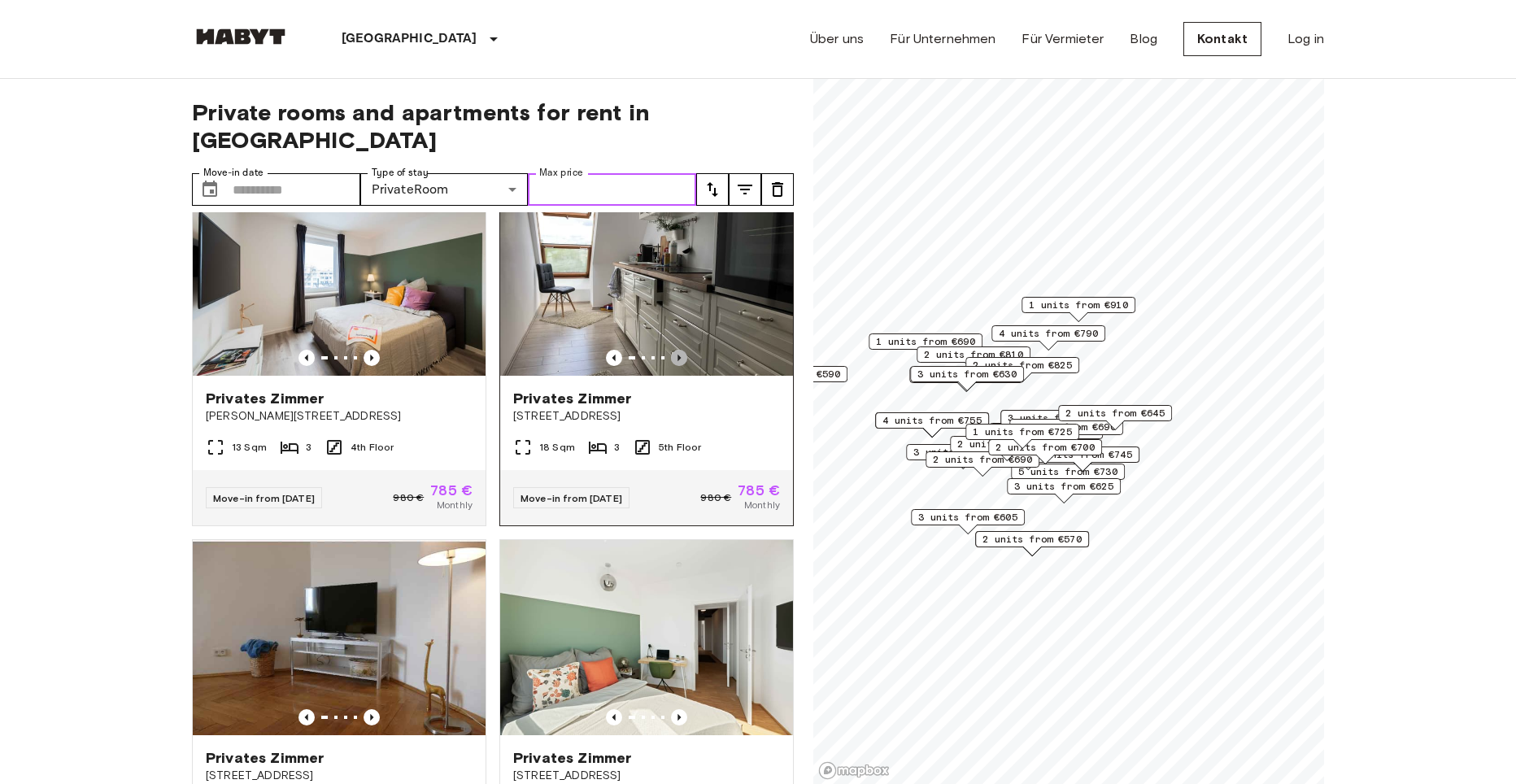
click at [678, 361] on icon "Previous image" at bounding box center [679, 357] width 4 height 6
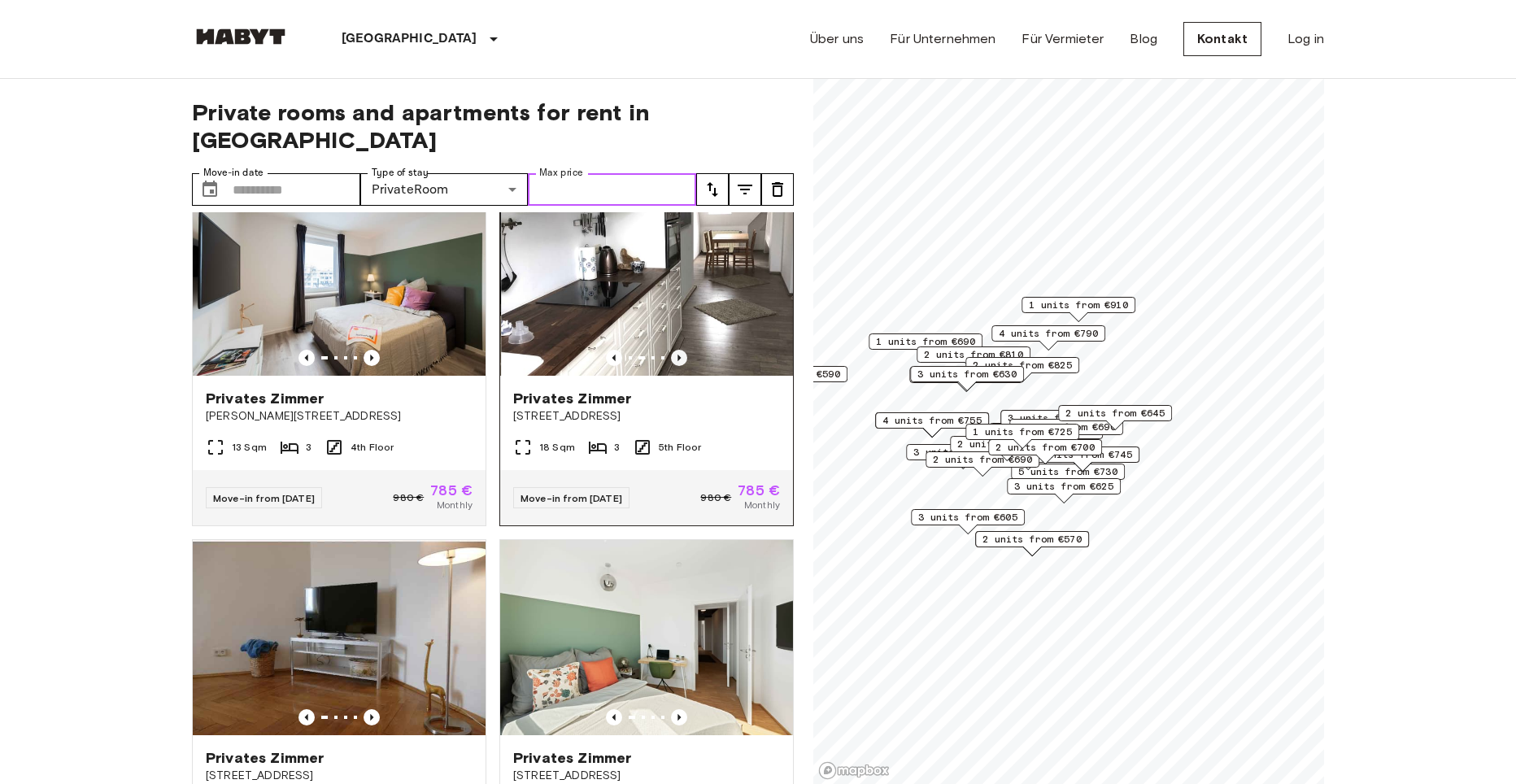
click at [678, 361] on icon "Previous image" at bounding box center [679, 357] width 4 height 6
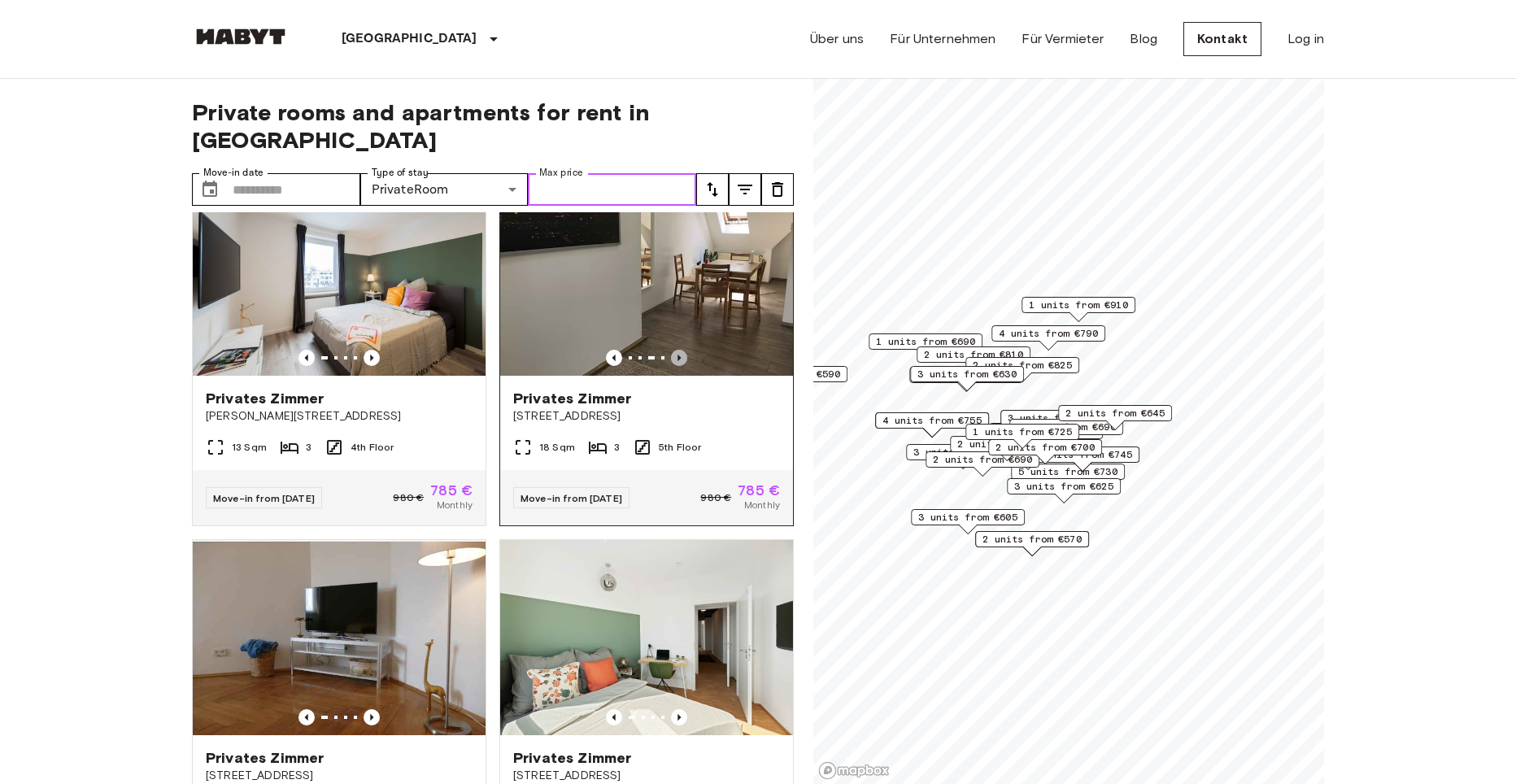
click at [671, 366] on icon "Previous image" at bounding box center [679, 358] width 16 height 16
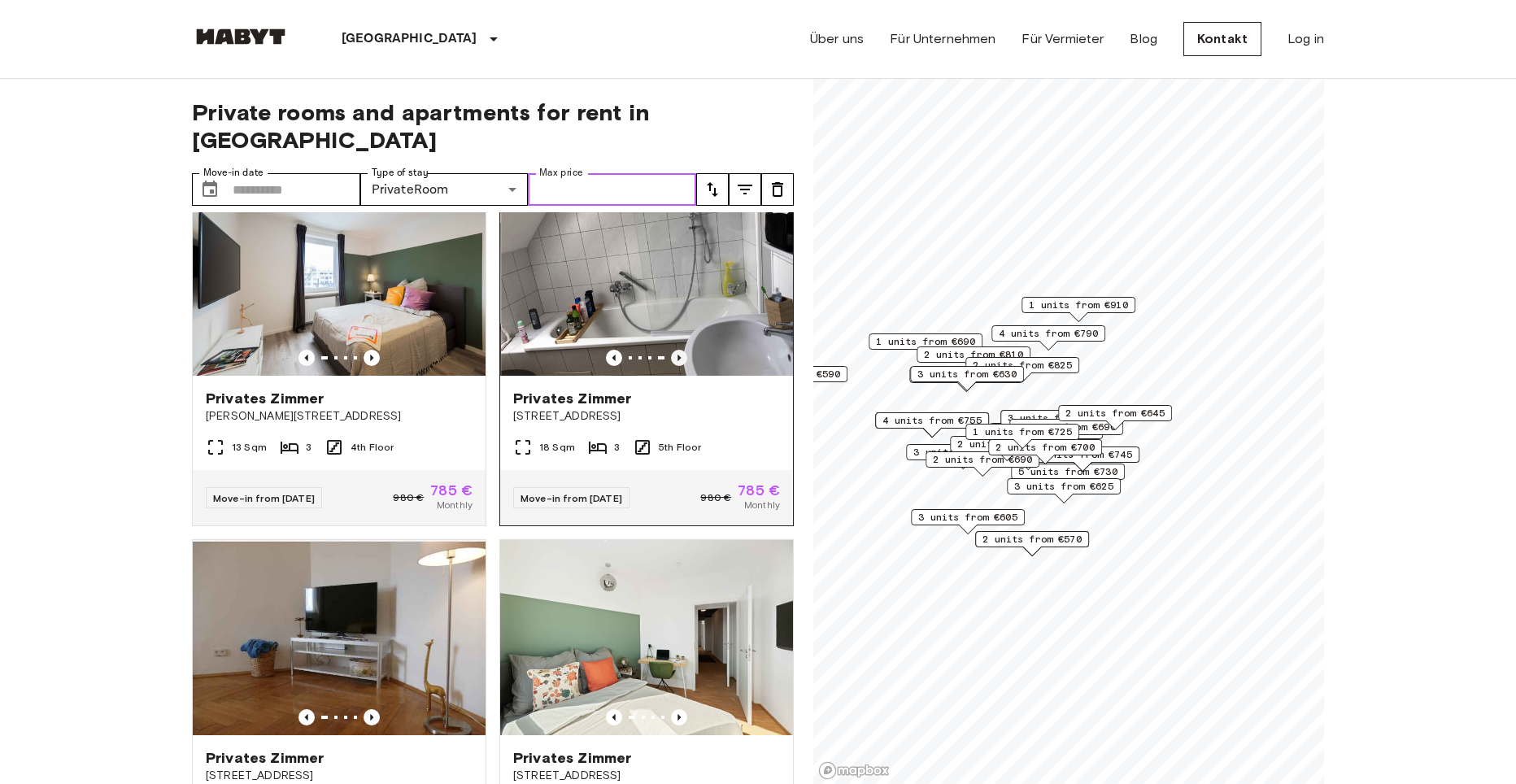
click at [671, 366] on icon "Previous image" at bounding box center [679, 358] width 16 height 16
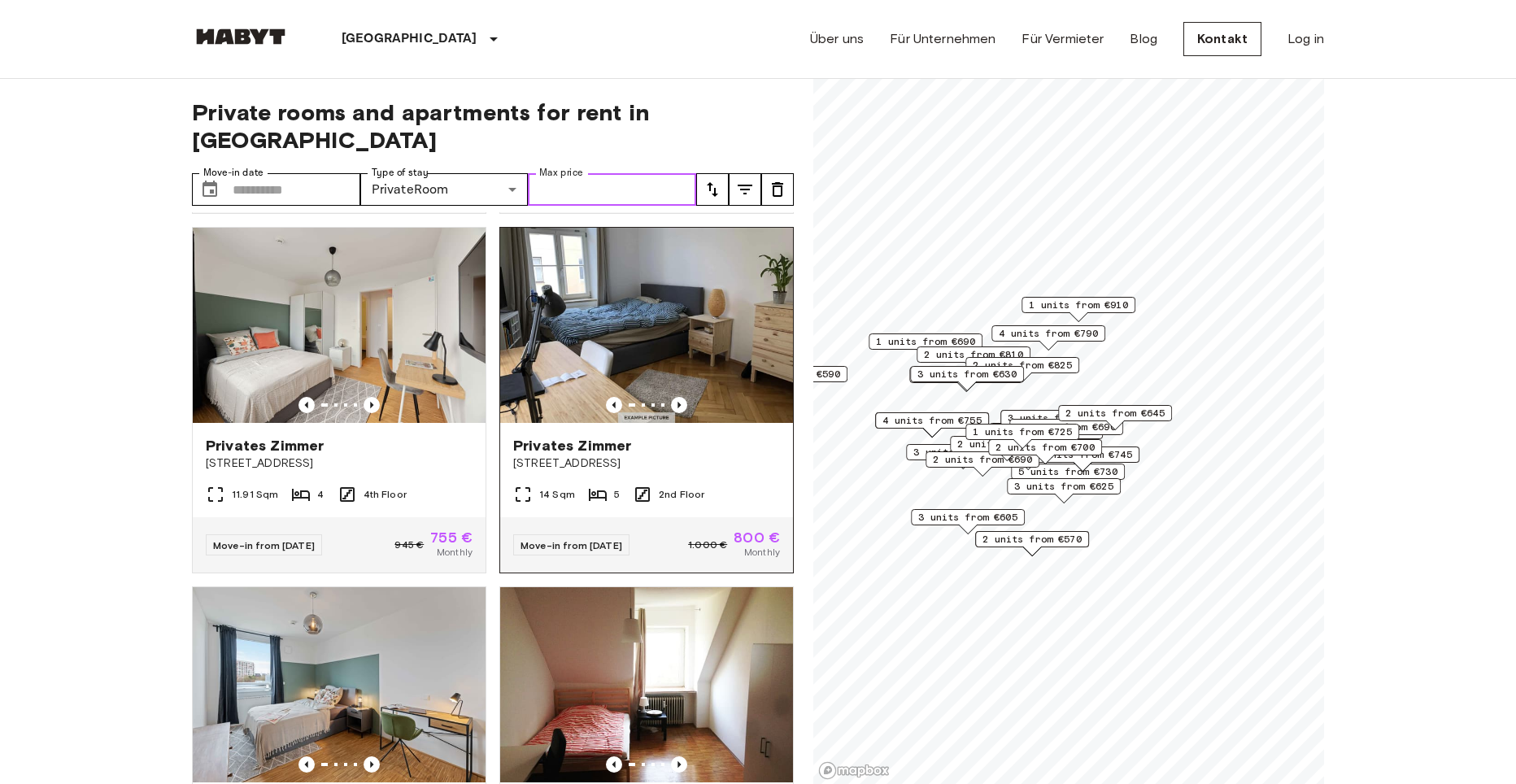
scroll to position [7987, 0]
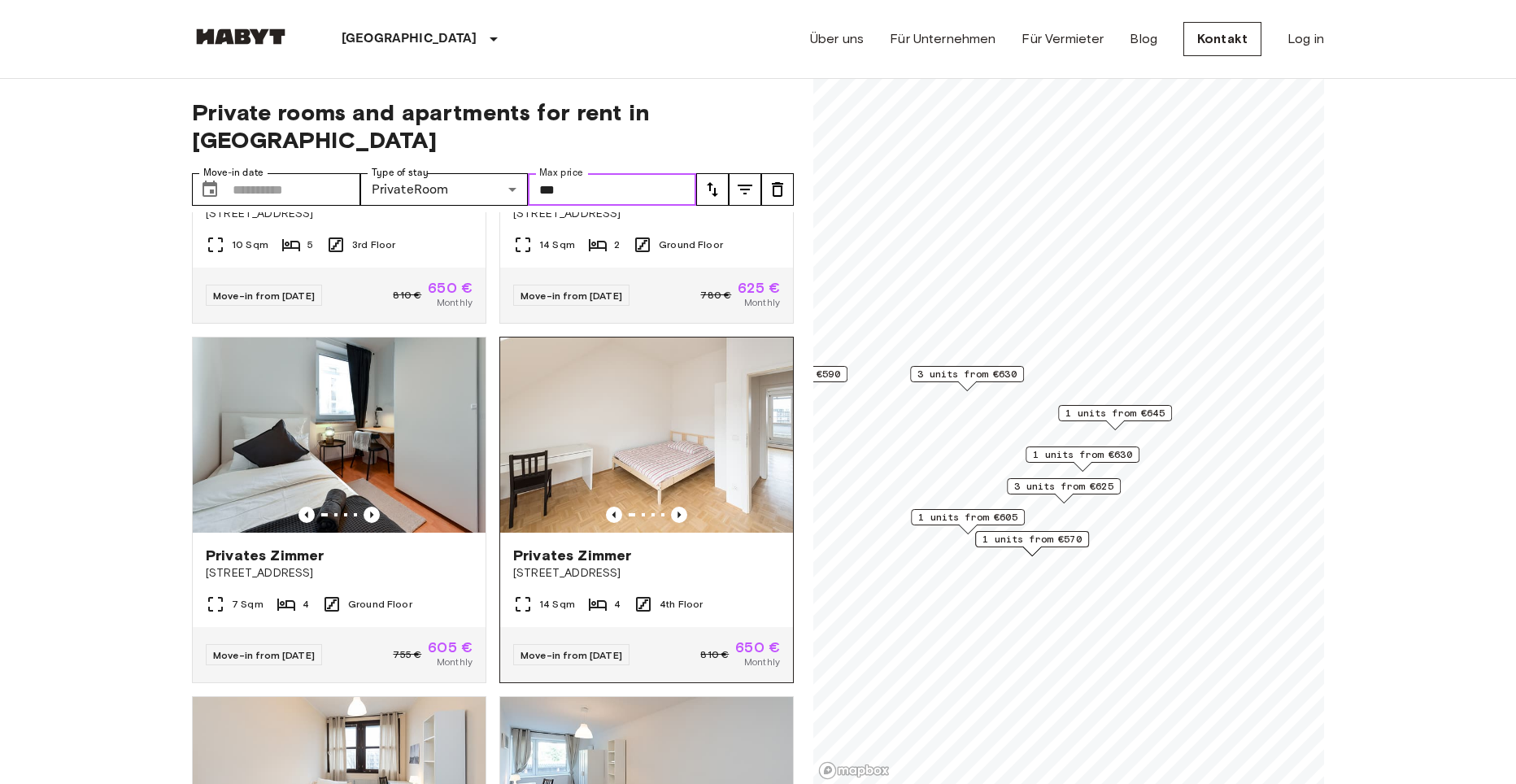
scroll to position [325, 0]
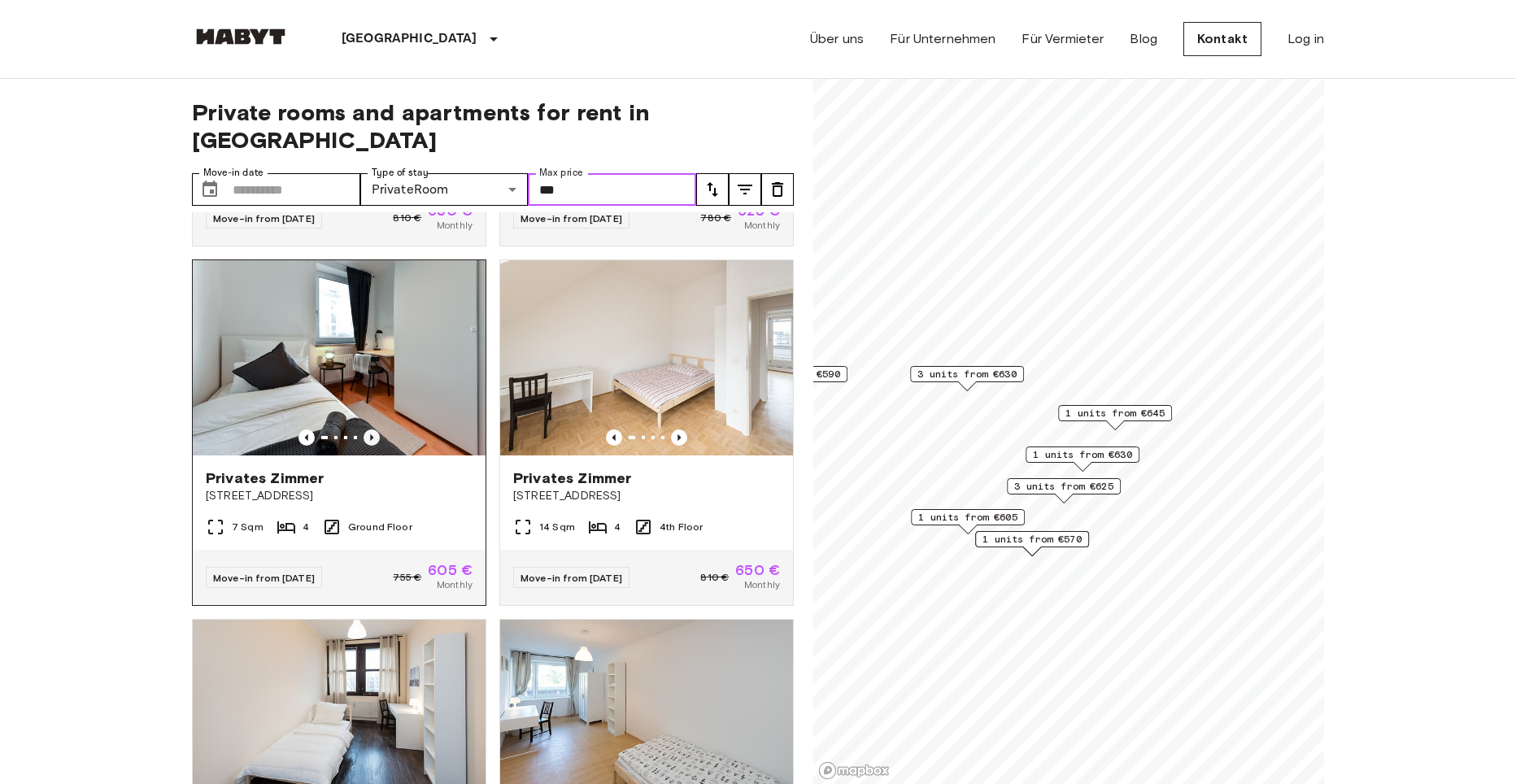
click at [369, 429] on icon "Previous image" at bounding box center [372, 437] width 16 height 16
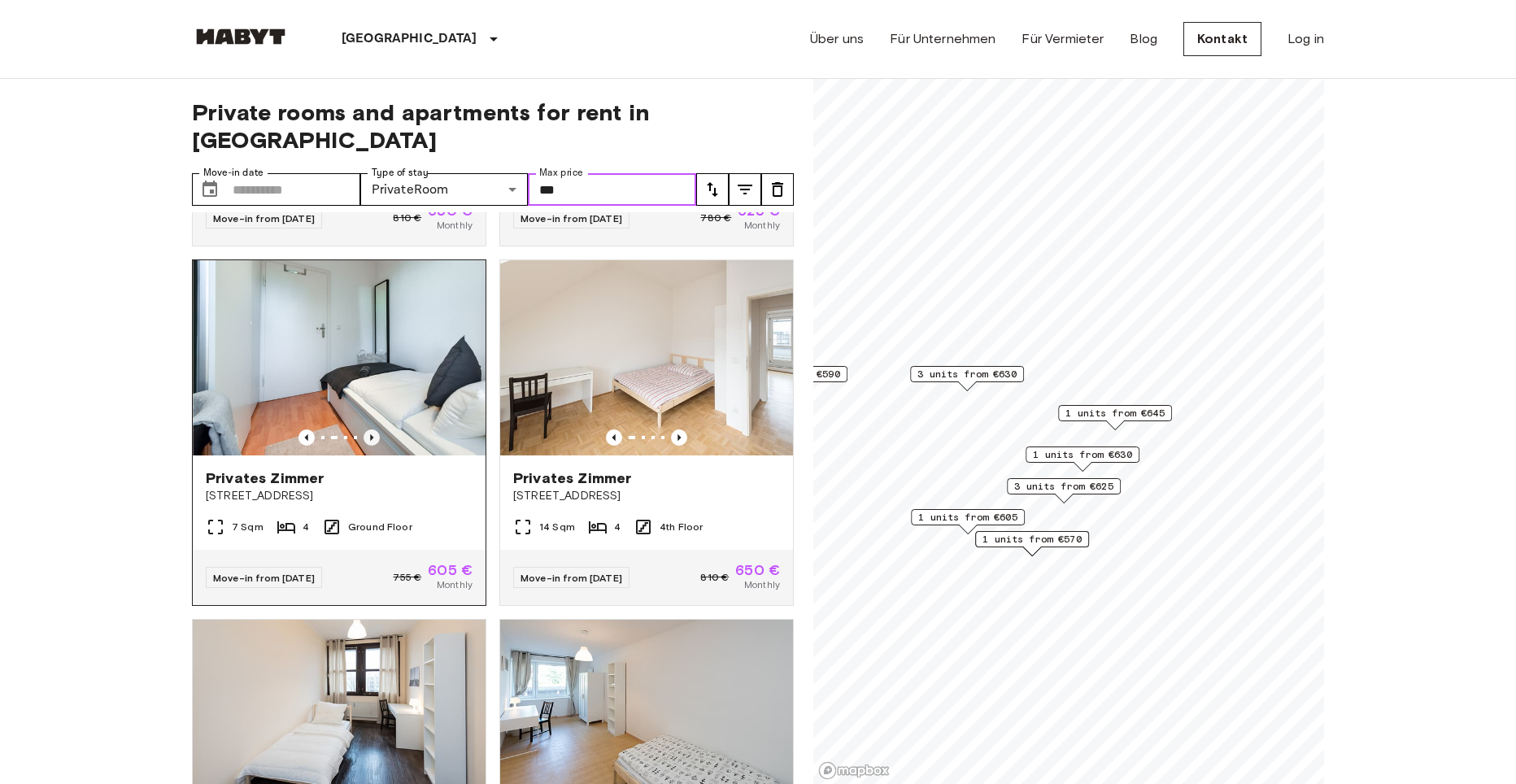
click at [370, 429] on icon "Previous image" at bounding box center [372, 437] width 16 height 16
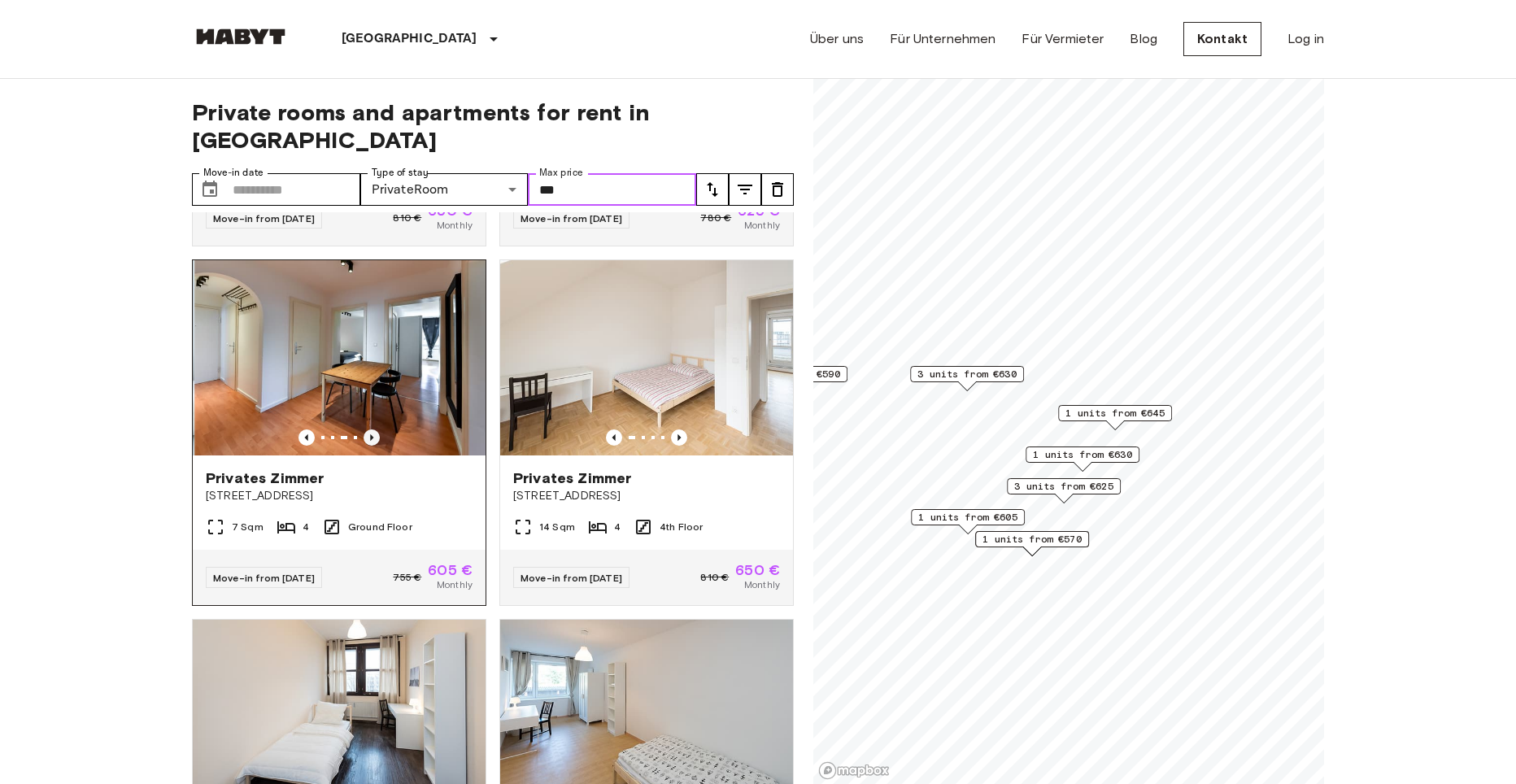
click at [371, 429] on icon "Previous image" at bounding box center [372, 437] width 16 height 16
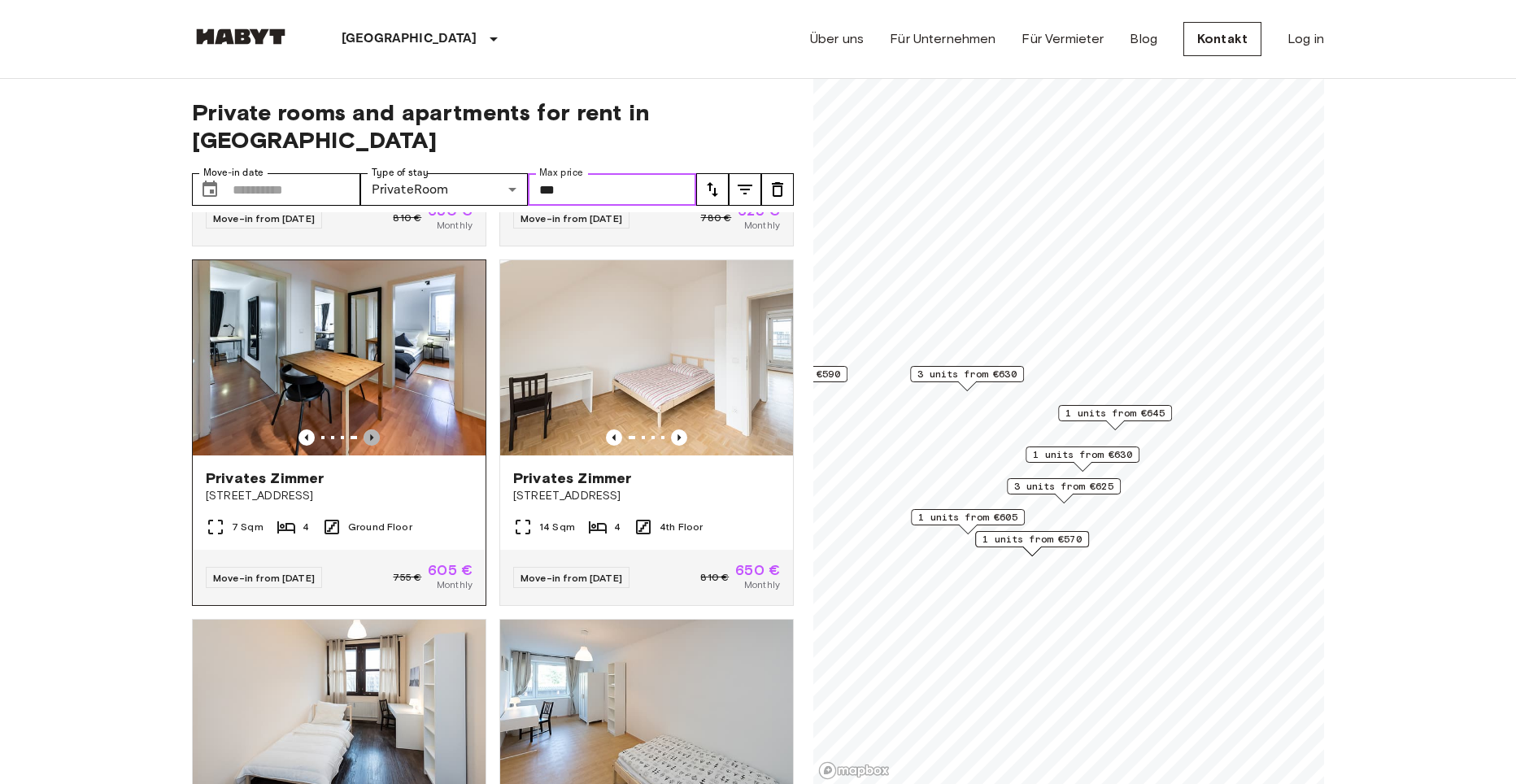
click at [372, 429] on icon "Previous image" at bounding box center [372, 437] width 16 height 16
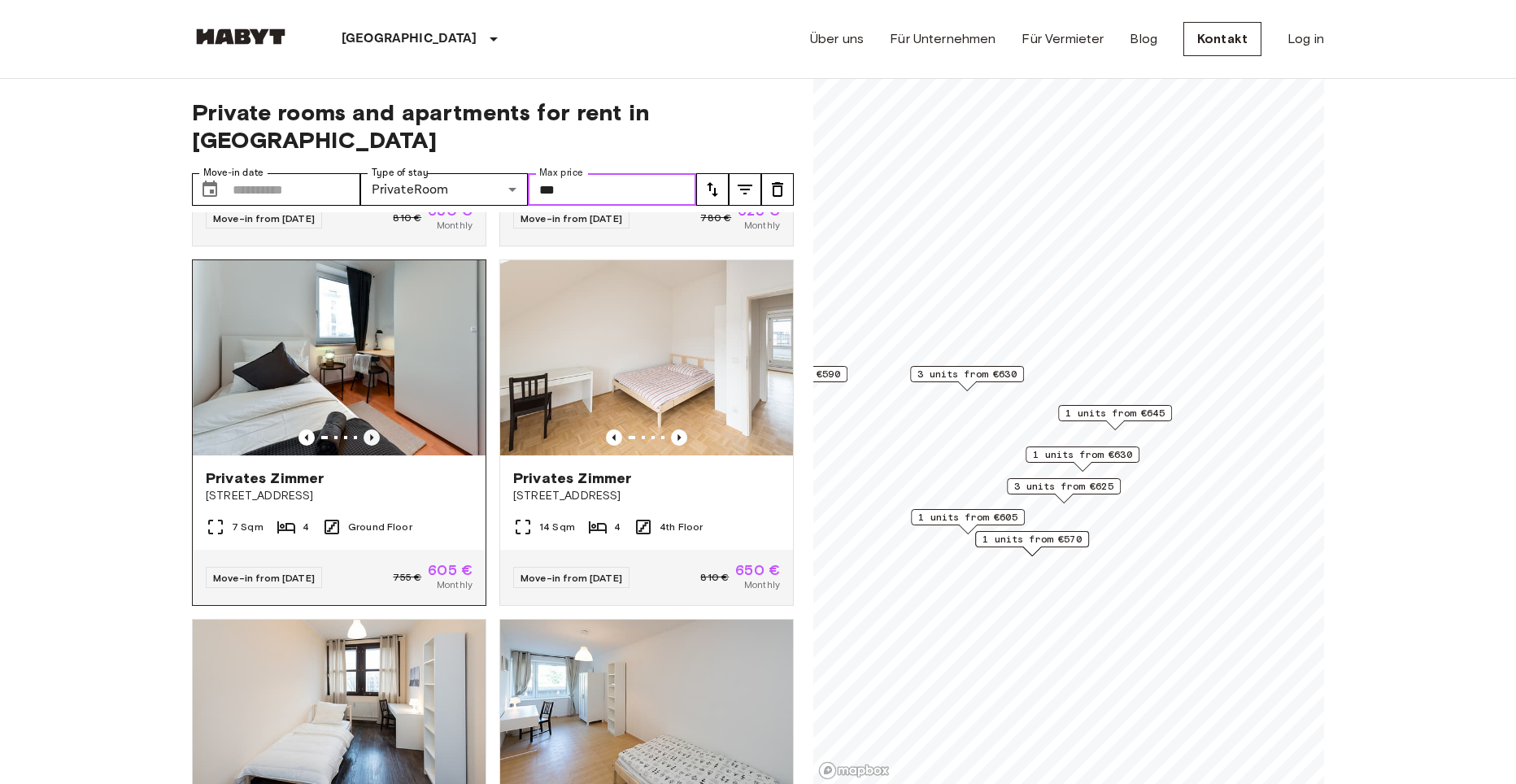
click at [372, 429] on icon "Previous image" at bounding box center [372, 437] width 16 height 16
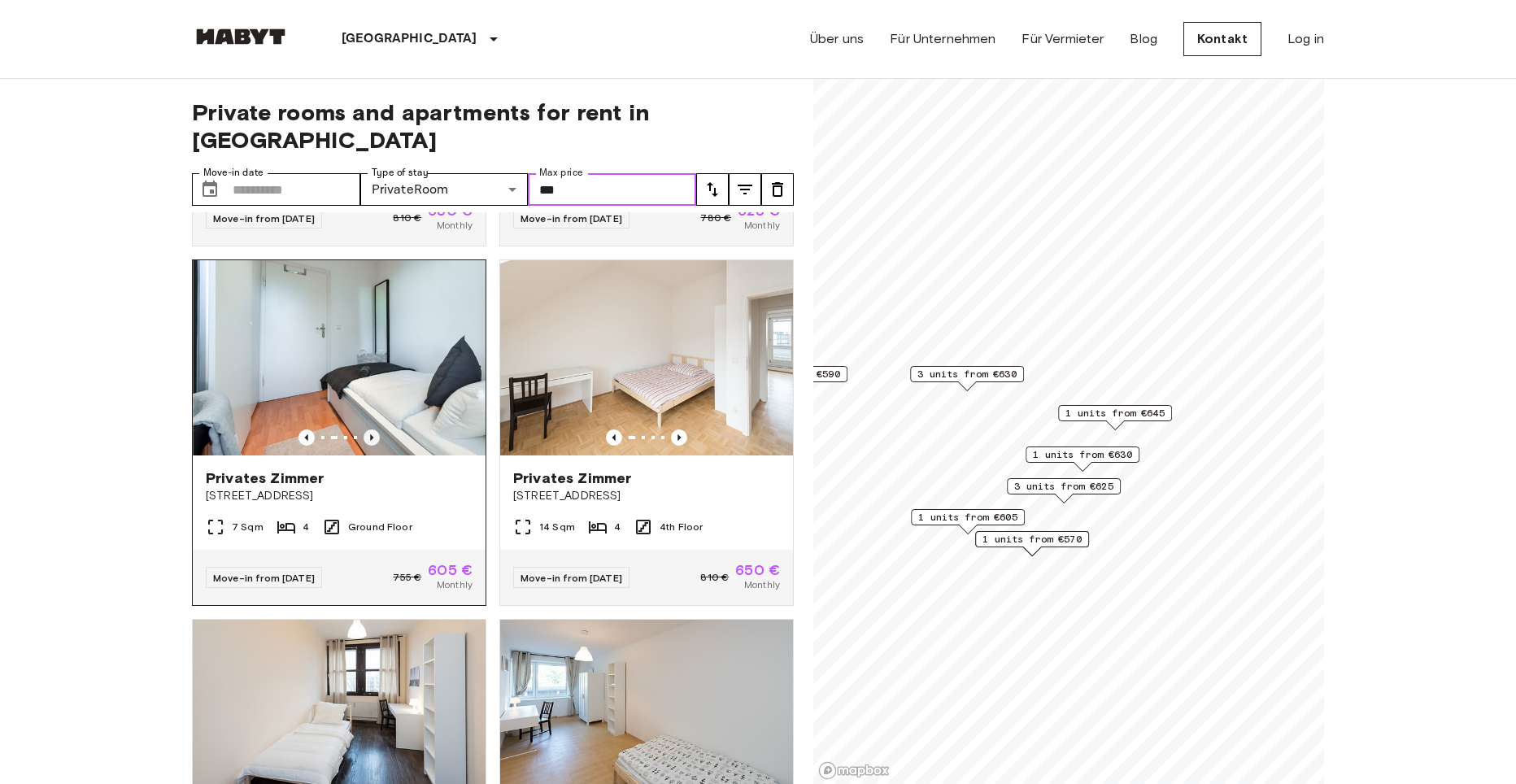
click at [370, 429] on icon "Previous image" at bounding box center [372, 437] width 16 height 16
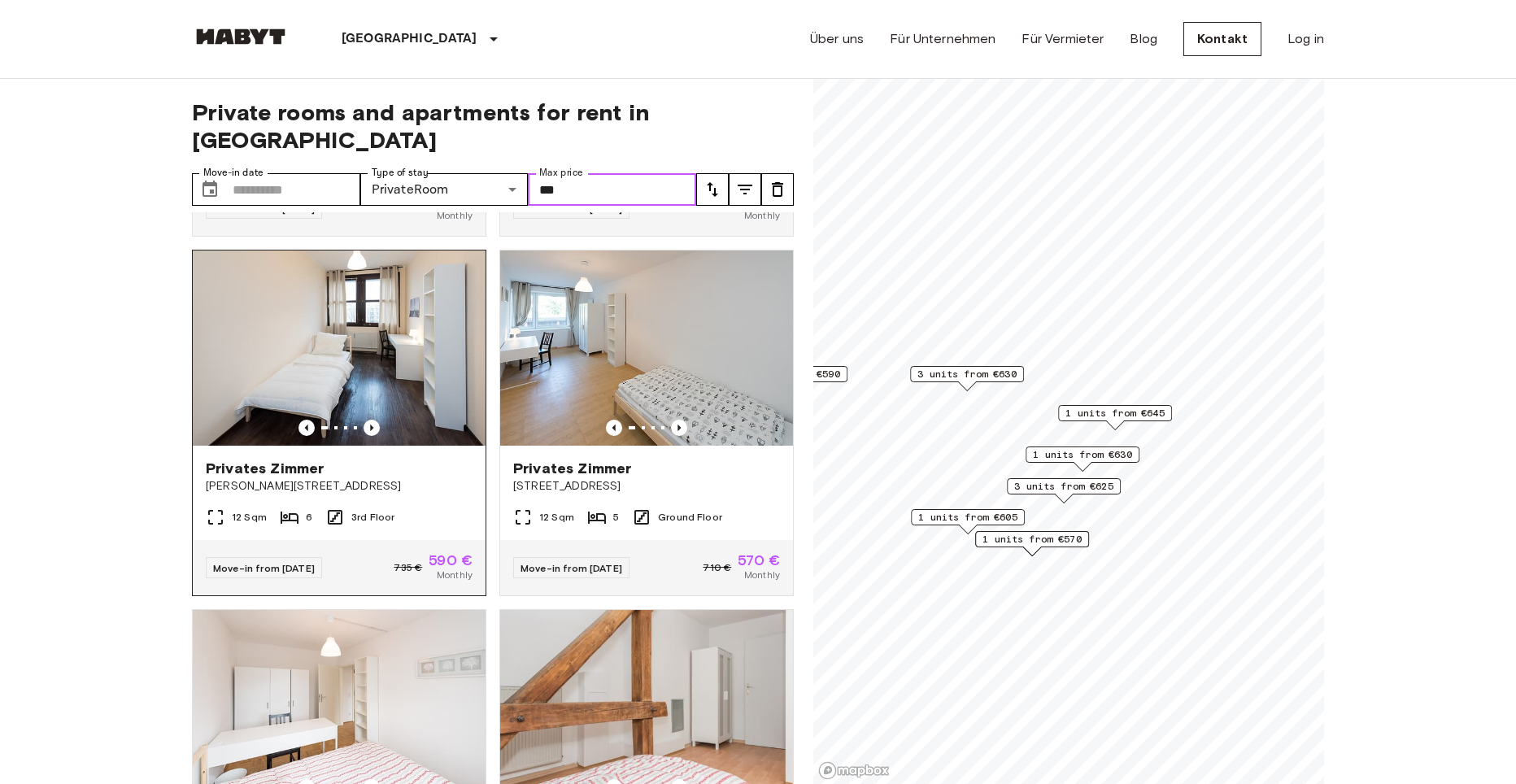
scroll to position [758, 0]
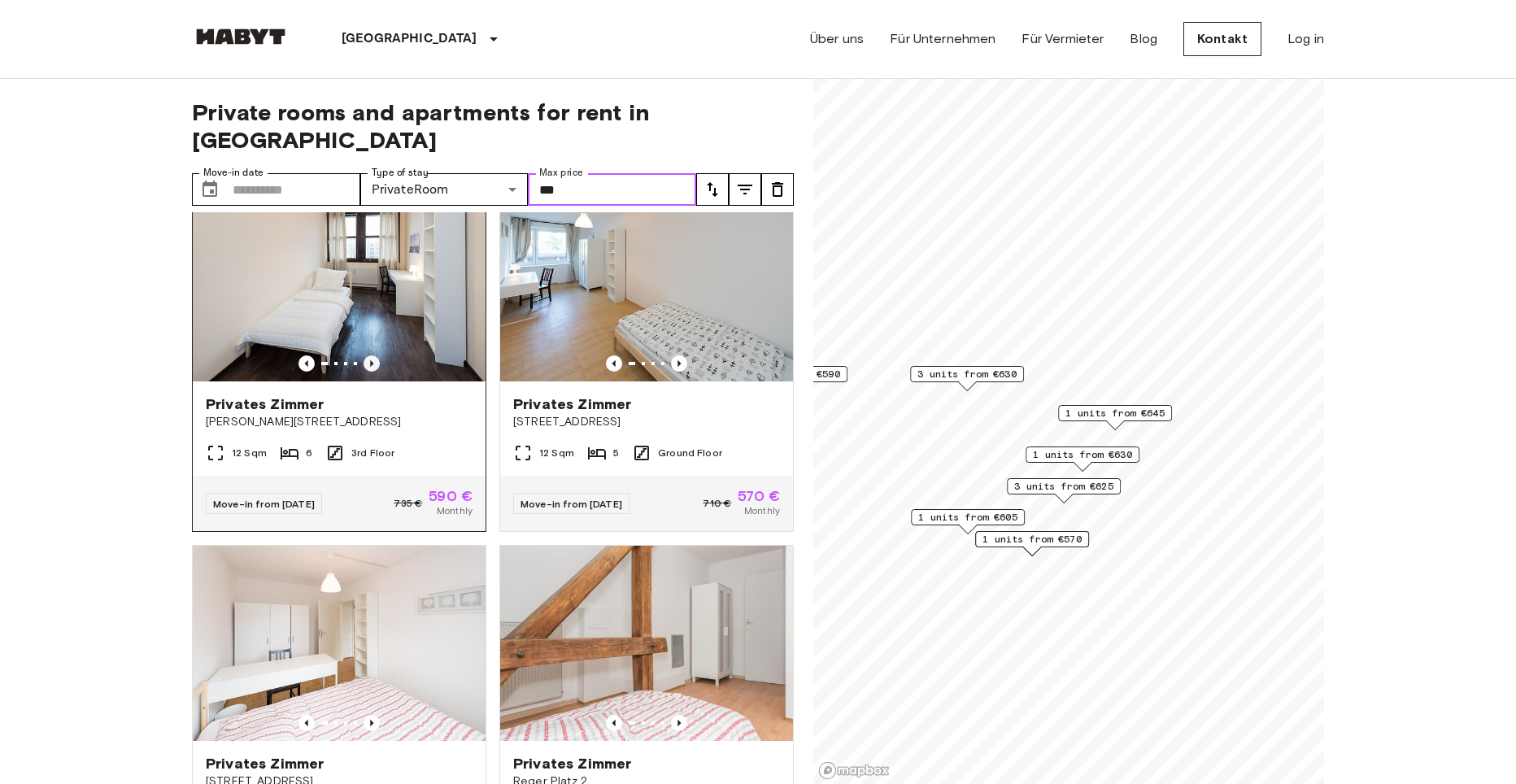
click at [370, 361] on icon "Previous image" at bounding box center [372, 363] width 4 height 6
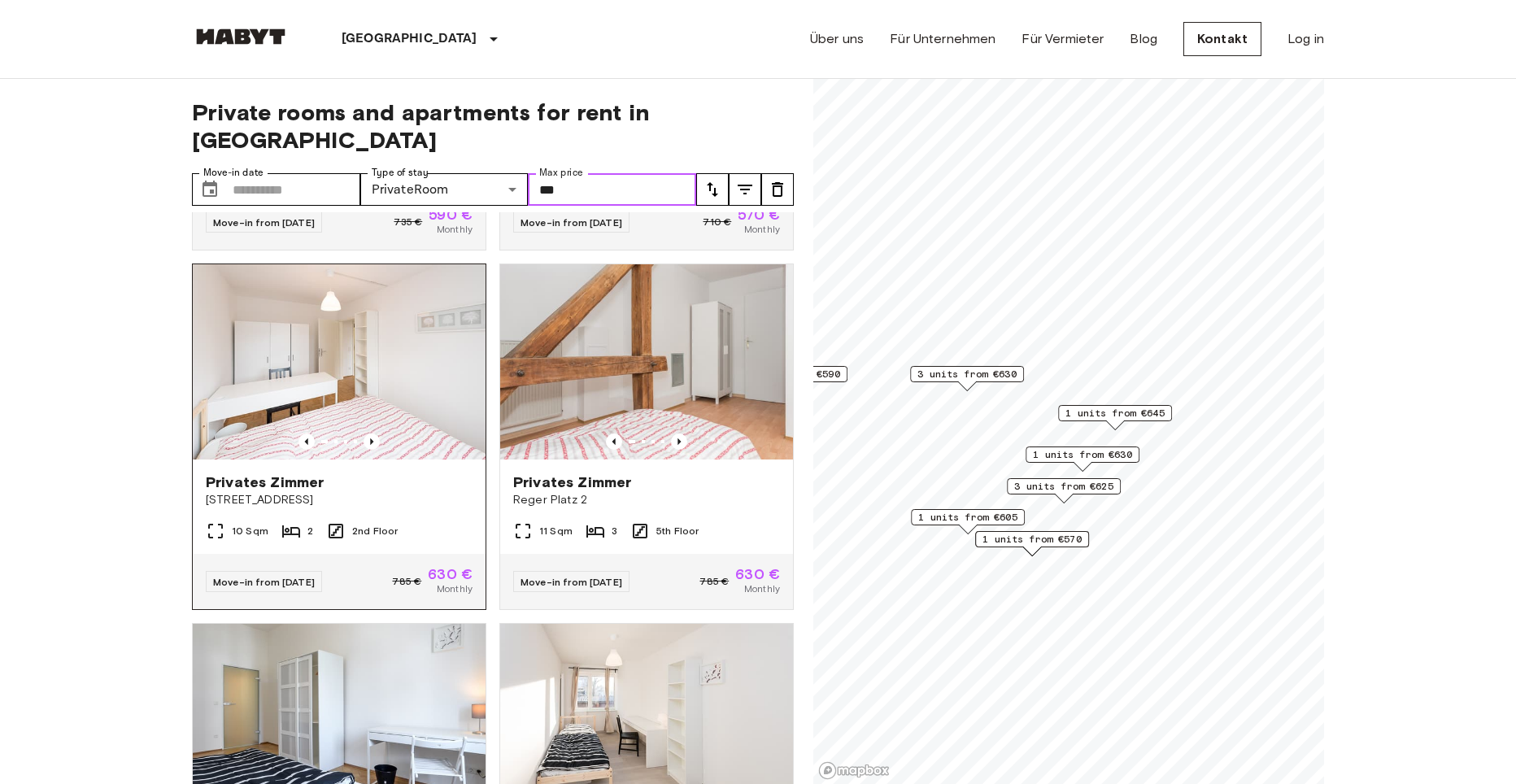
scroll to position [1083, 0]
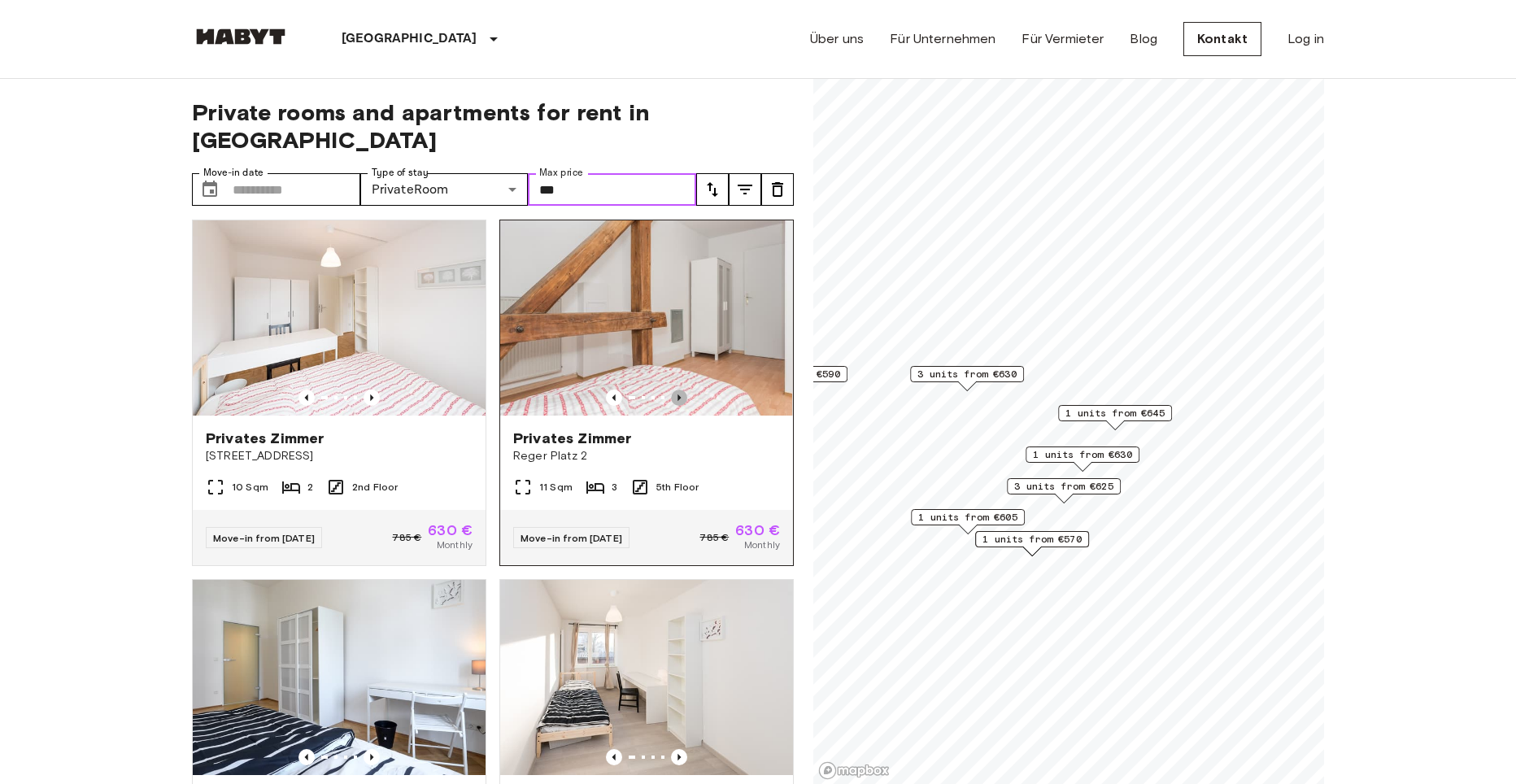
click at [678, 394] on icon "Previous image" at bounding box center [679, 397] width 4 height 6
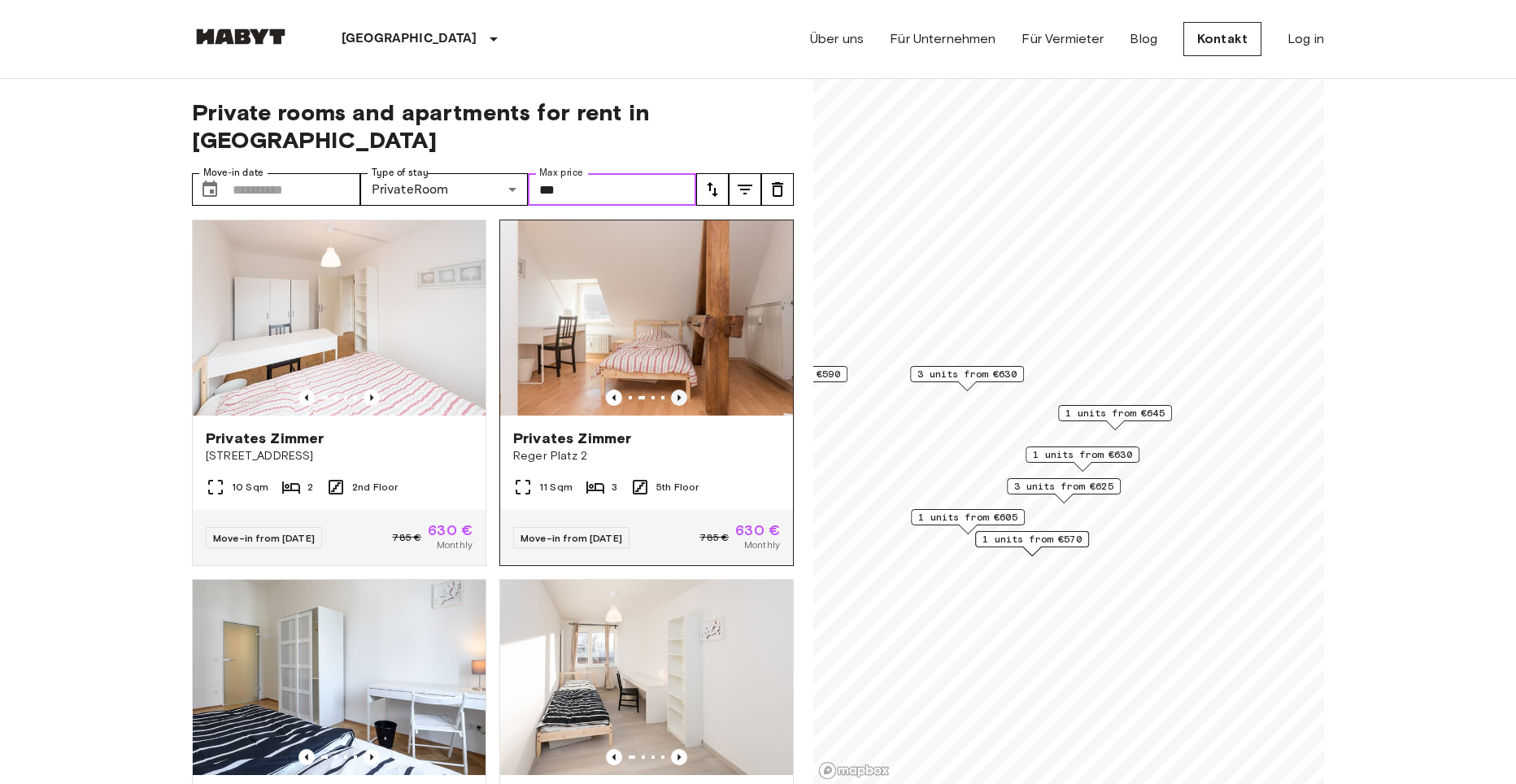
click at [671, 391] on icon "Previous image" at bounding box center [679, 398] width 16 height 16
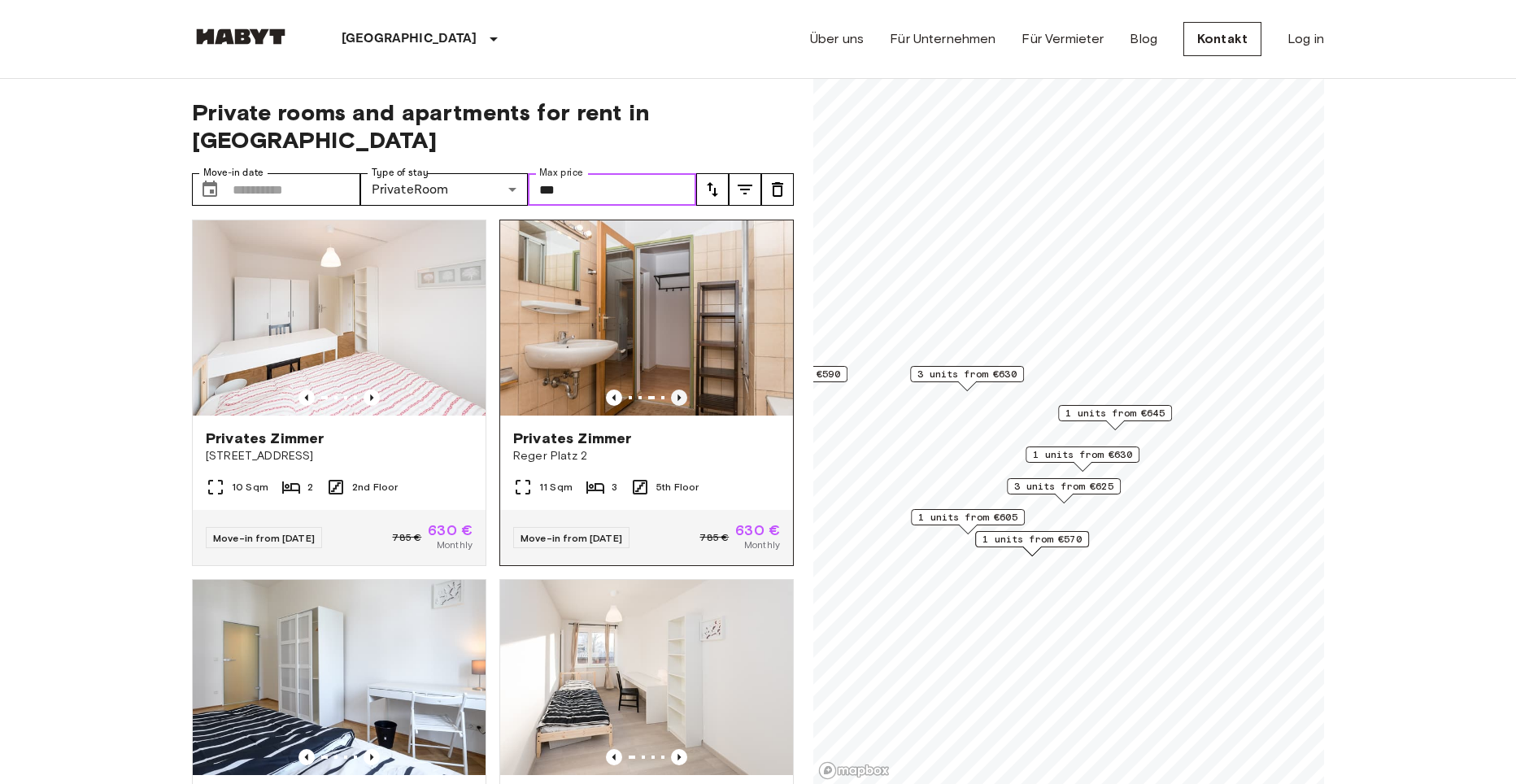
click at [671, 390] on icon "Previous image" at bounding box center [679, 398] width 16 height 16
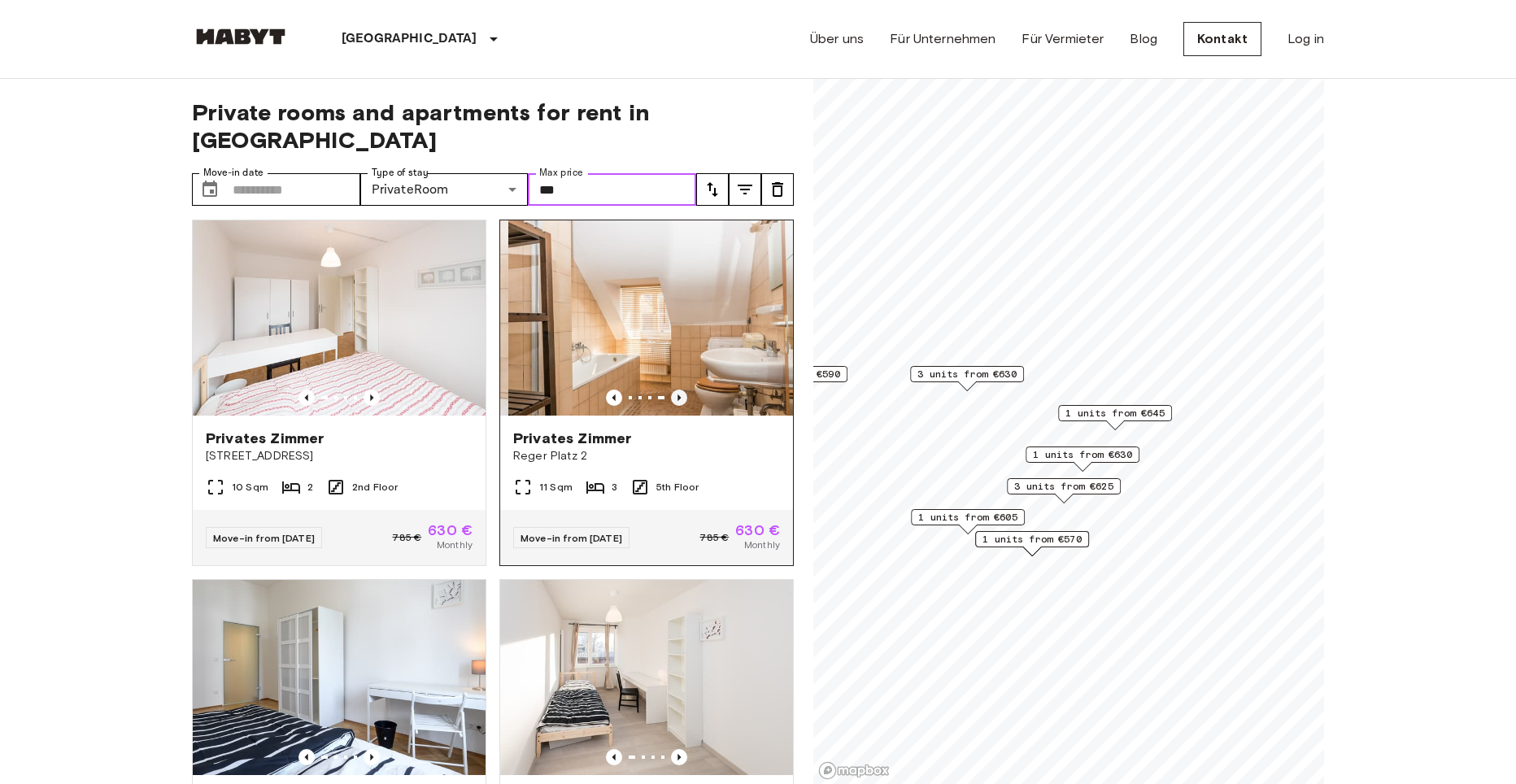
click at [671, 390] on icon "Previous image" at bounding box center [679, 398] width 16 height 16
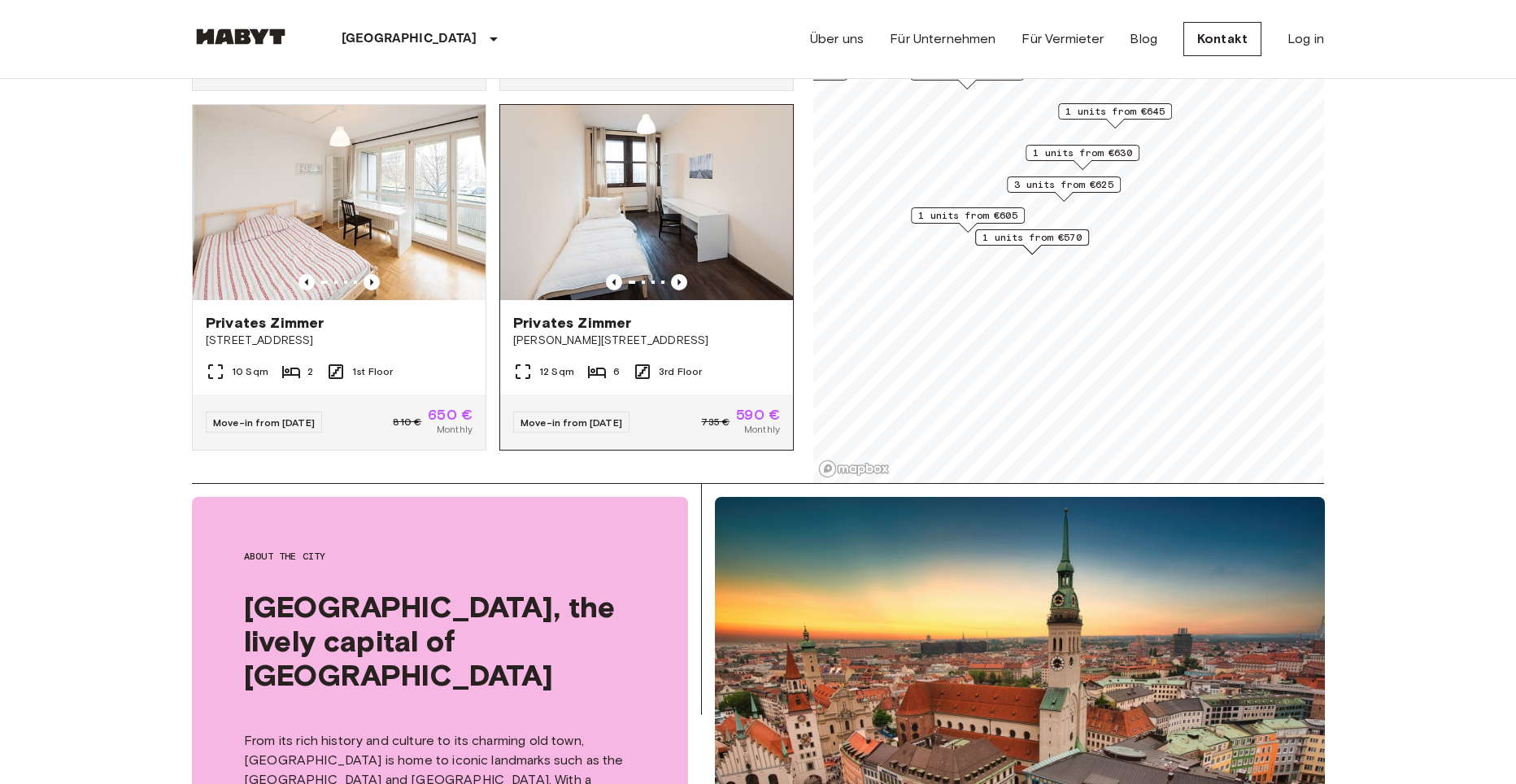
scroll to position [217, 0]
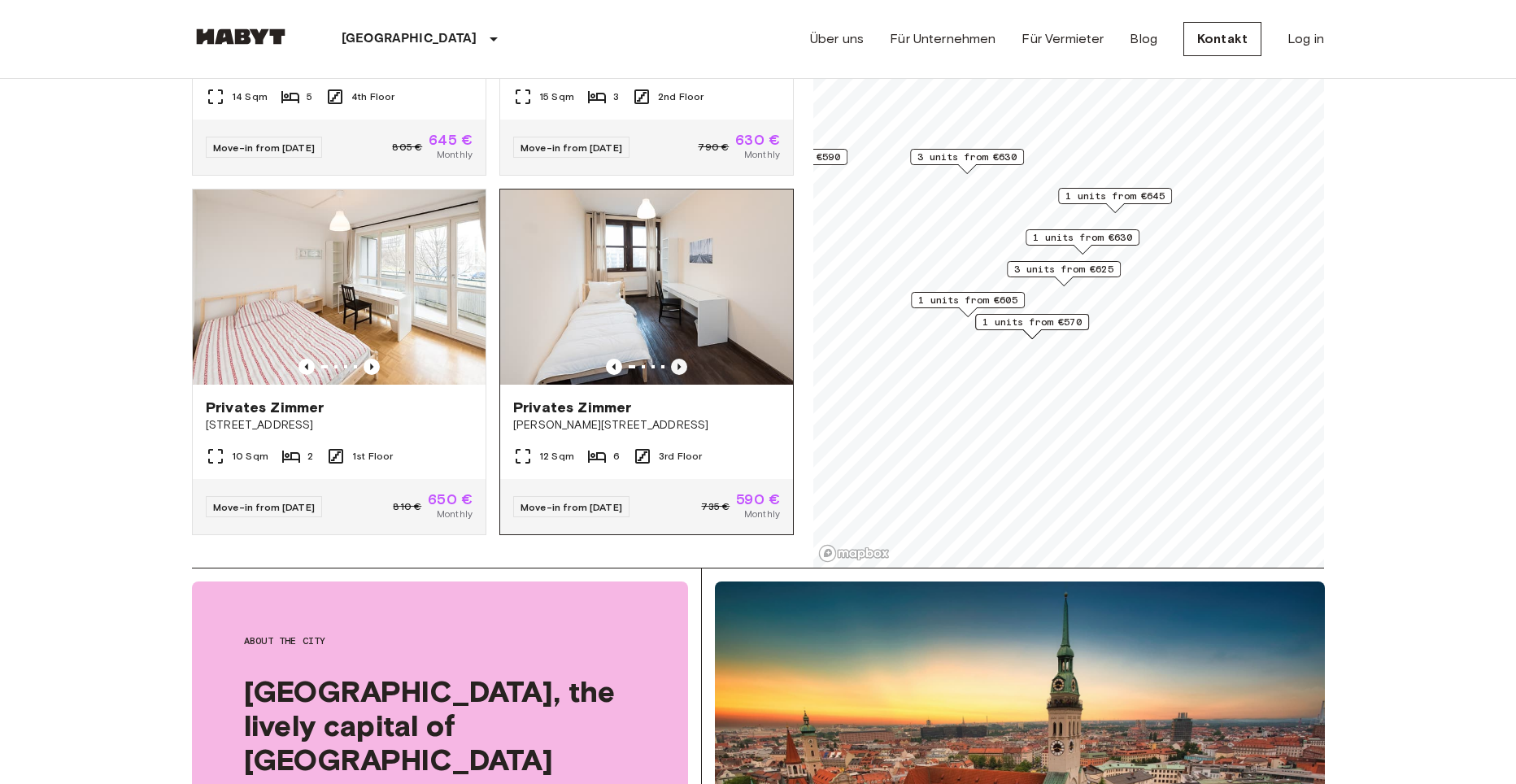
click at [678, 363] on icon "Previous image" at bounding box center [679, 366] width 4 height 6
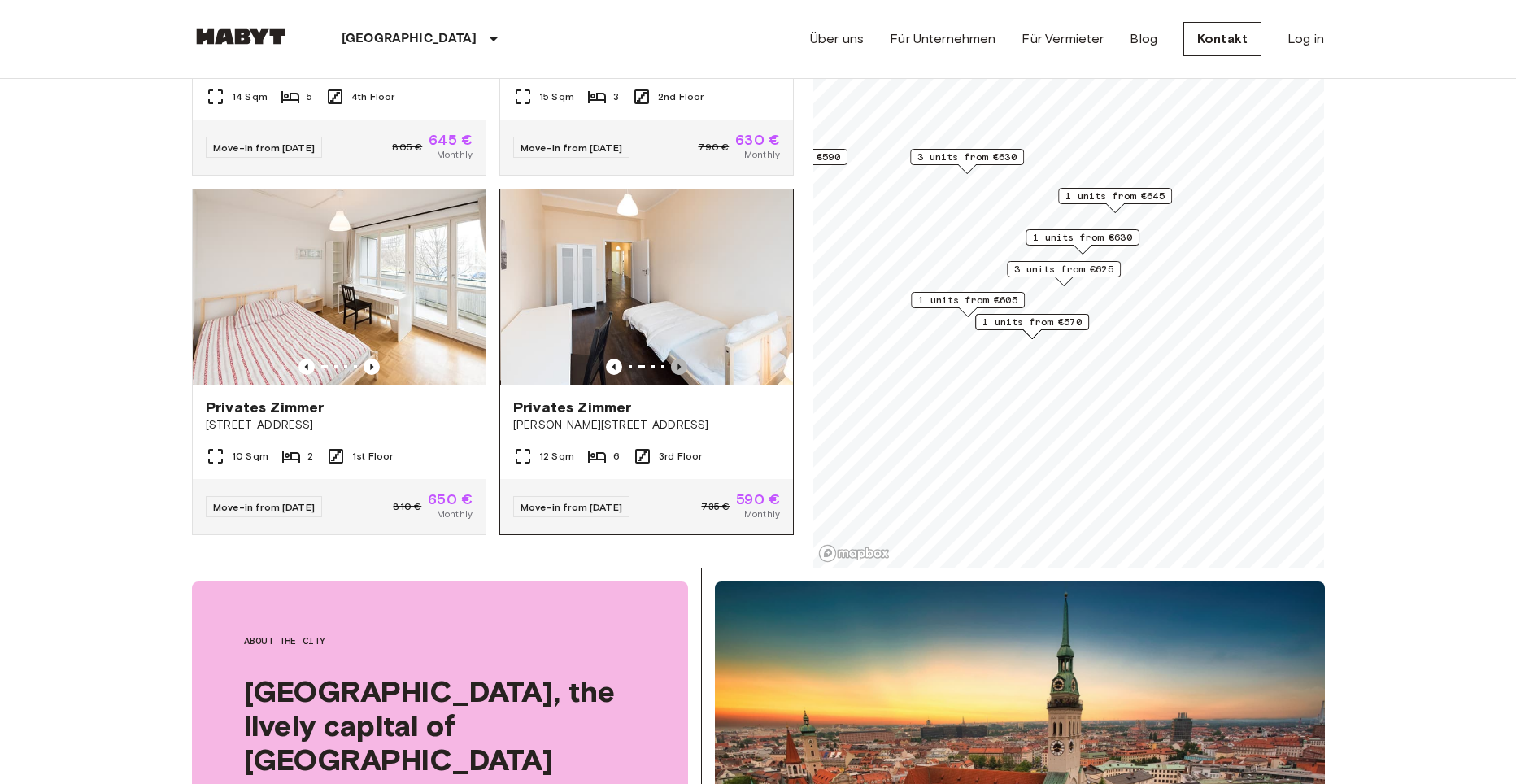
click at [678, 363] on icon "Previous image" at bounding box center [679, 366] width 4 height 6
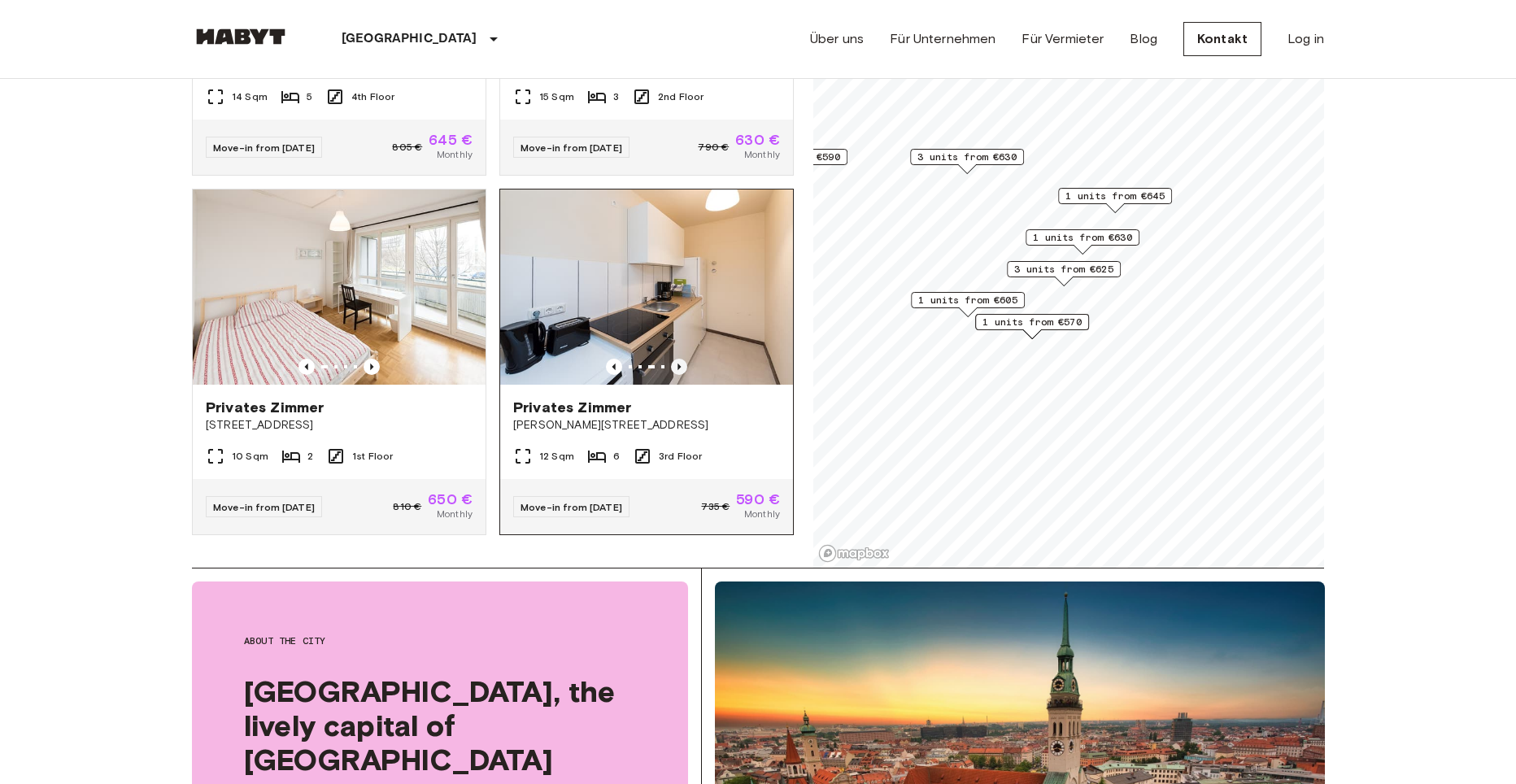
click at [678, 363] on icon "Previous image" at bounding box center [679, 366] width 4 height 6
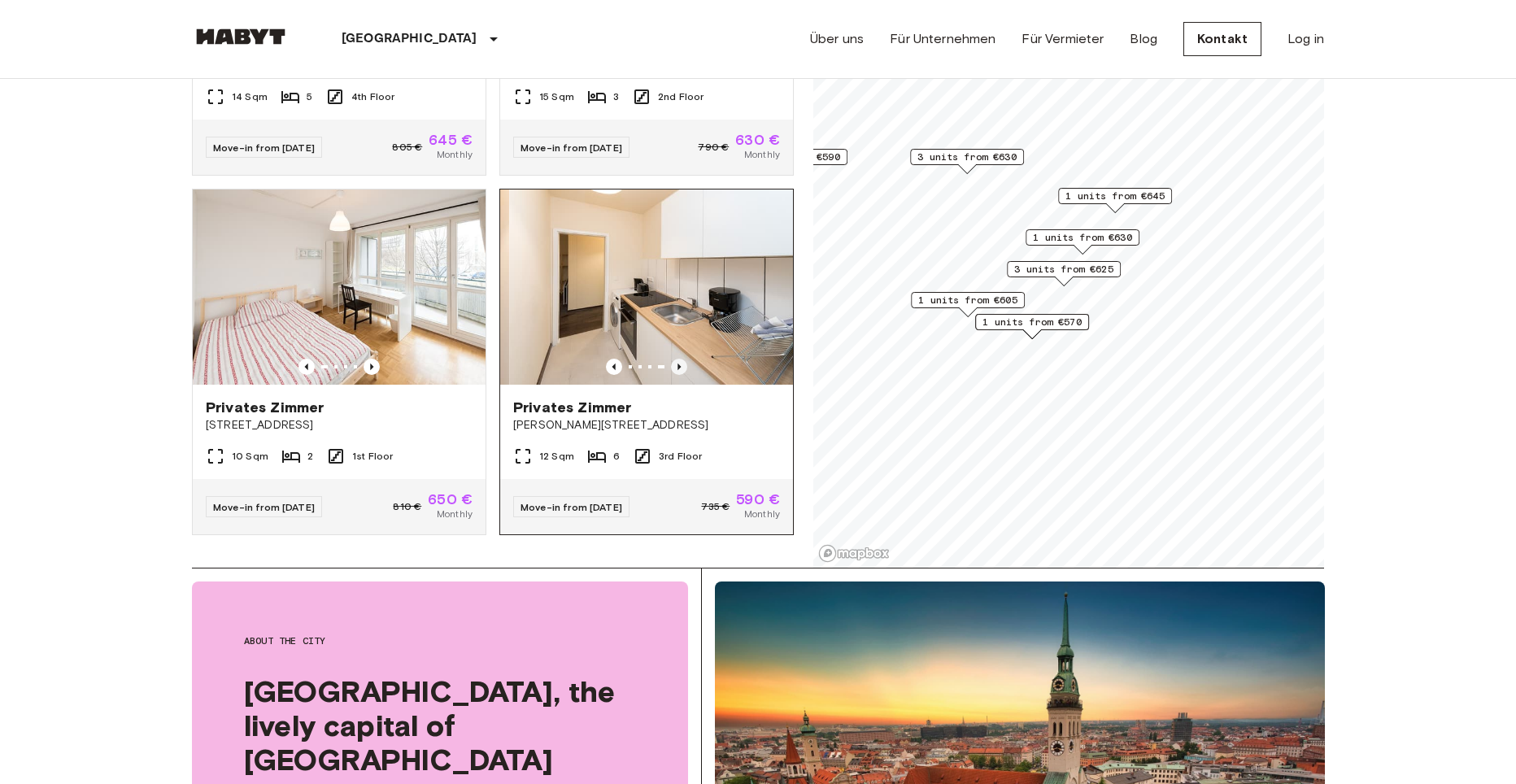
click at [671, 359] on icon "Previous image" at bounding box center [679, 367] width 16 height 16
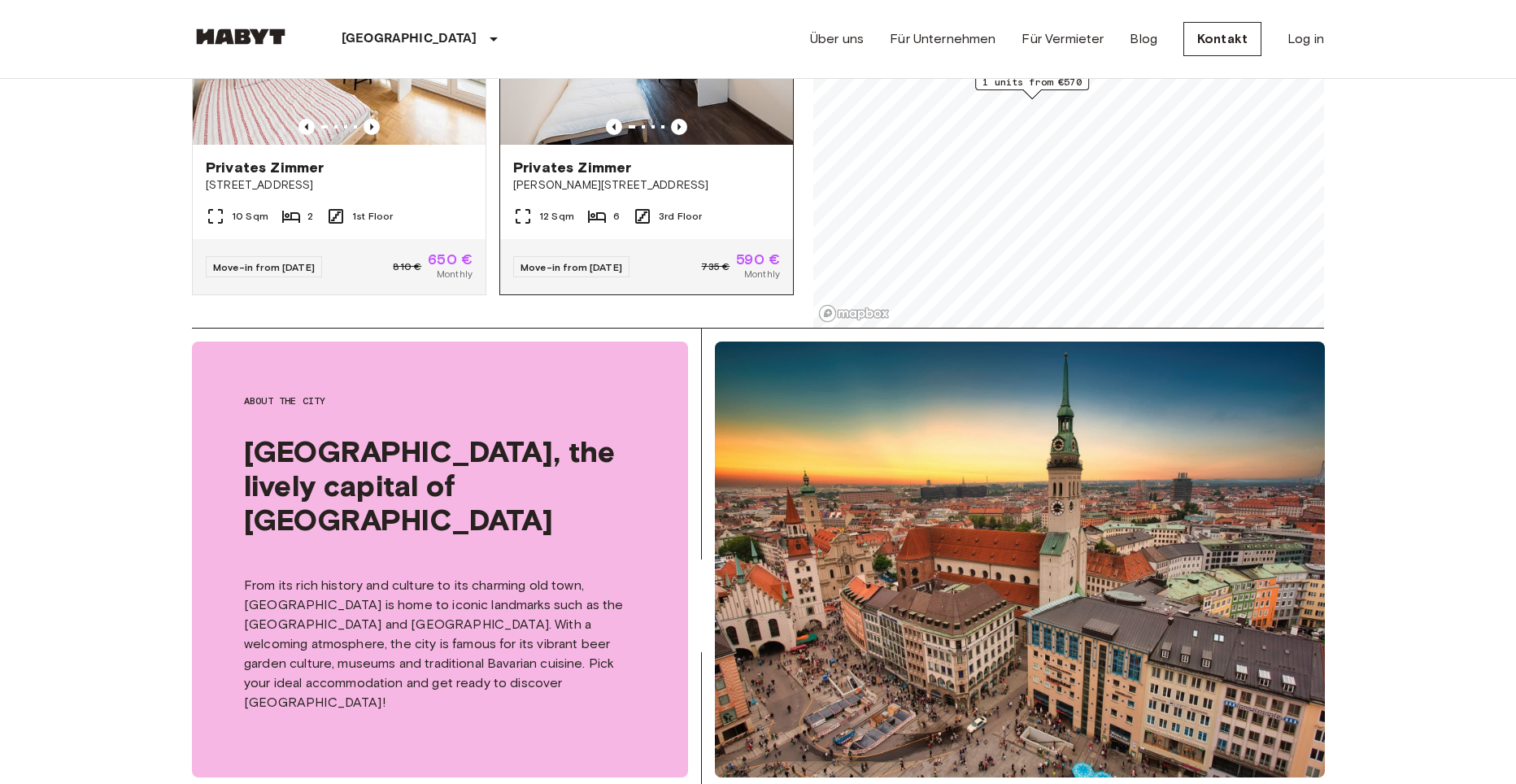
scroll to position [325, 0]
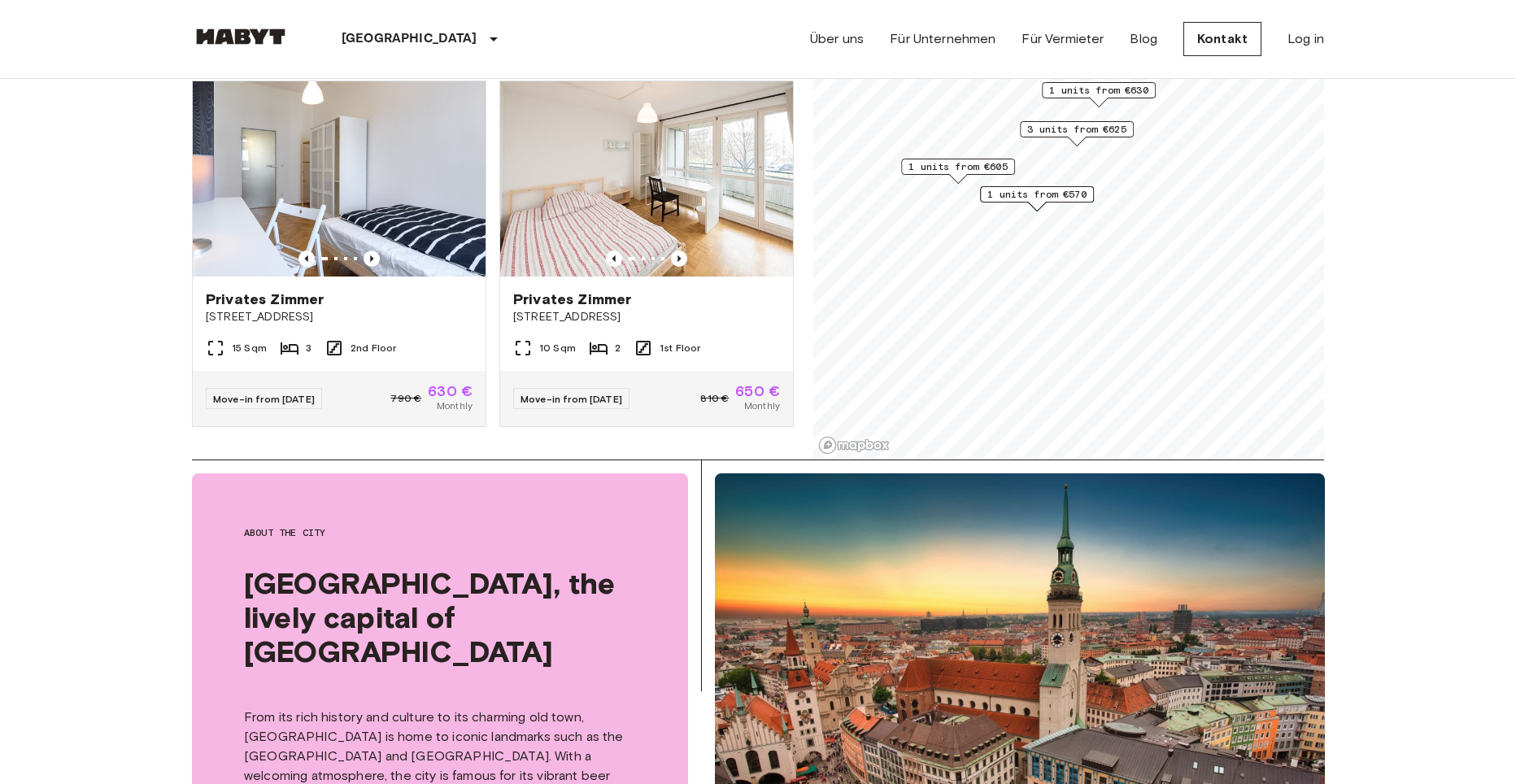
scroll to position [1649, 0]
type input "***"
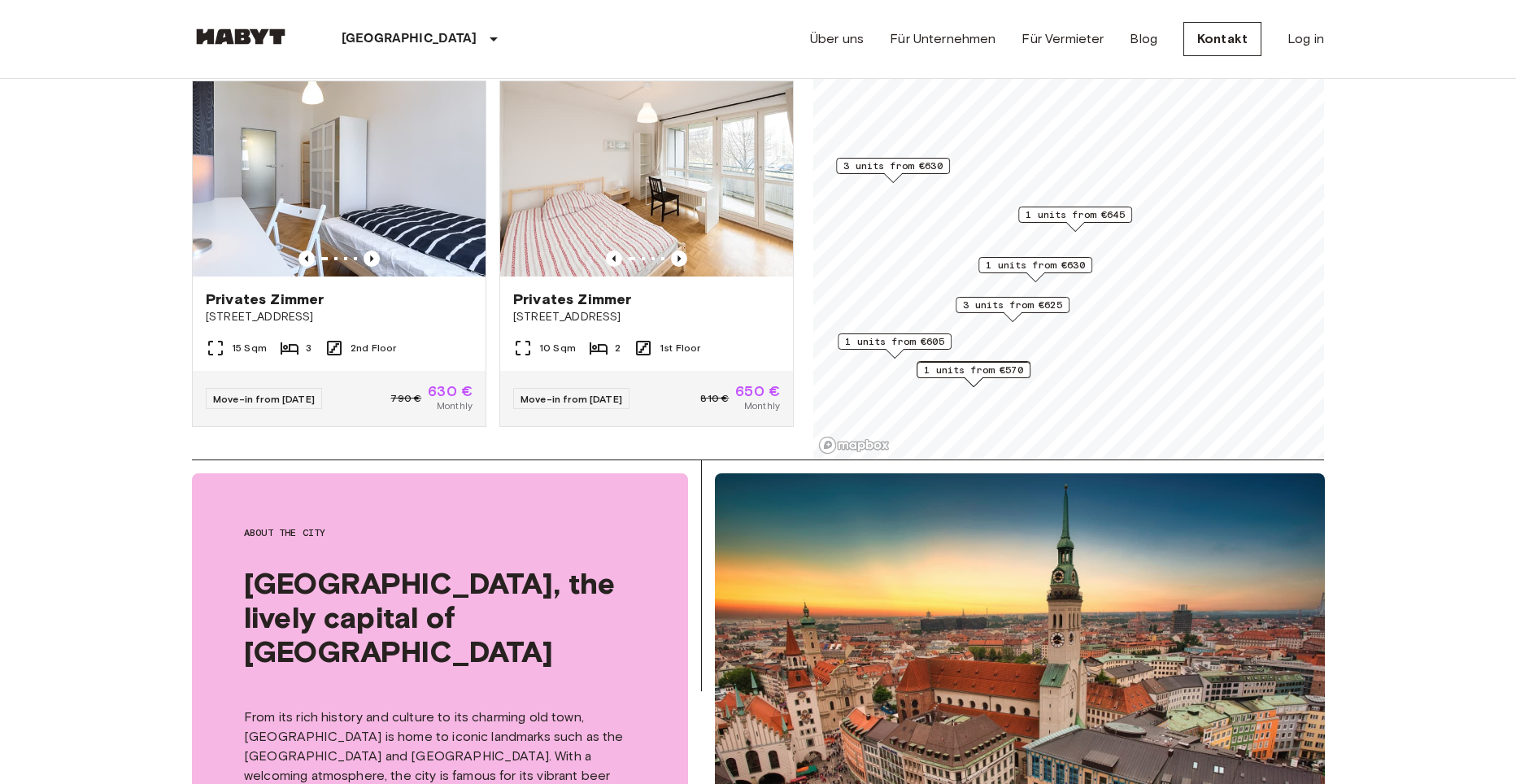
click at [897, 165] on span "3 units from €630" at bounding box center [893, 166] width 100 height 15
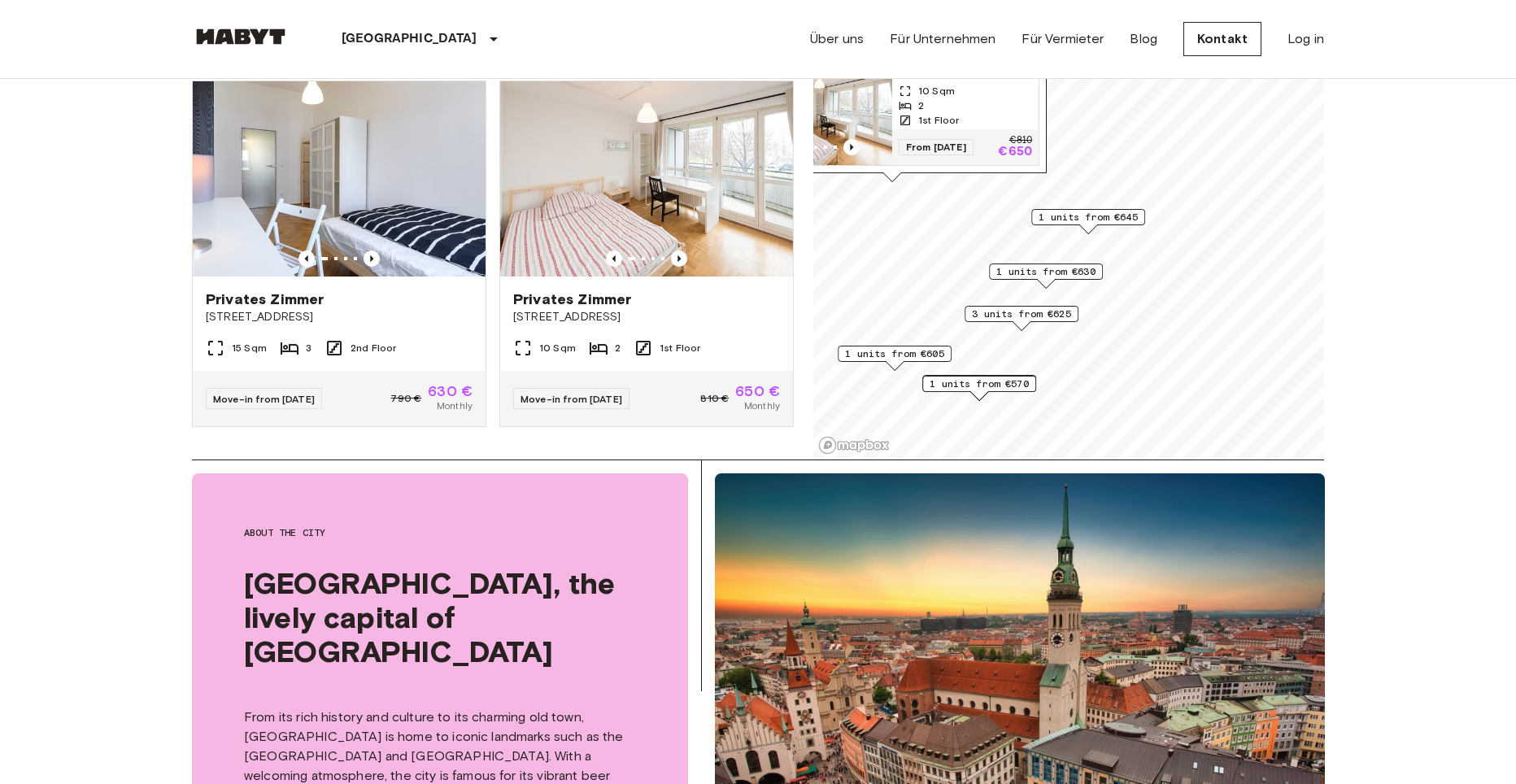
click at [1054, 272] on span "1 units from €630" at bounding box center [1046, 271] width 100 height 15
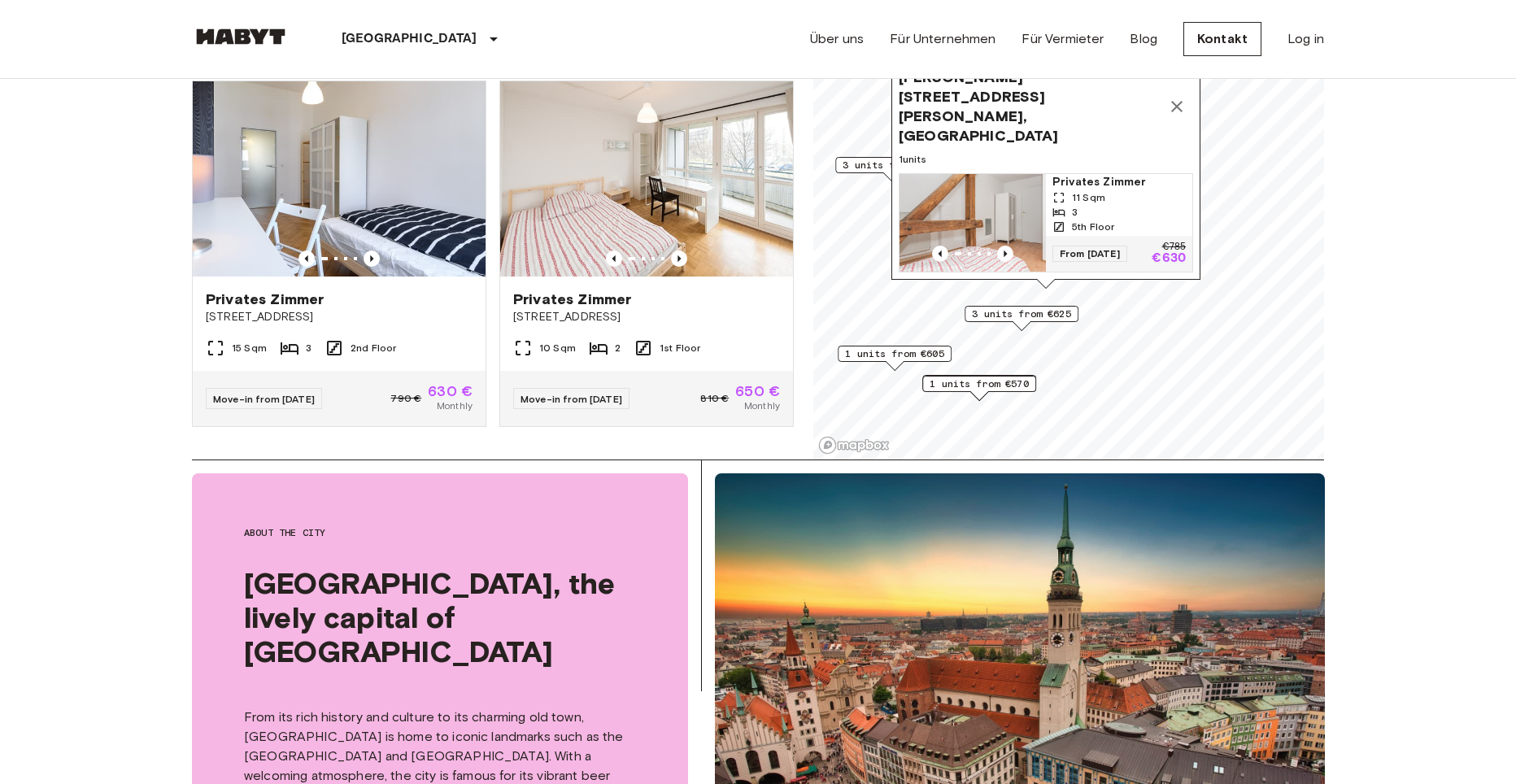
click at [1024, 312] on span "3 units from €625" at bounding box center [1021, 314] width 100 height 15
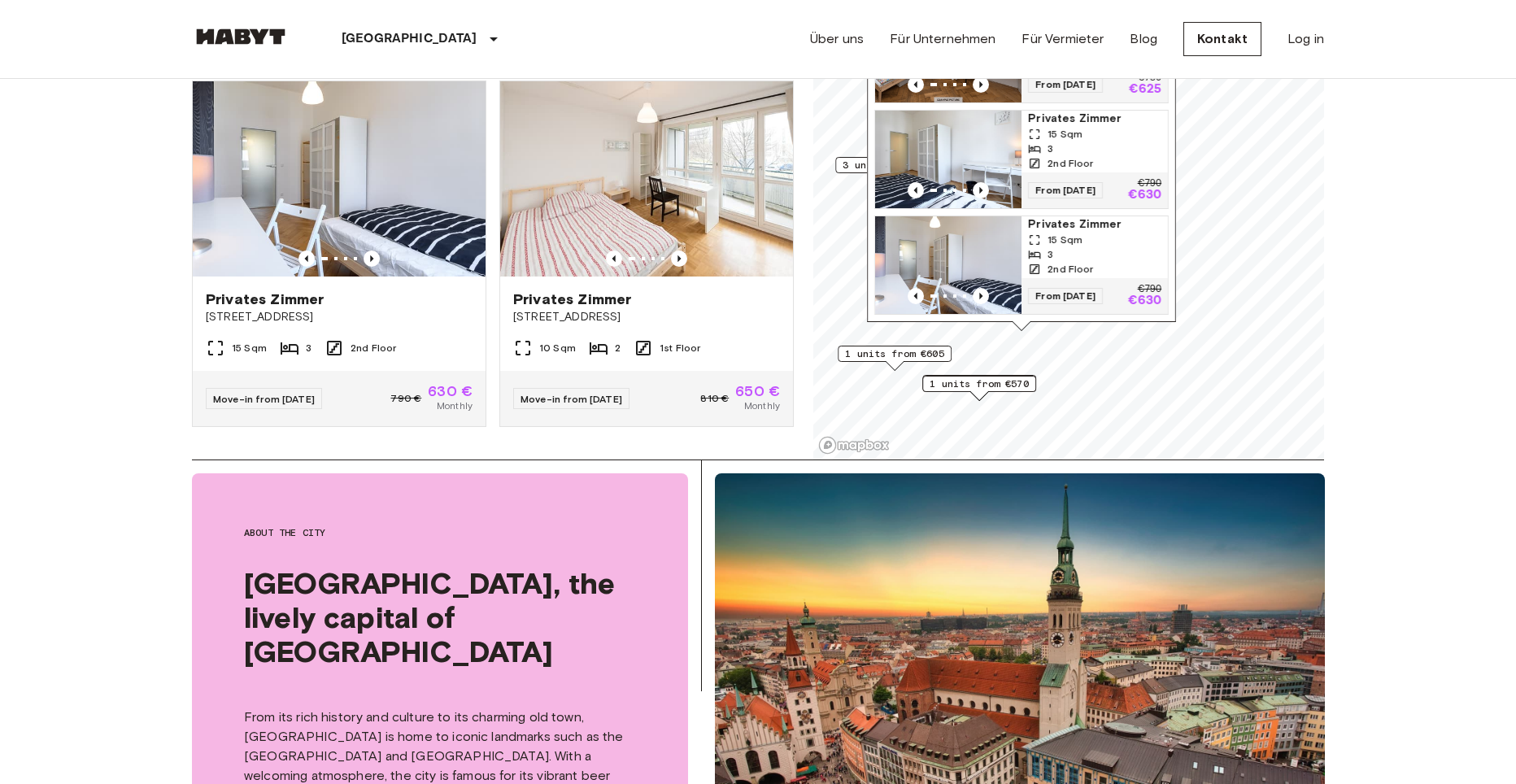
click at [898, 358] on span "1 units from €605" at bounding box center [894, 353] width 100 height 15
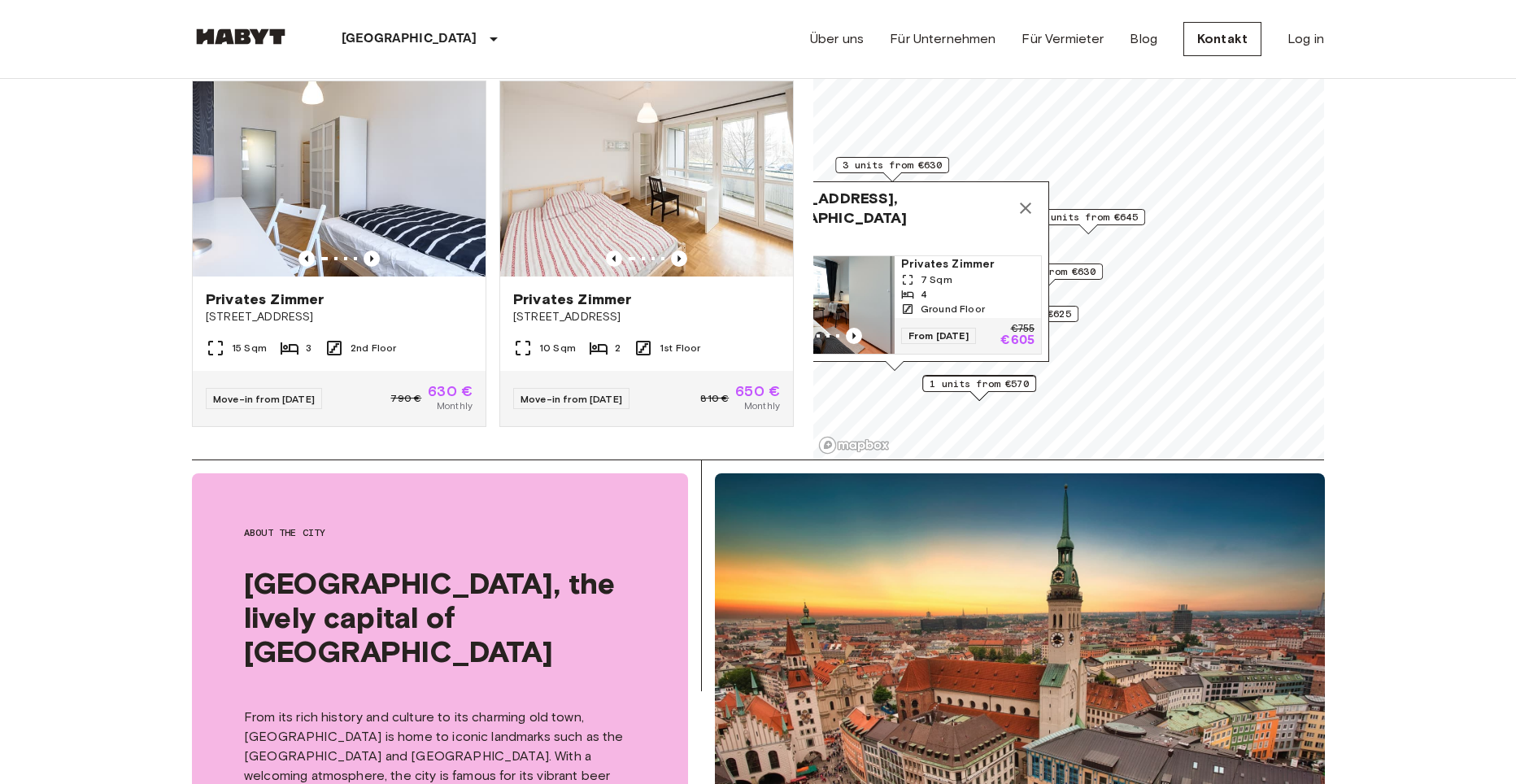
click at [962, 379] on span "1 units from €570" at bounding box center [979, 383] width 100 height 15
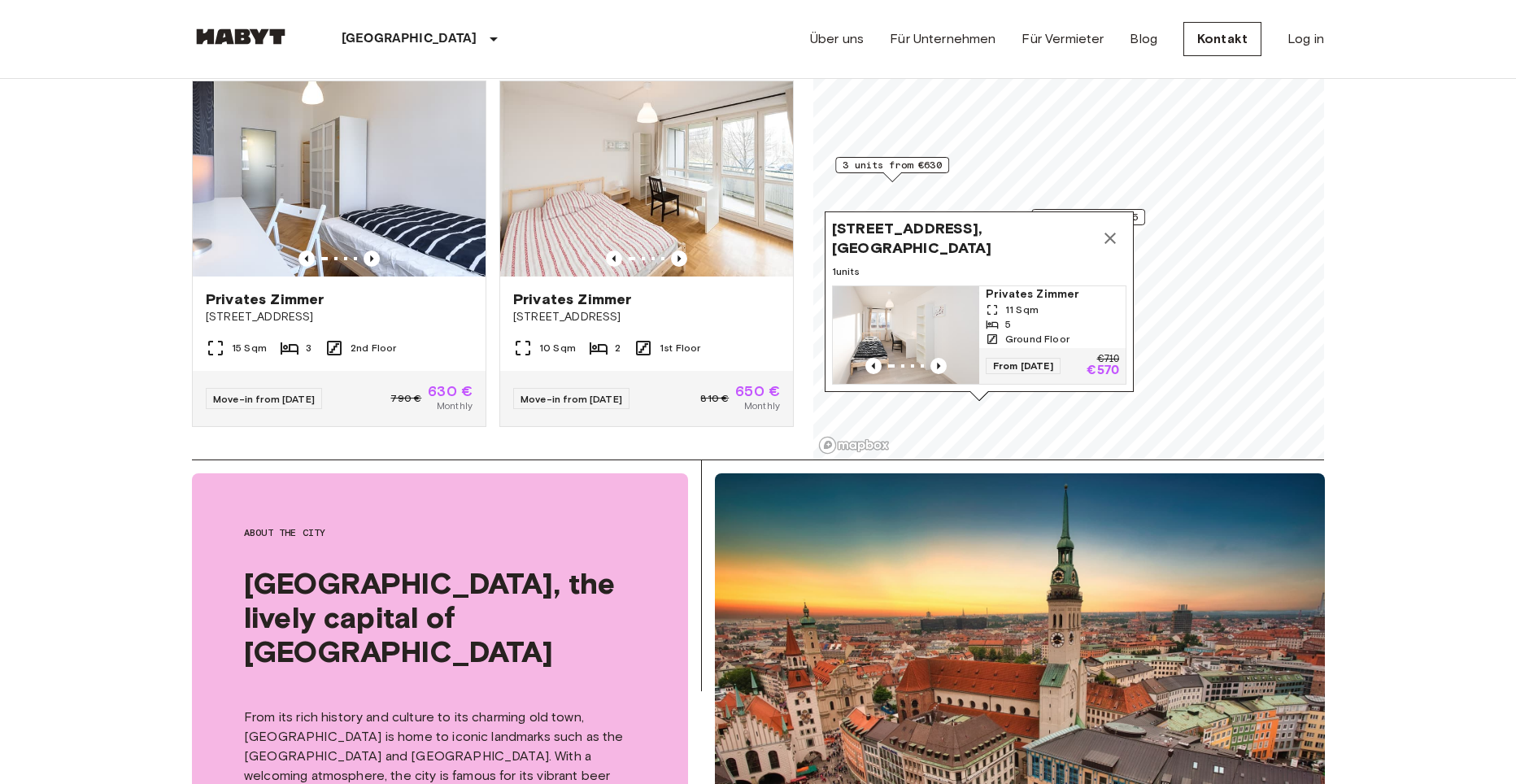
click at [1112, 233] on icon "Map marker" at bounding box center [1111, 238] width 11 height 11
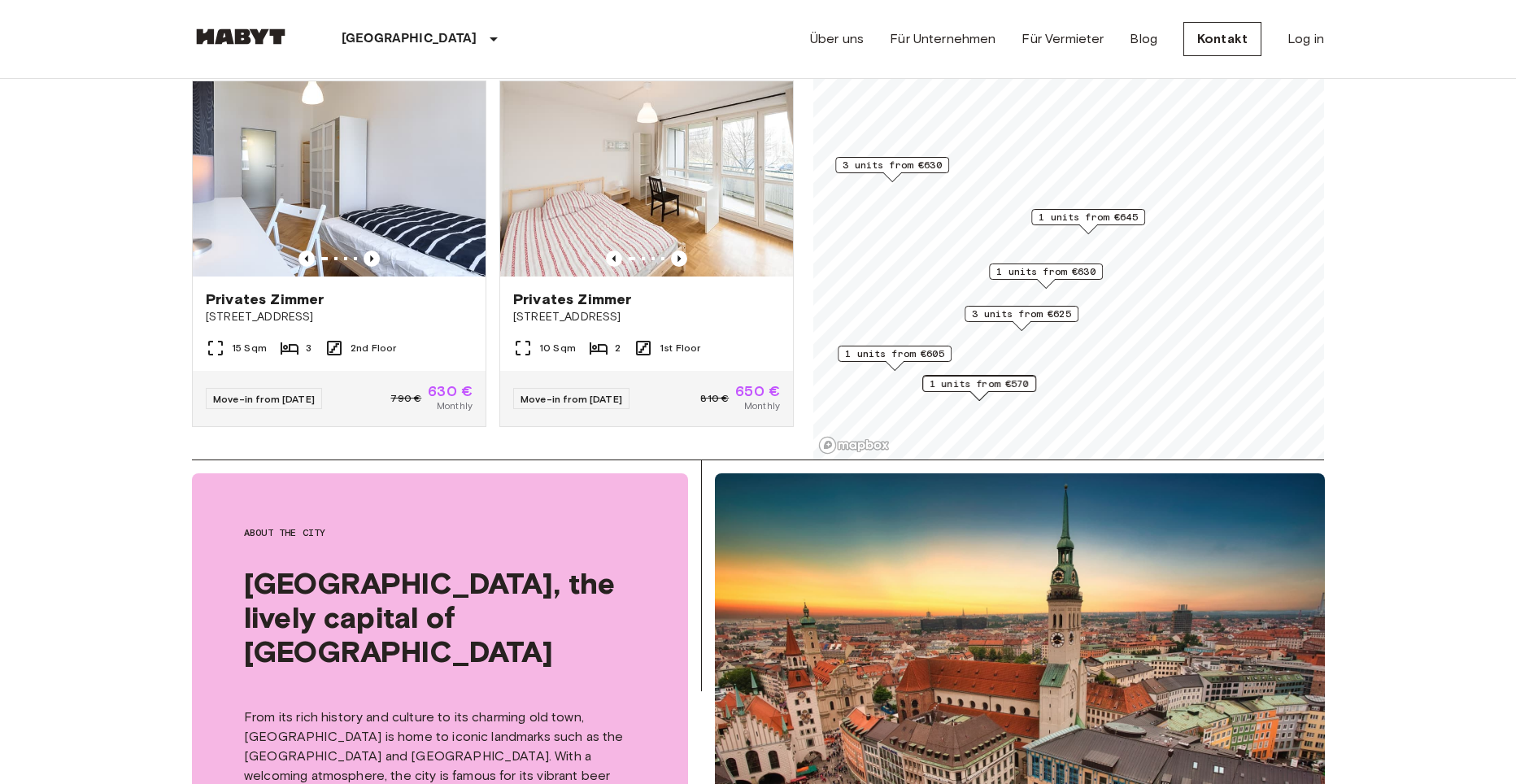
click at [1112, 215] on span "1 units from €645" at bounding box center [1088, 217] width 100 height 15
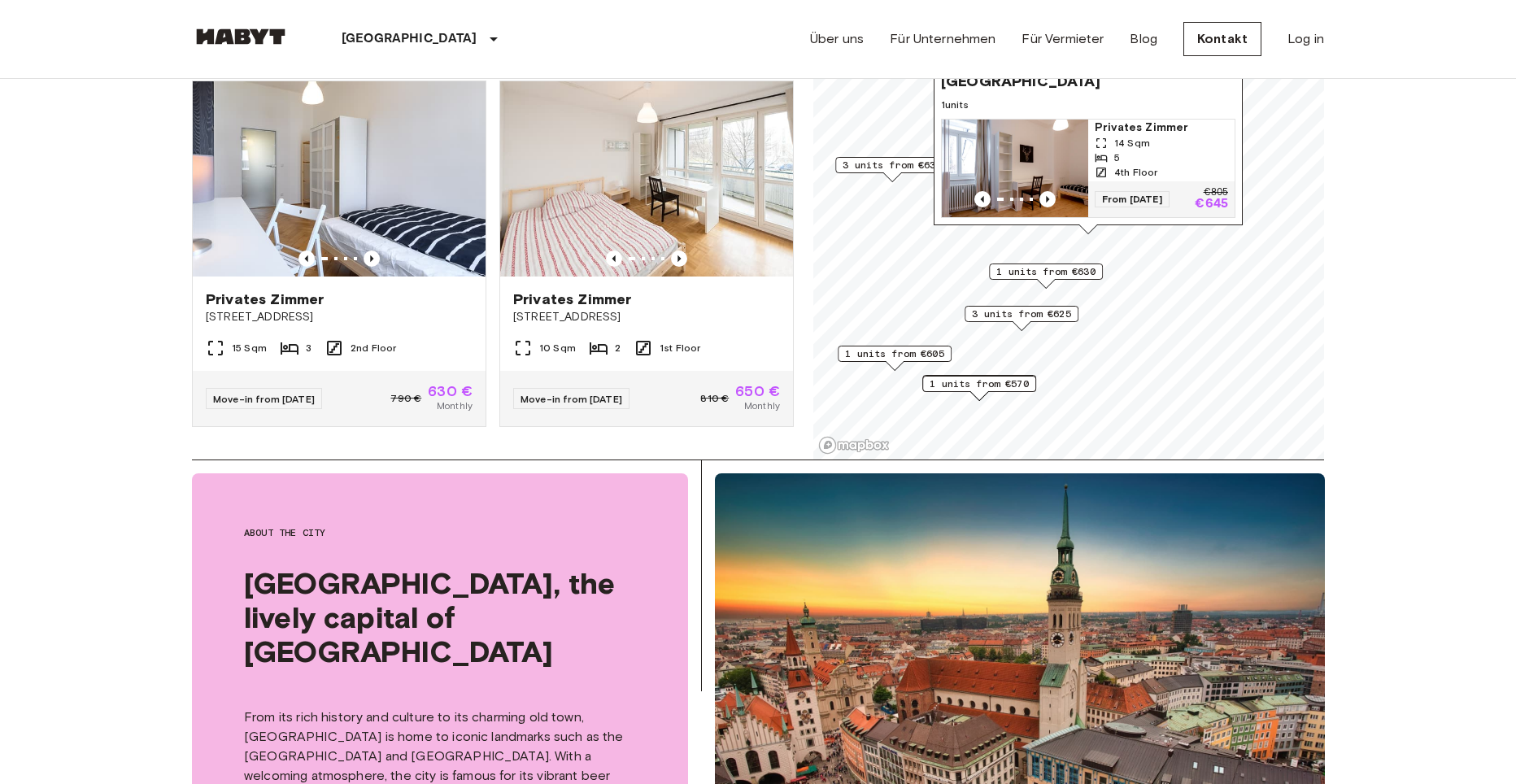
click at [905, 356] on span "1 units from €605" at bounding box center [894, 353] width 100 height 15
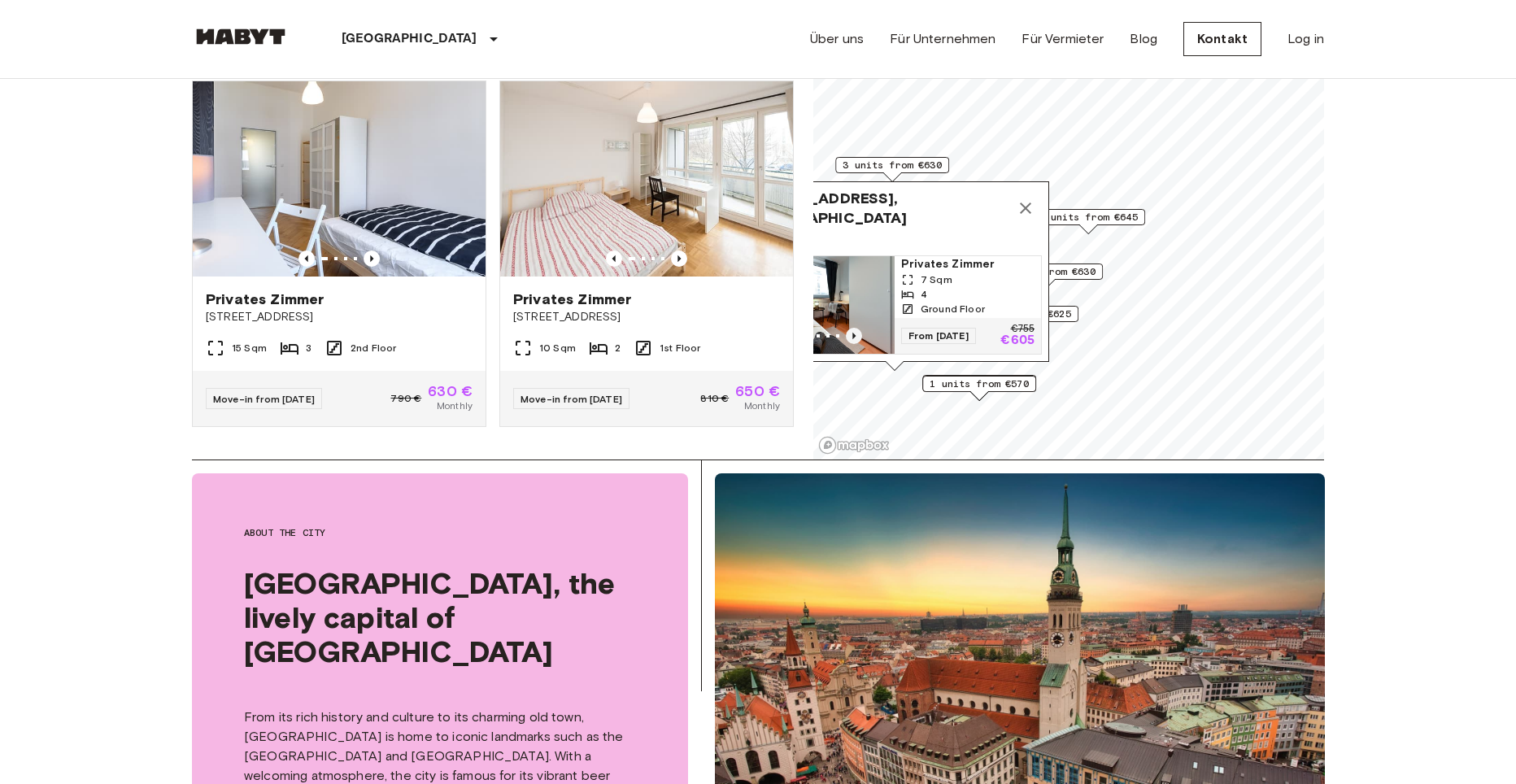
click at [853, 332] on icon "Previous image" at bounding box center [854, 335] width 4 height 6
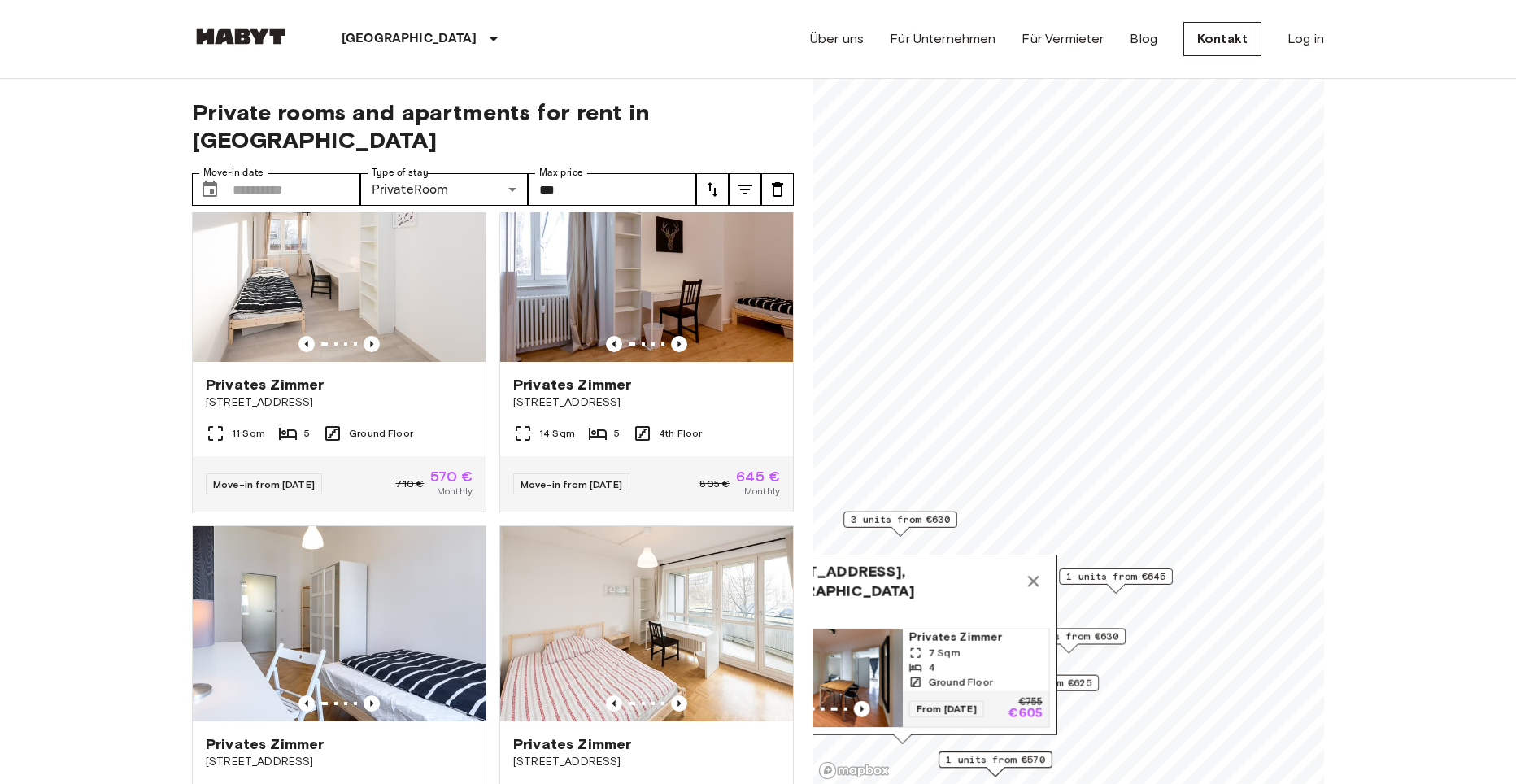
scroll to position [1107, 0]
